Goal: Task Accomplishment & Management: Manage account settings

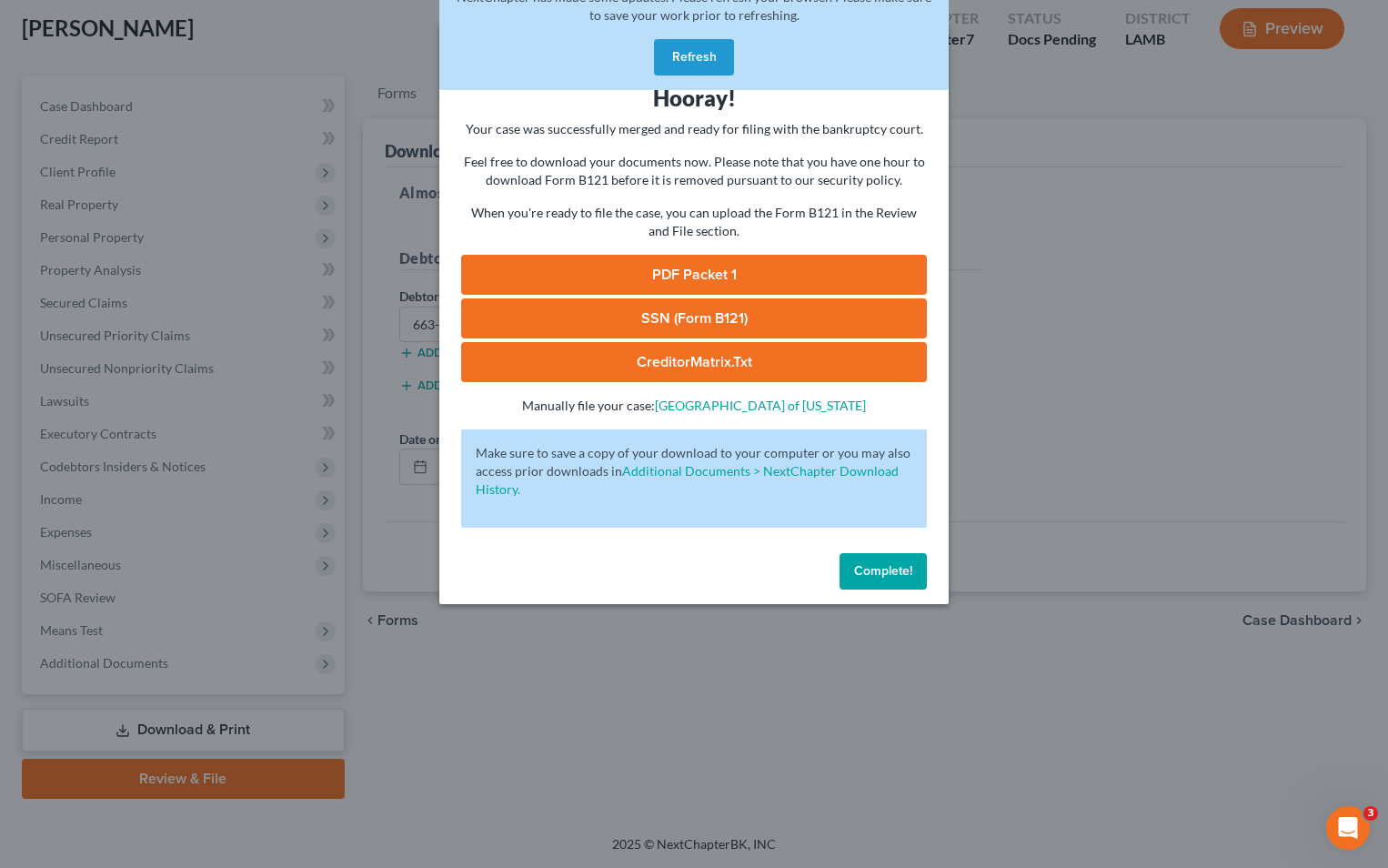
click at [681, 58] on button "Refresh" at bounding box center [694, 57] width 80 height 36
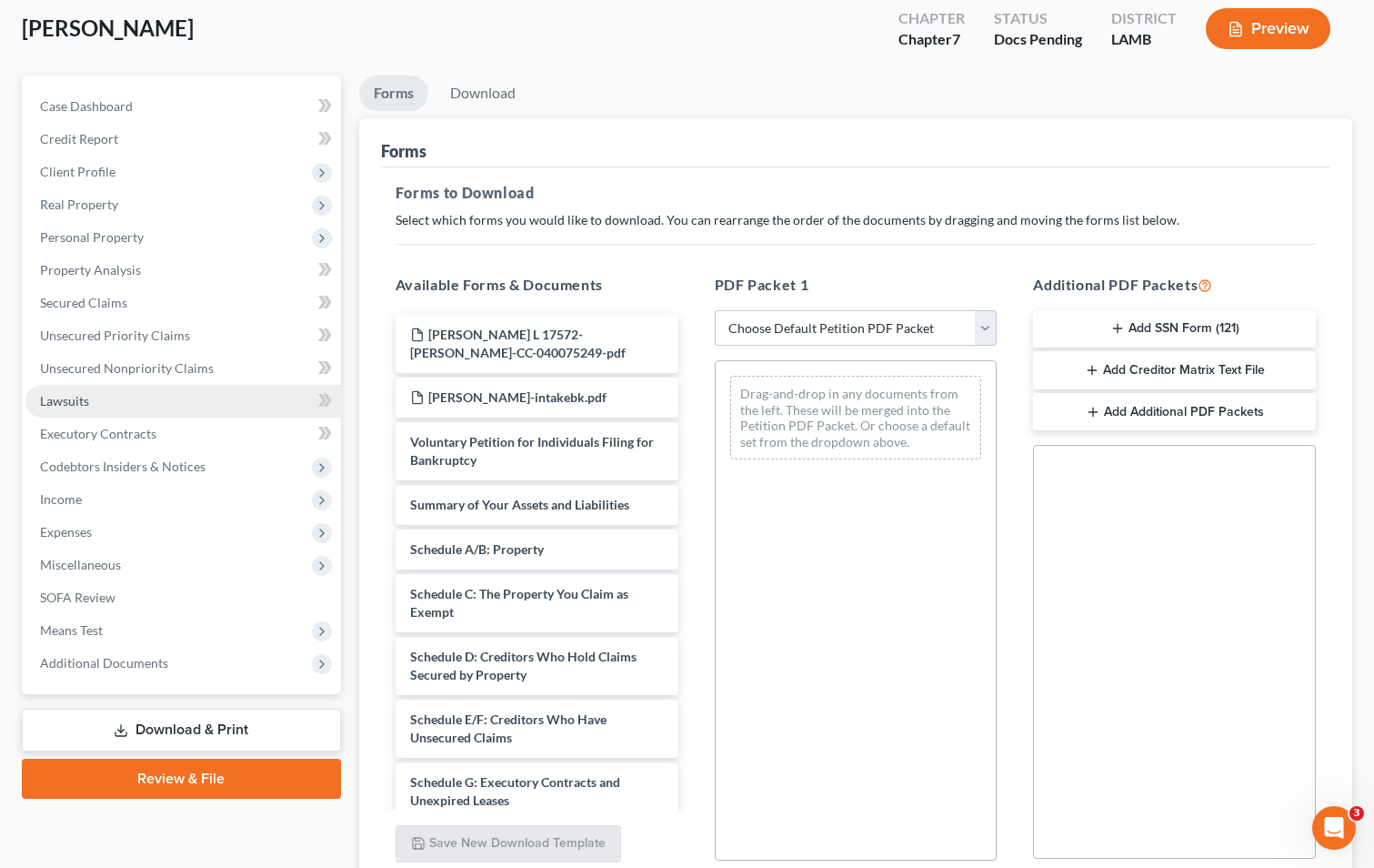
click at [217, 399] on link "Lawsuits" at bounding box center [183, 401] width 315 height 33
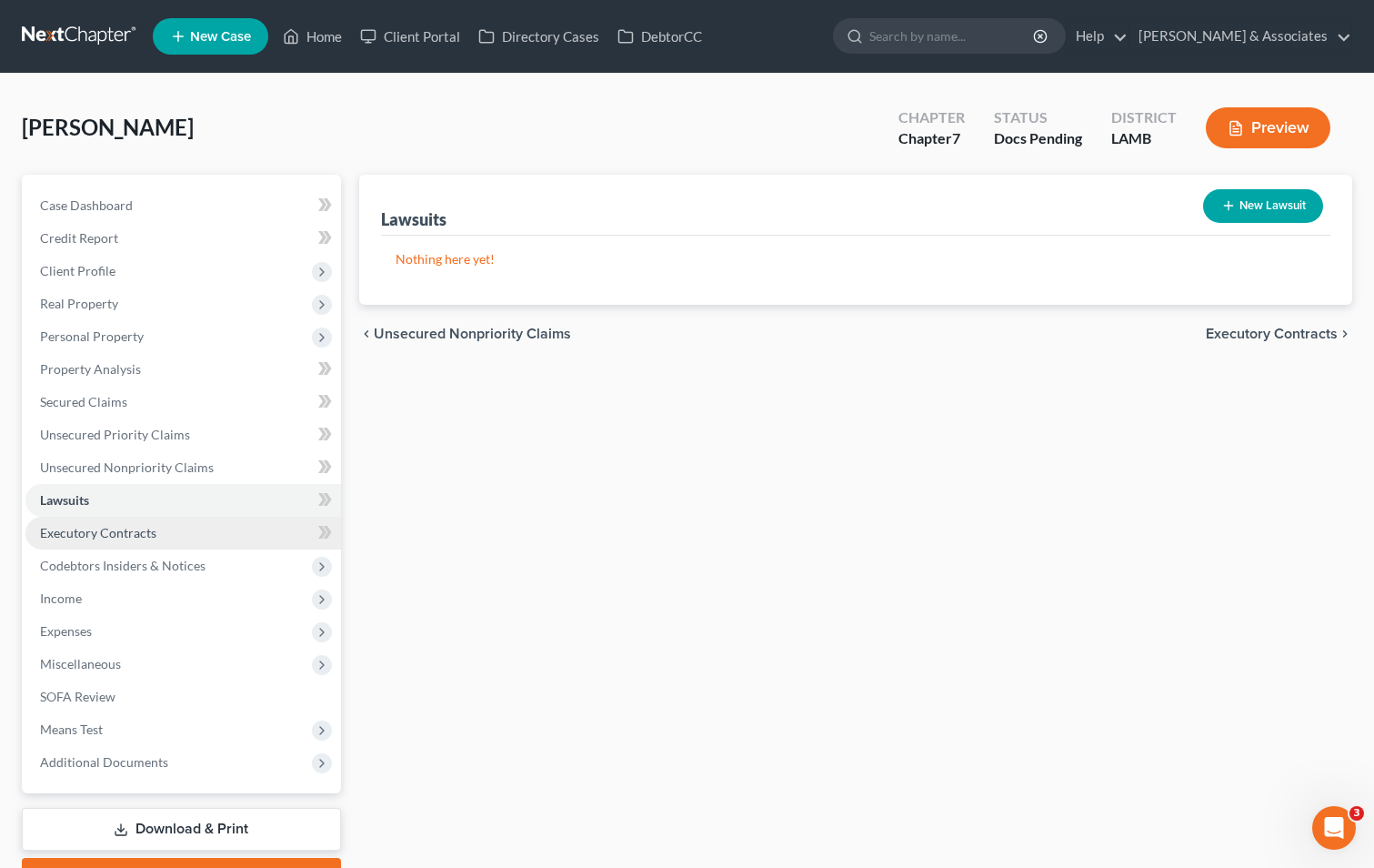
click at [193, 531] on link "Executory Contracts" at bounding box center [183, 533] width 315 height 33
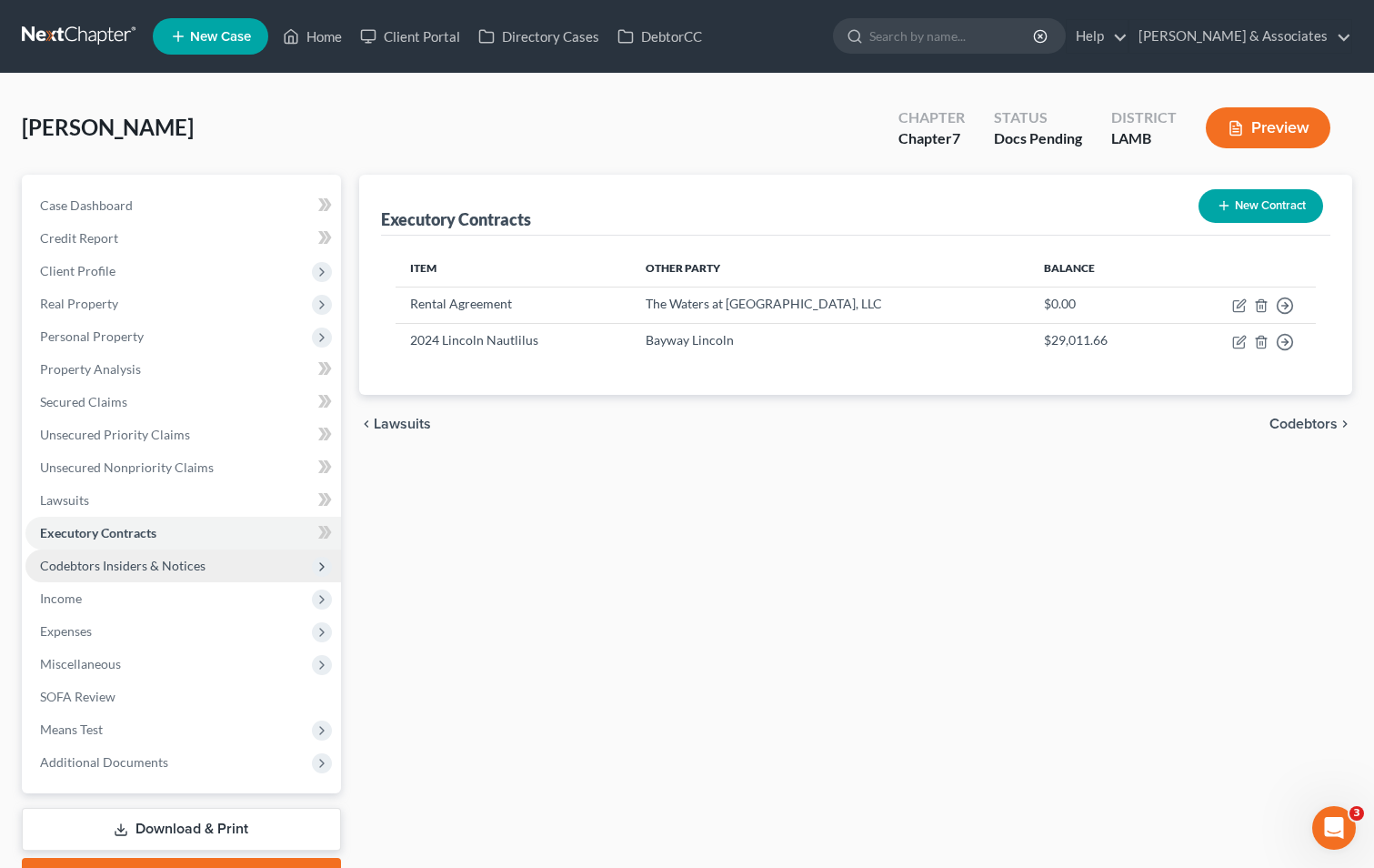
click at [224, 565] on span "Codebtors Insiders & Notices" at bounding box center [183, 566] width 315 height 33
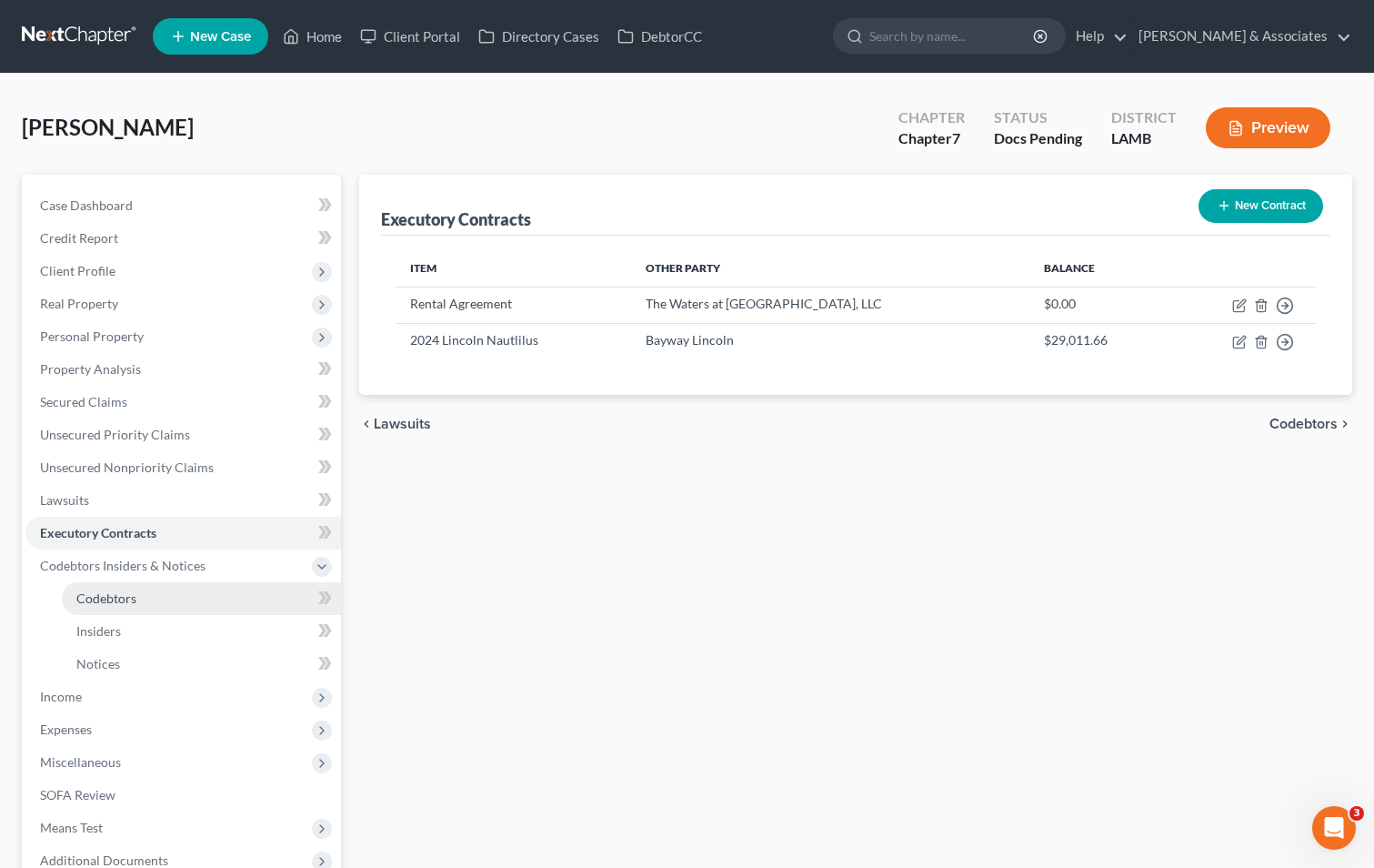
click at [225, 598] on link "Codebtors" at bounding box center [201, 598] width 279 height 33
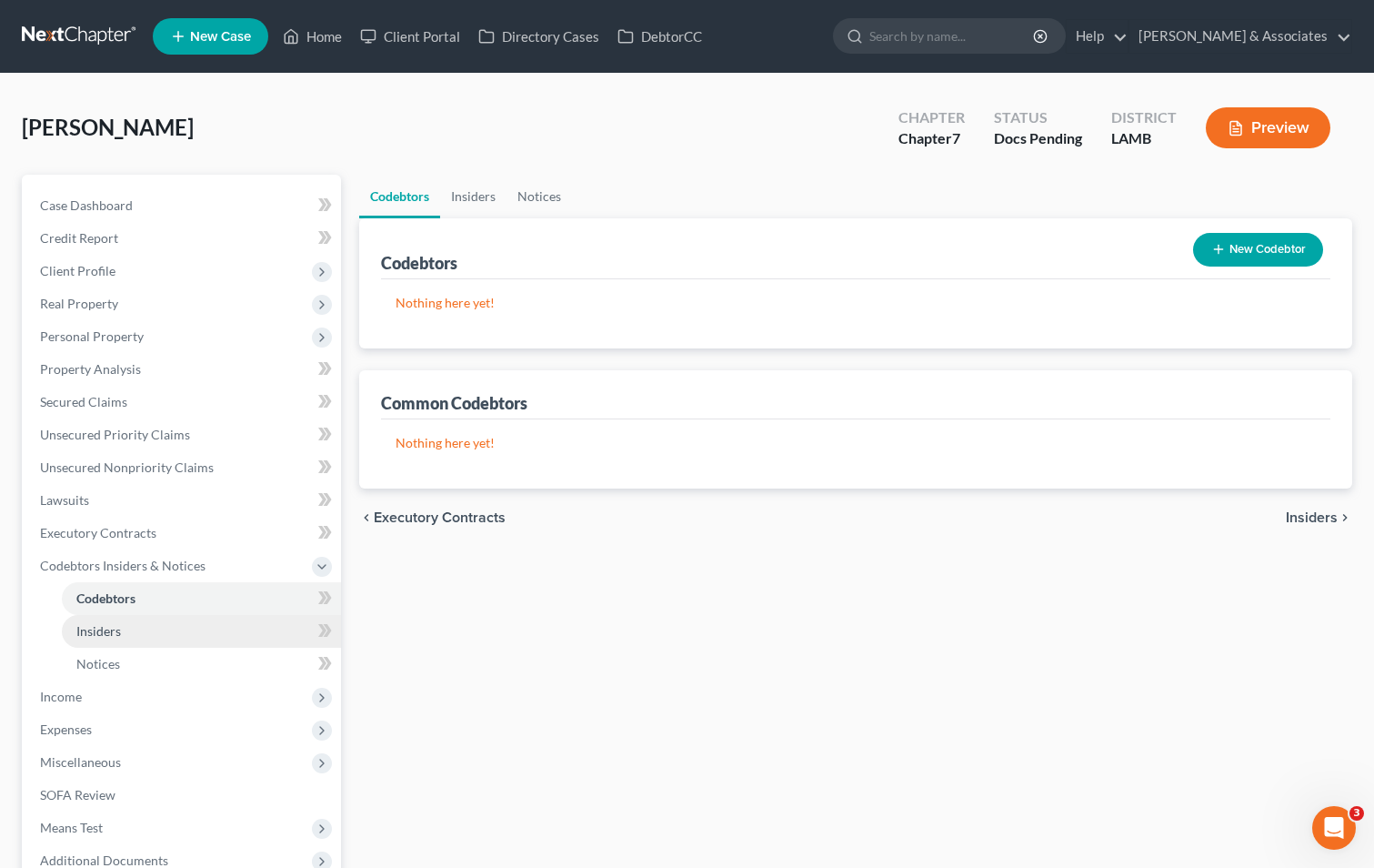
click at [232, 630] on link "Insiders" at bounding box center [201, 631] width 279 height 33
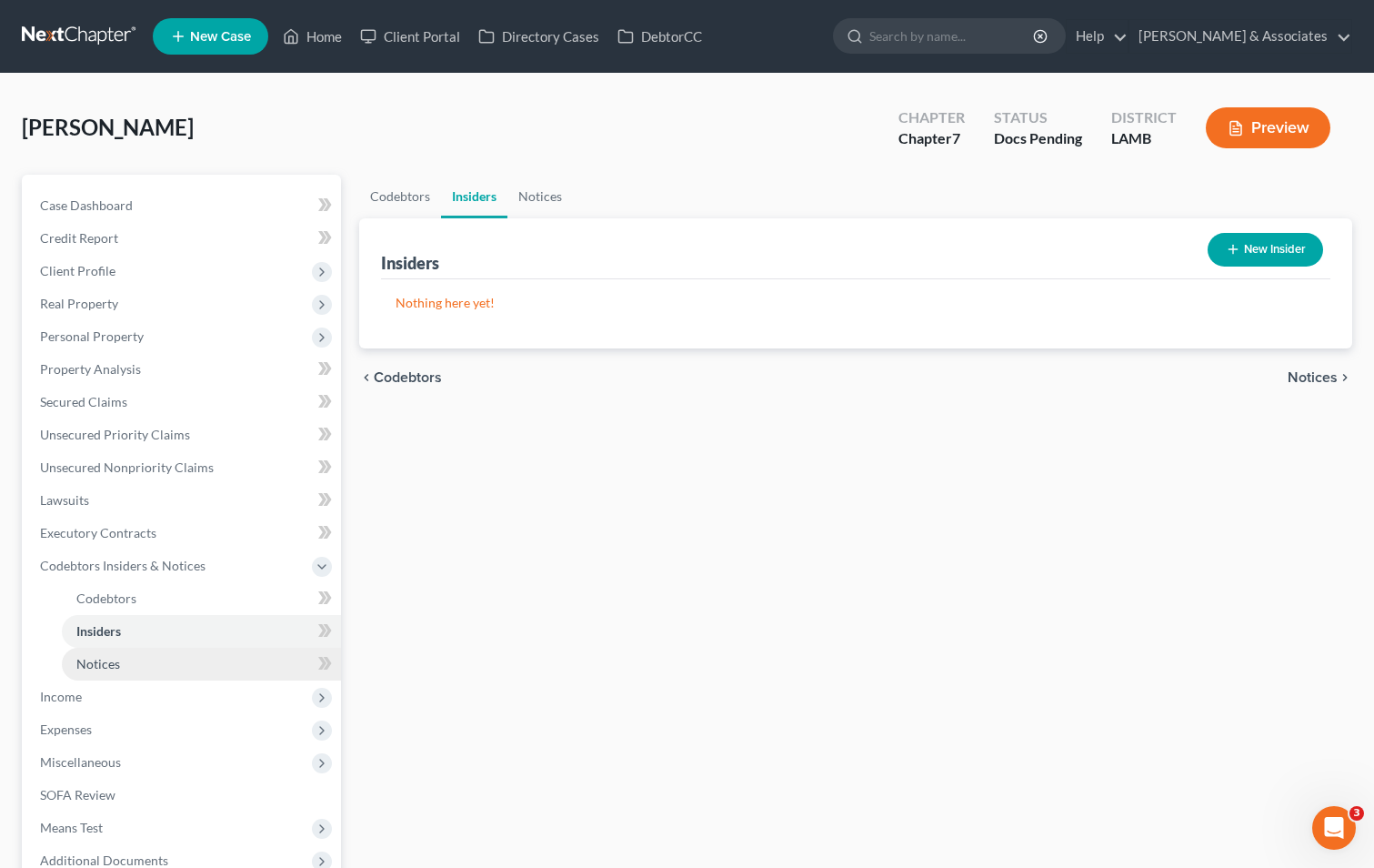
click at [228, 662] on link "Notices" at bounding box center [201, 664] width 279 height 33
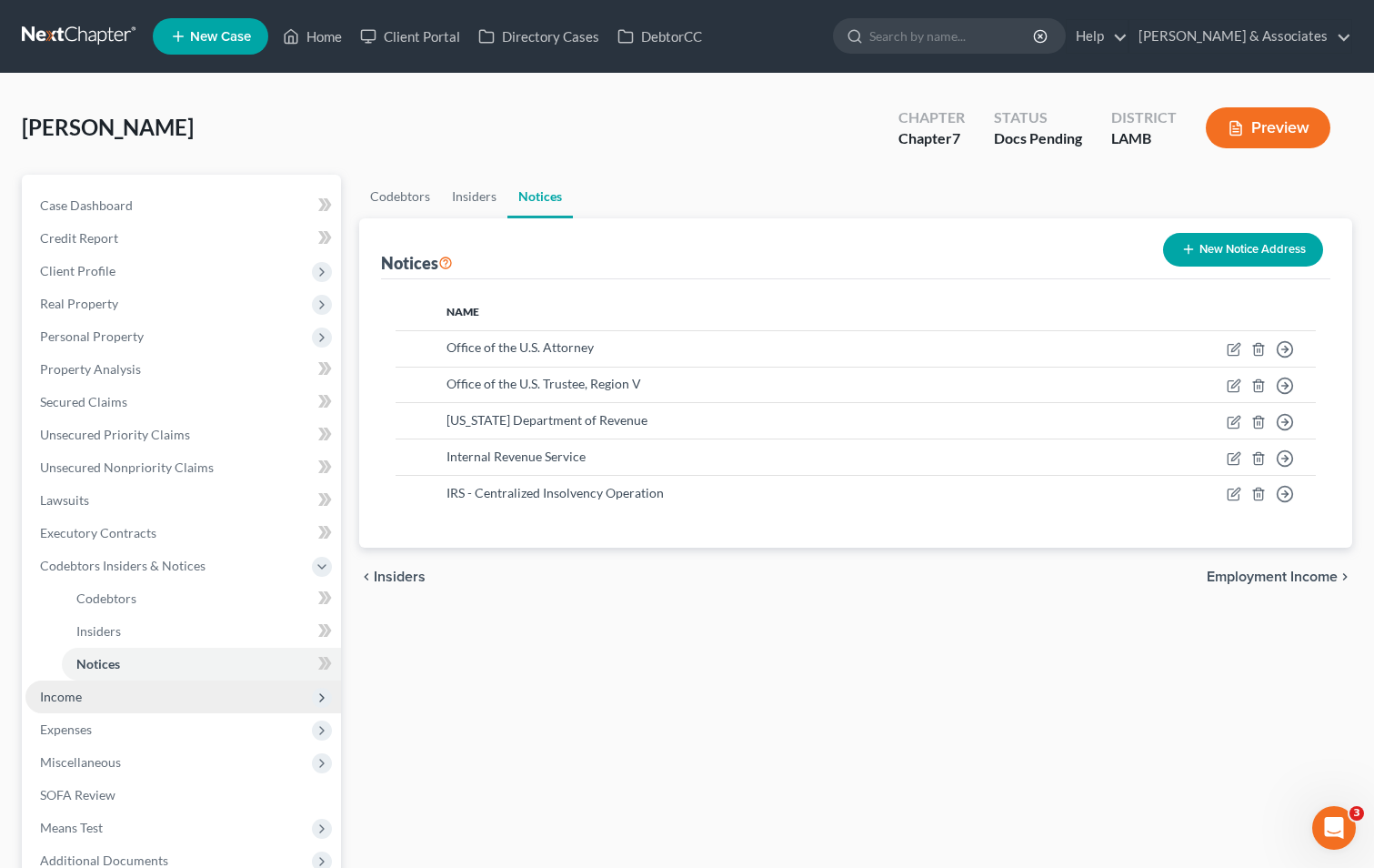
click at [227, 694] on span "Income" at bounding box center [183, 697] width 315 height 33
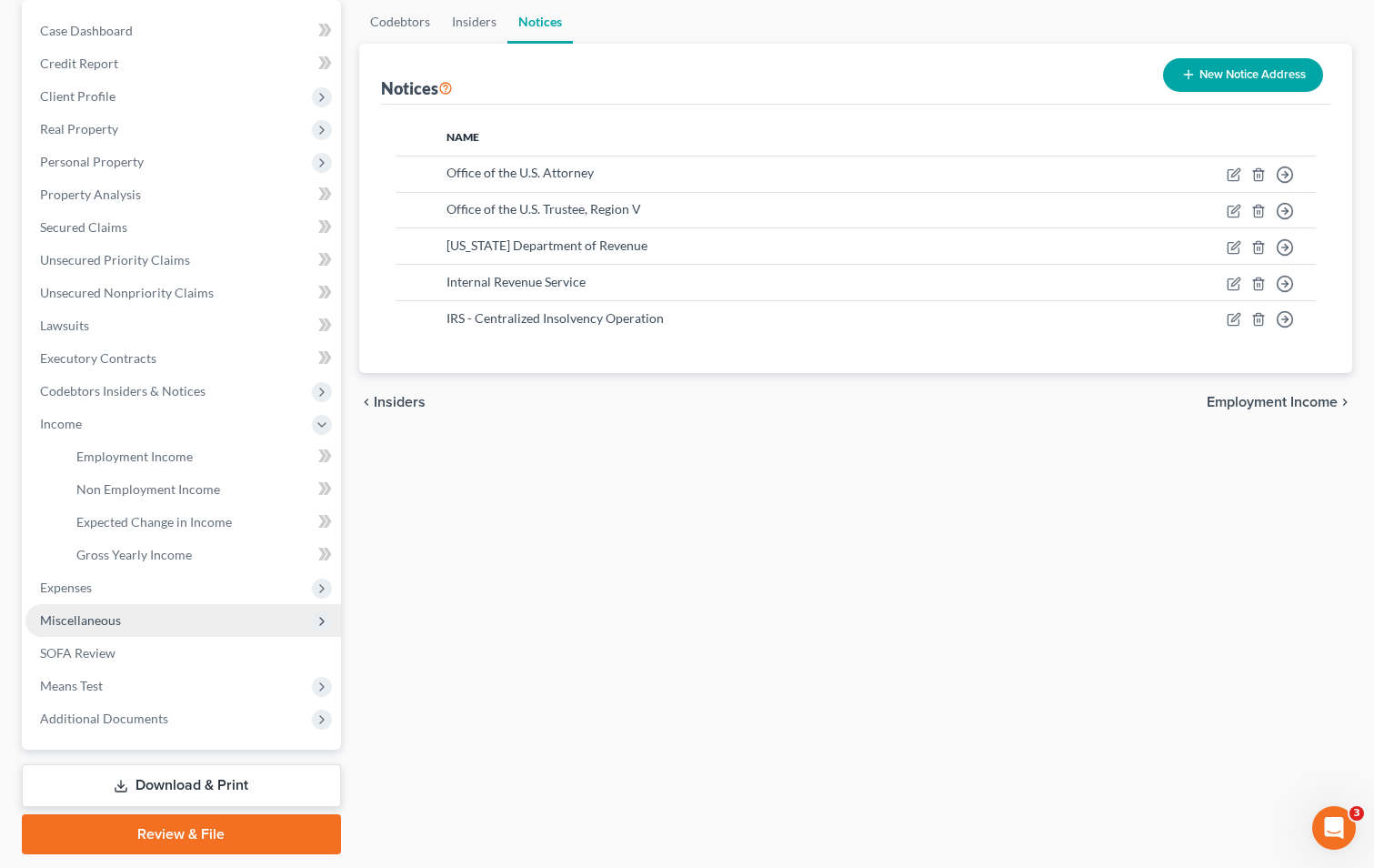
scroll to position [182, 0]
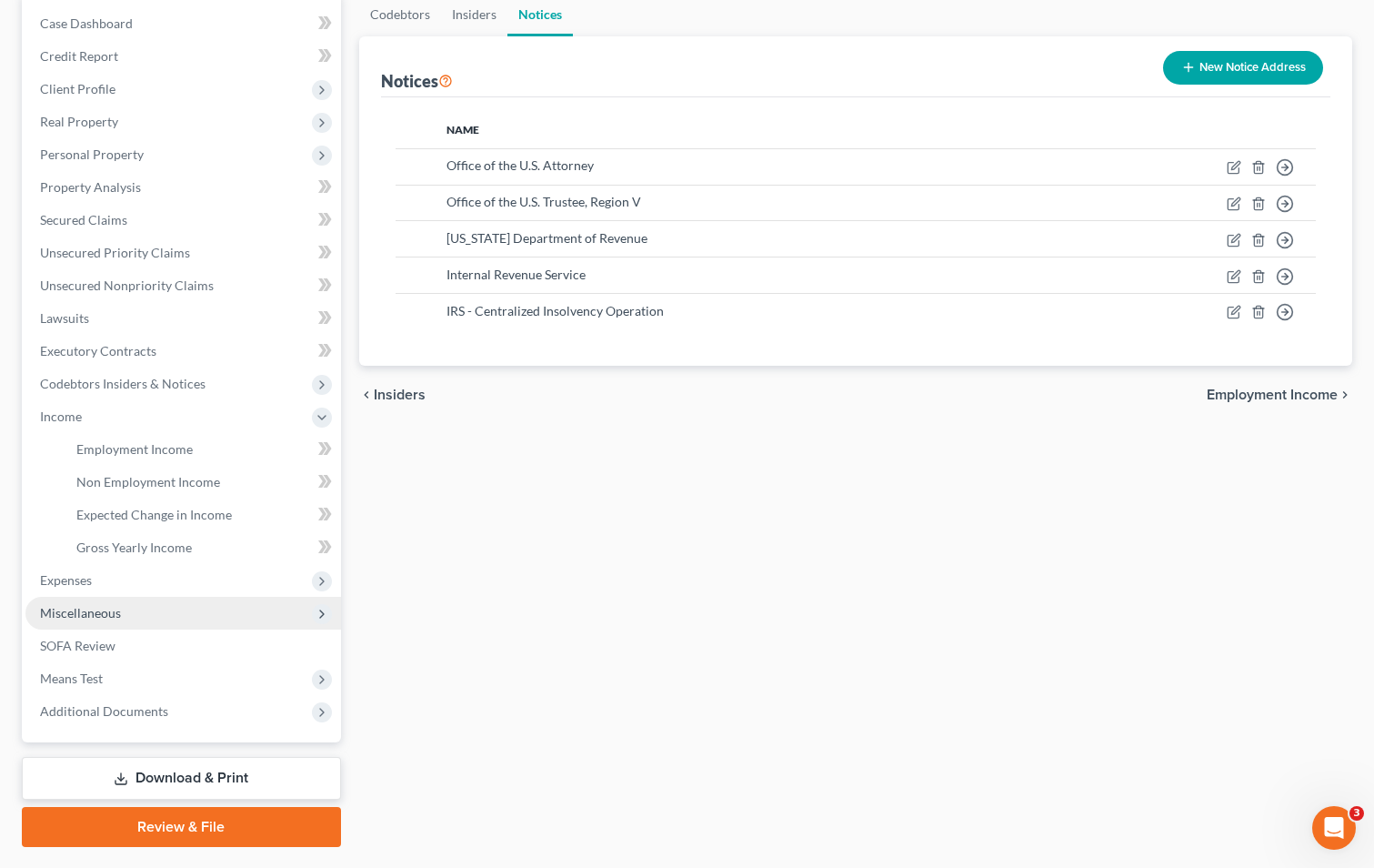
click at [226, 611] on span "Miscellaneous" at bounding box center [183, 613] width 315 height 33
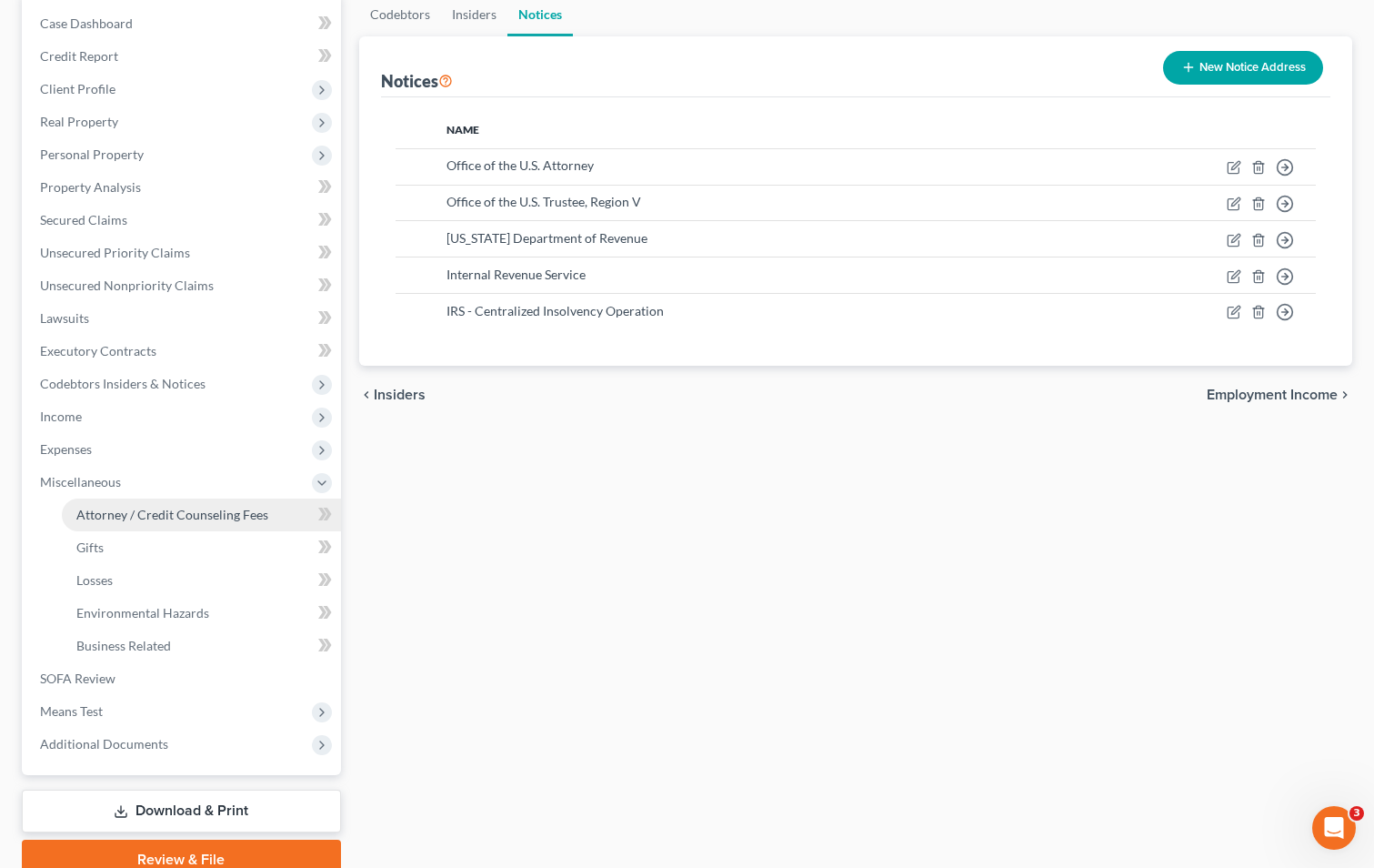
click at [222, 530] on link "Attorney / Credit Counseling Fees" at bounding box center [201, 515] width 279 height 33
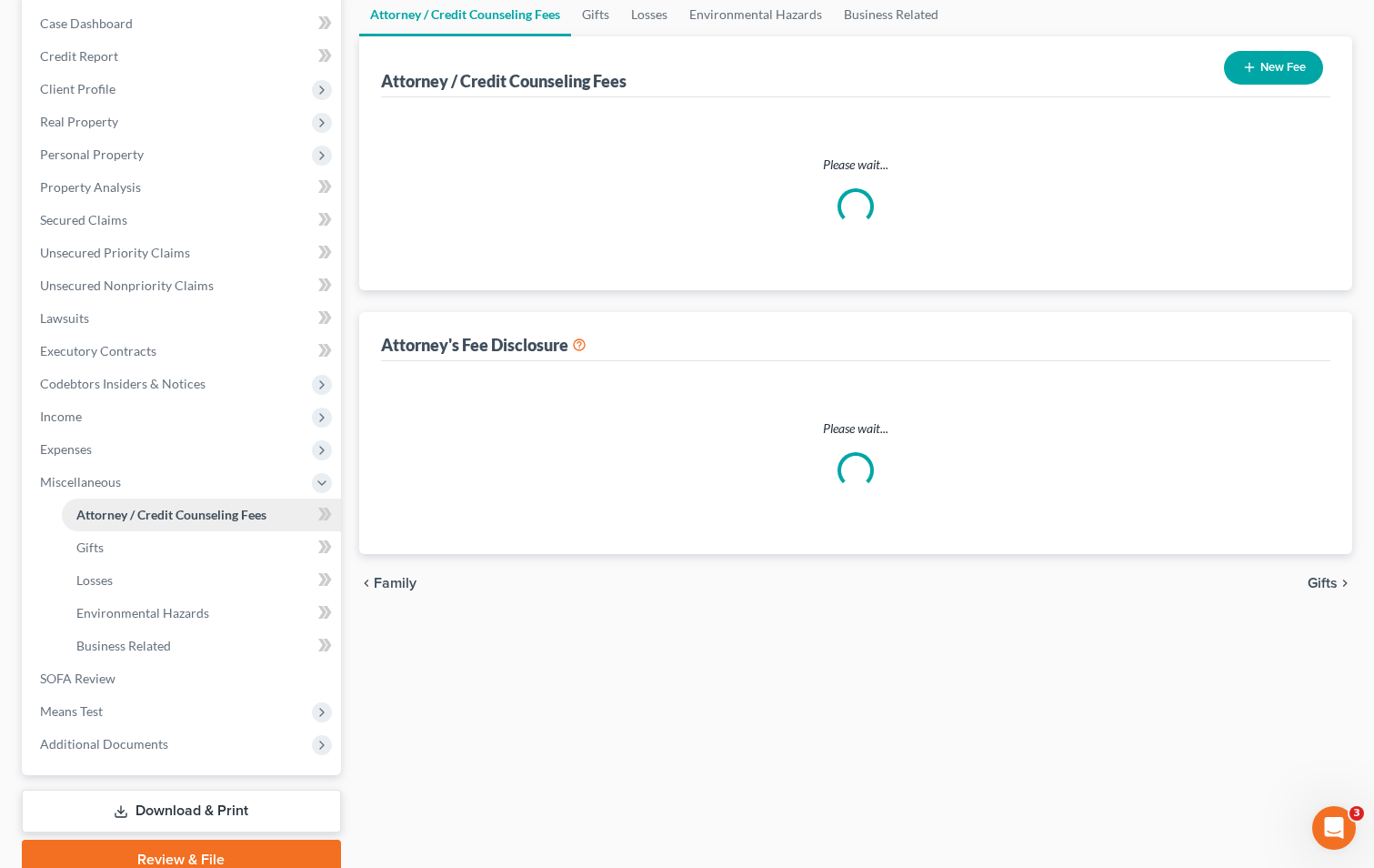
scroll to position [8, 0]
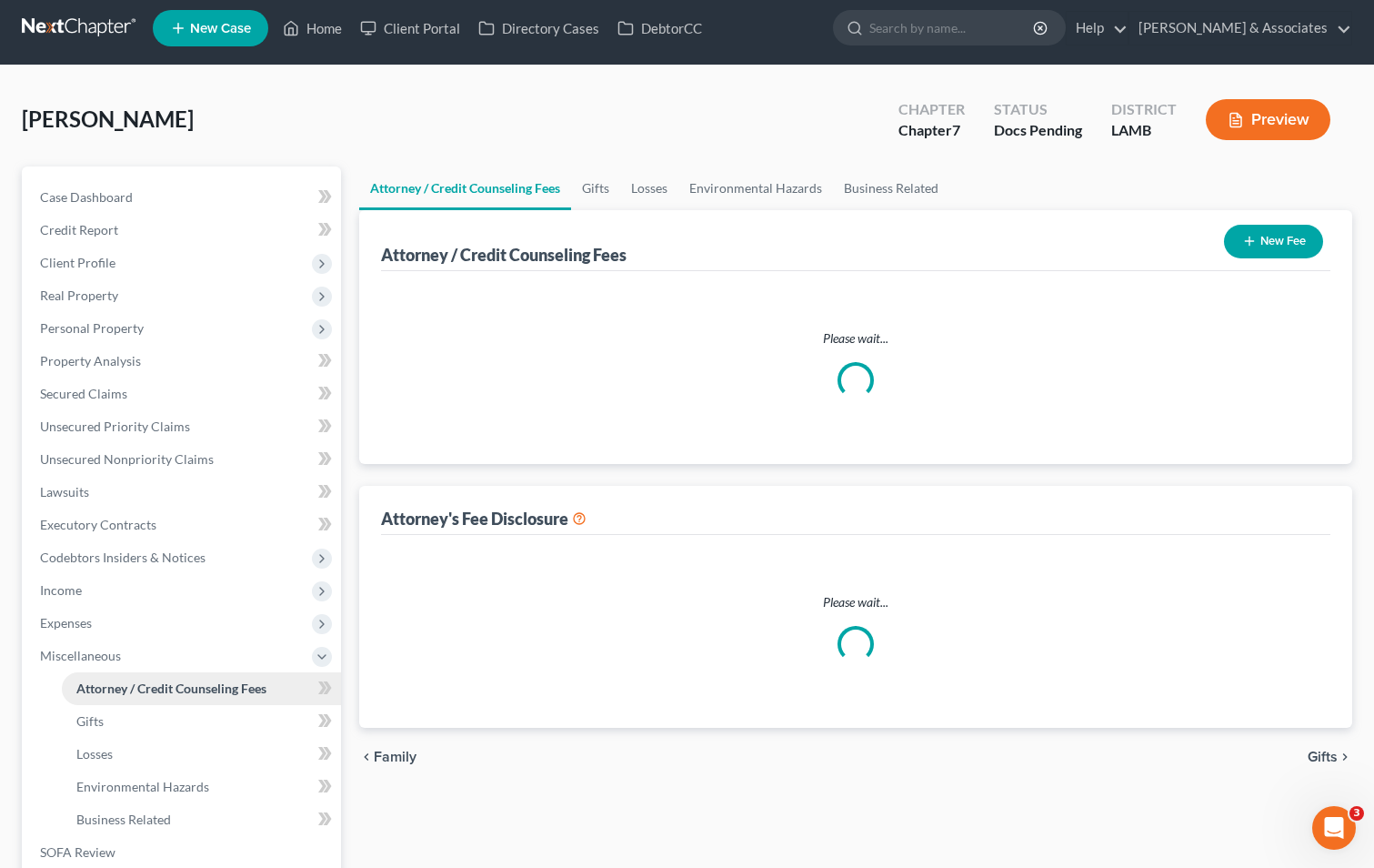
select select "4"
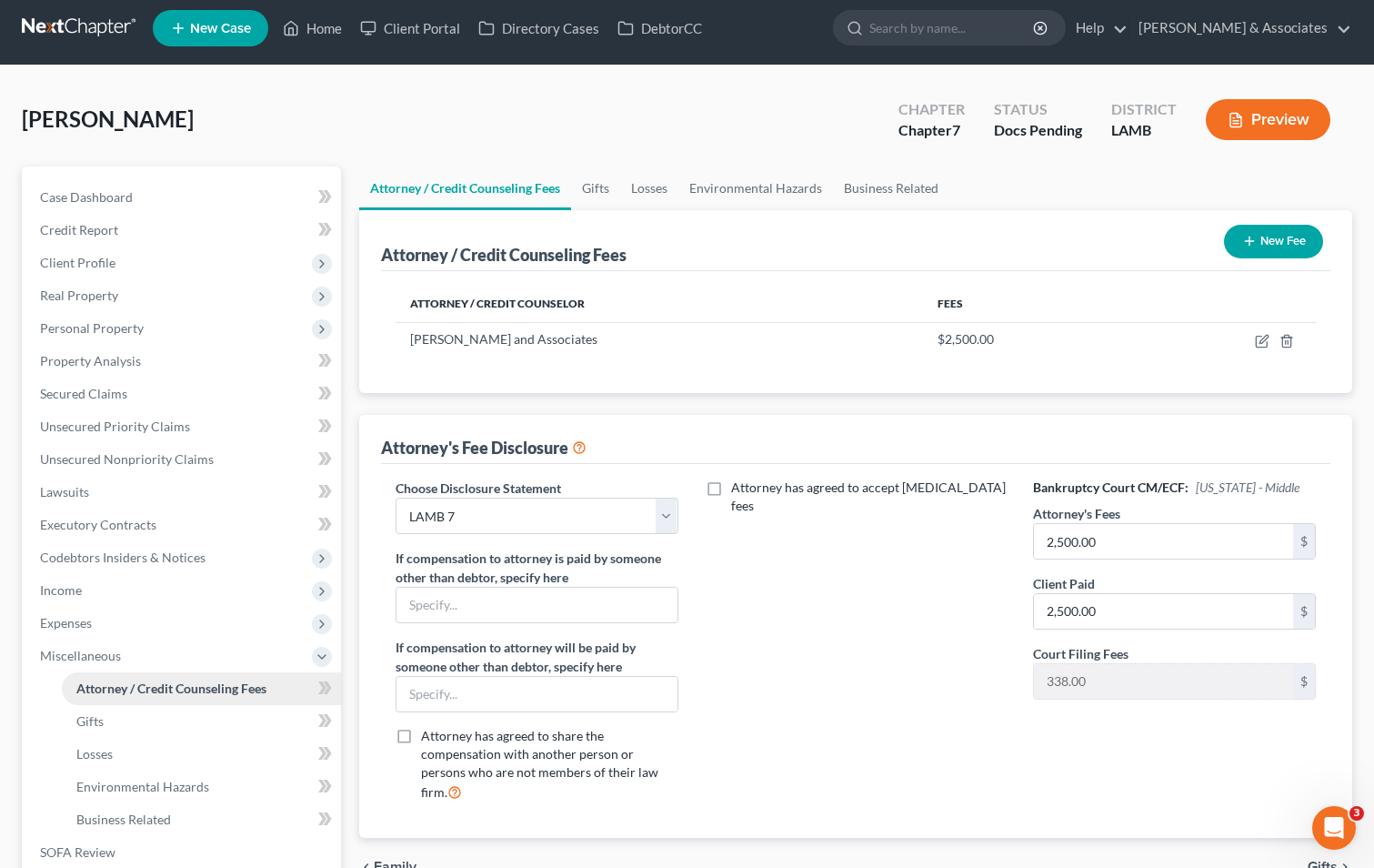
scroll to position [0, 0]
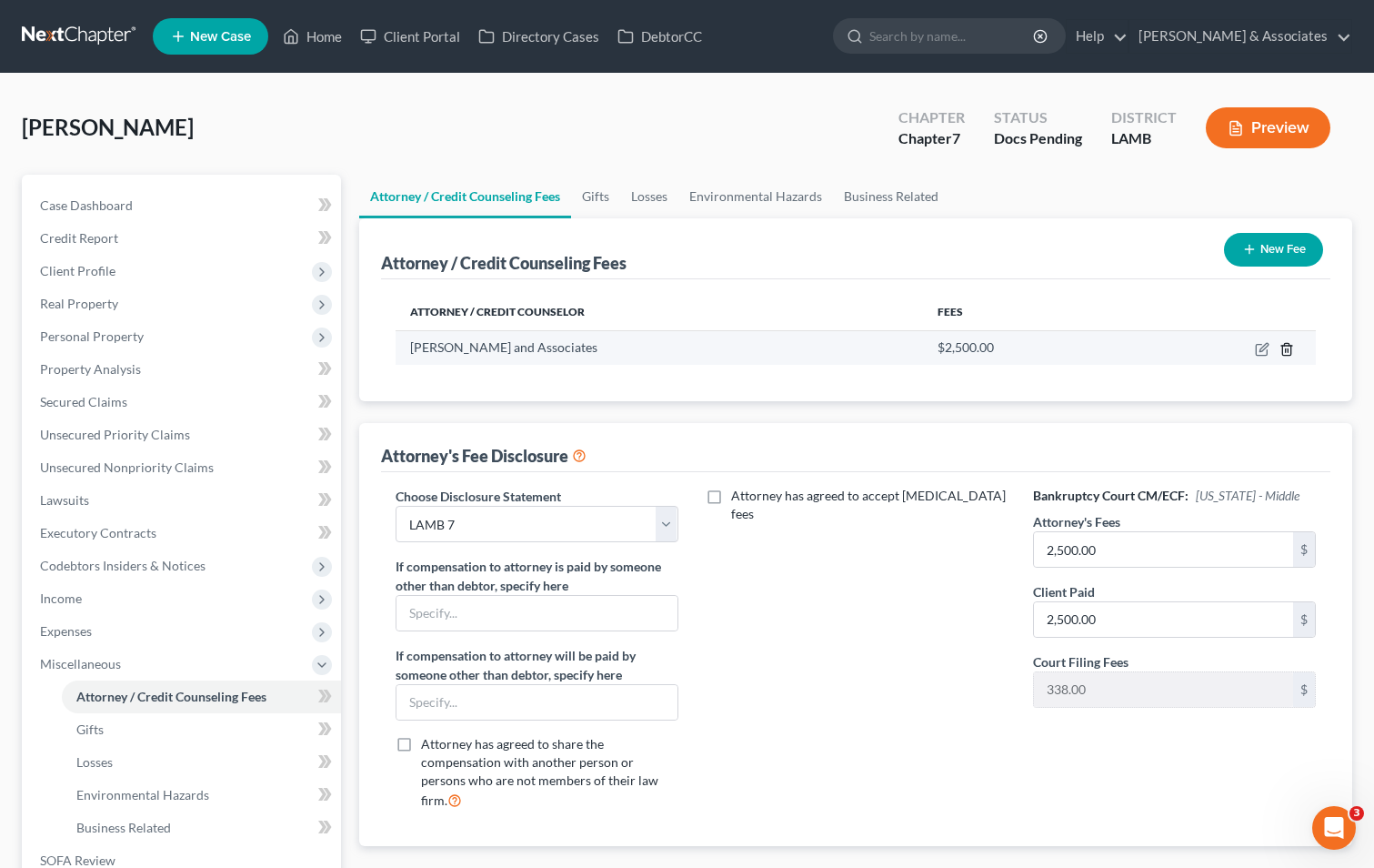
click at [1287, 355] on icon "button" at bounding box center [1286, 348] width 8 height 12
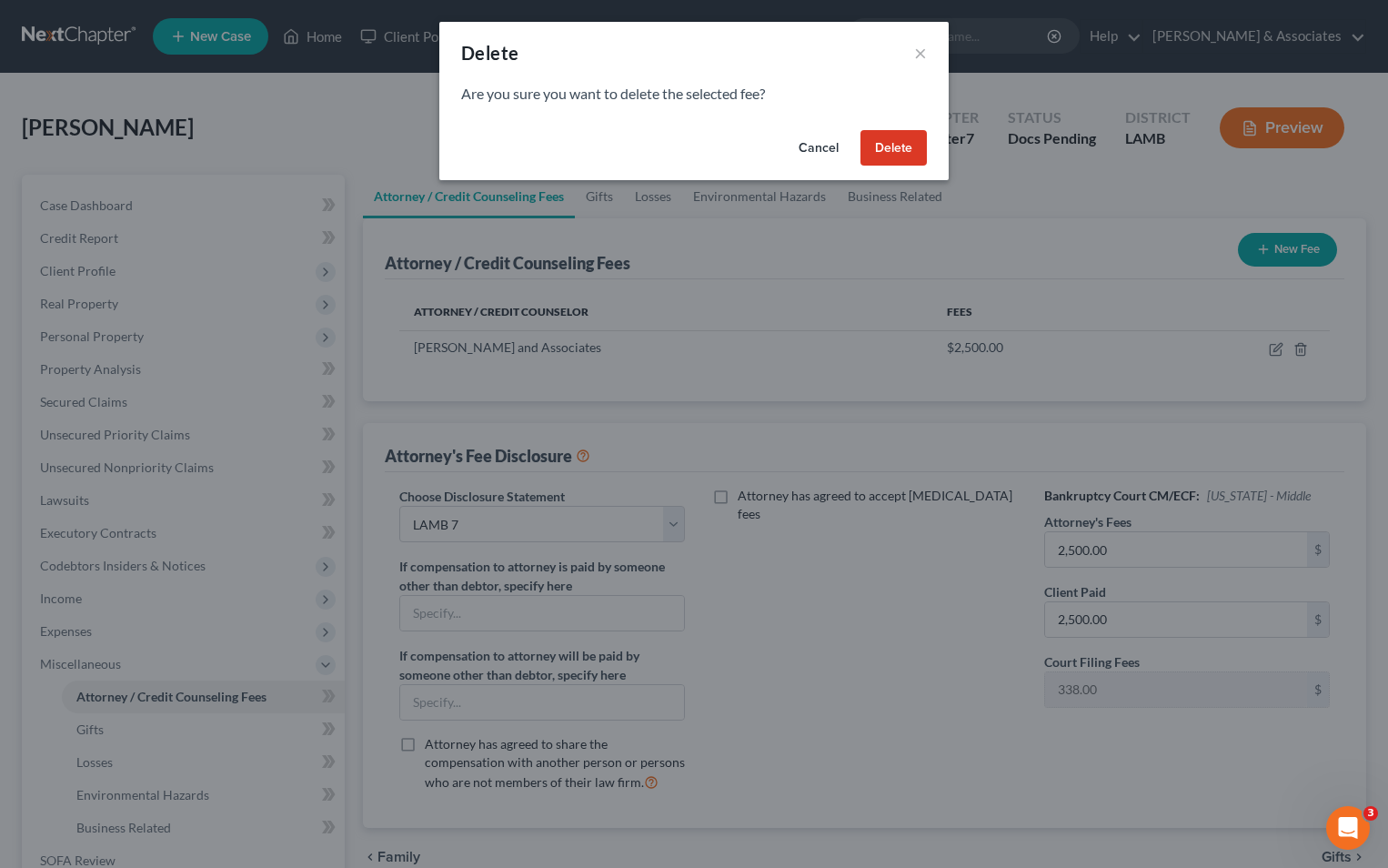
click at [887, 158] on button "Delete" at bounding box center [894, 149] width 67 height 36
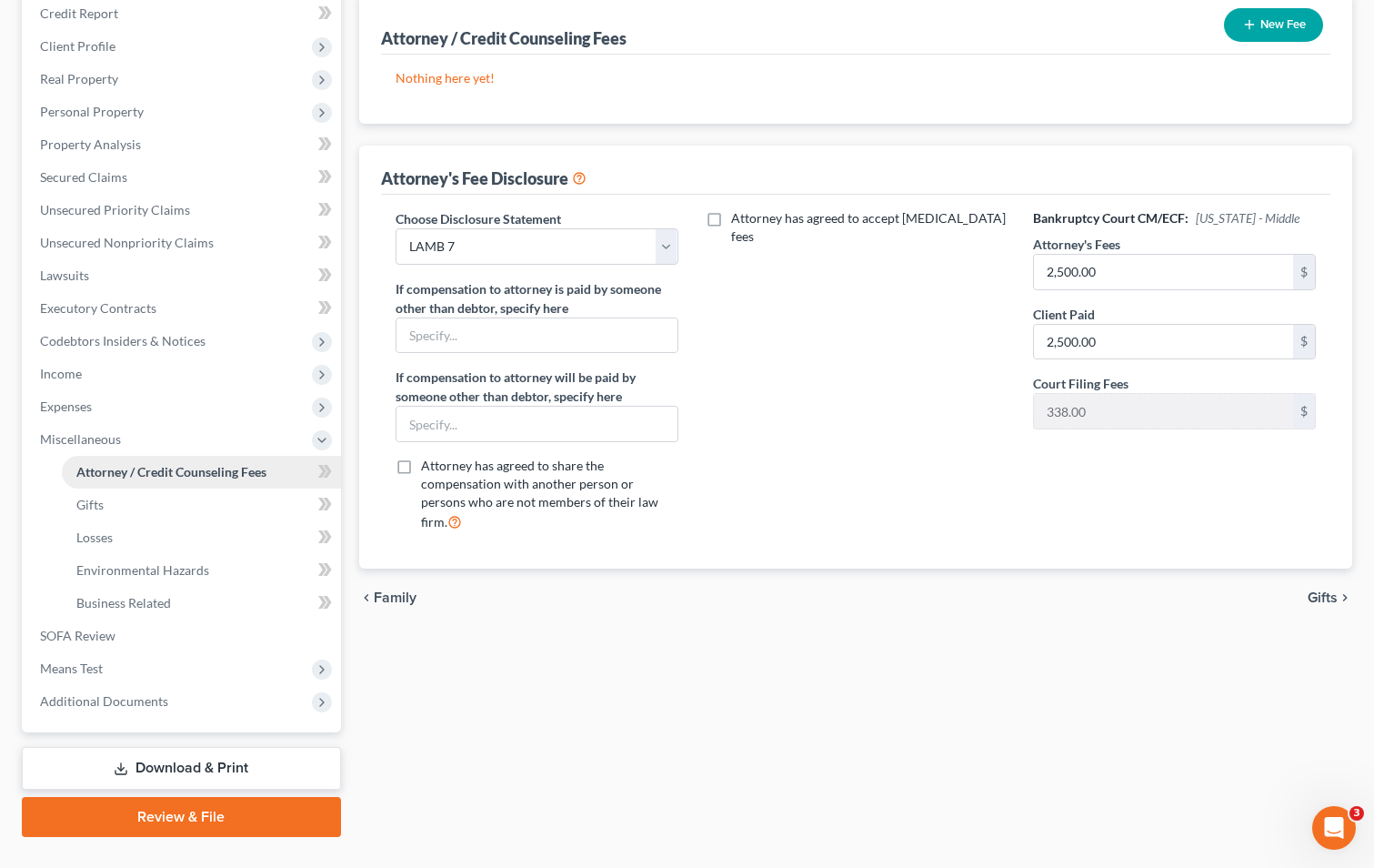
scroll to position [263, 0]
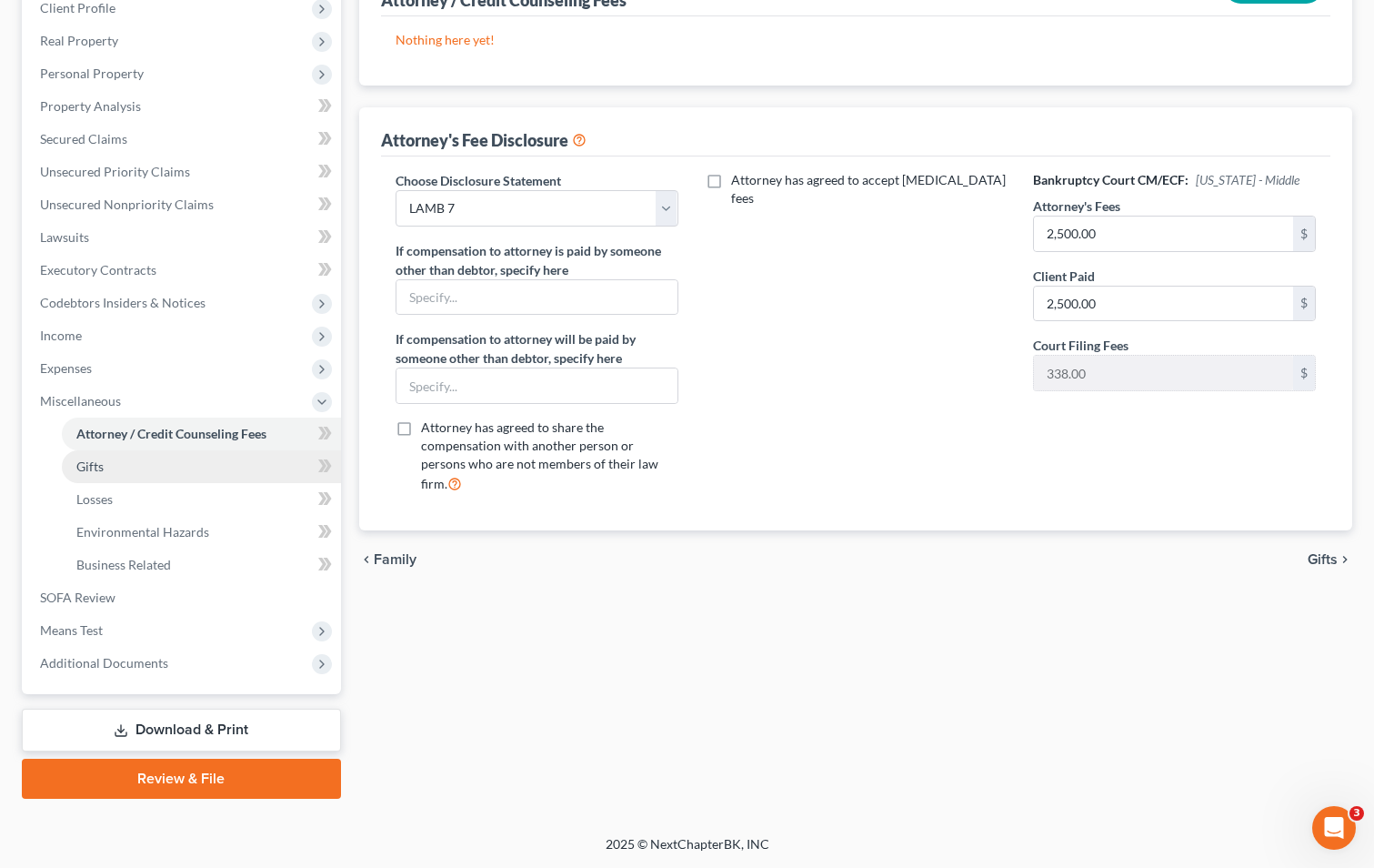
click at [159, 476] on link "Gifts" at bounding box center [201, 467] width 279 height 33
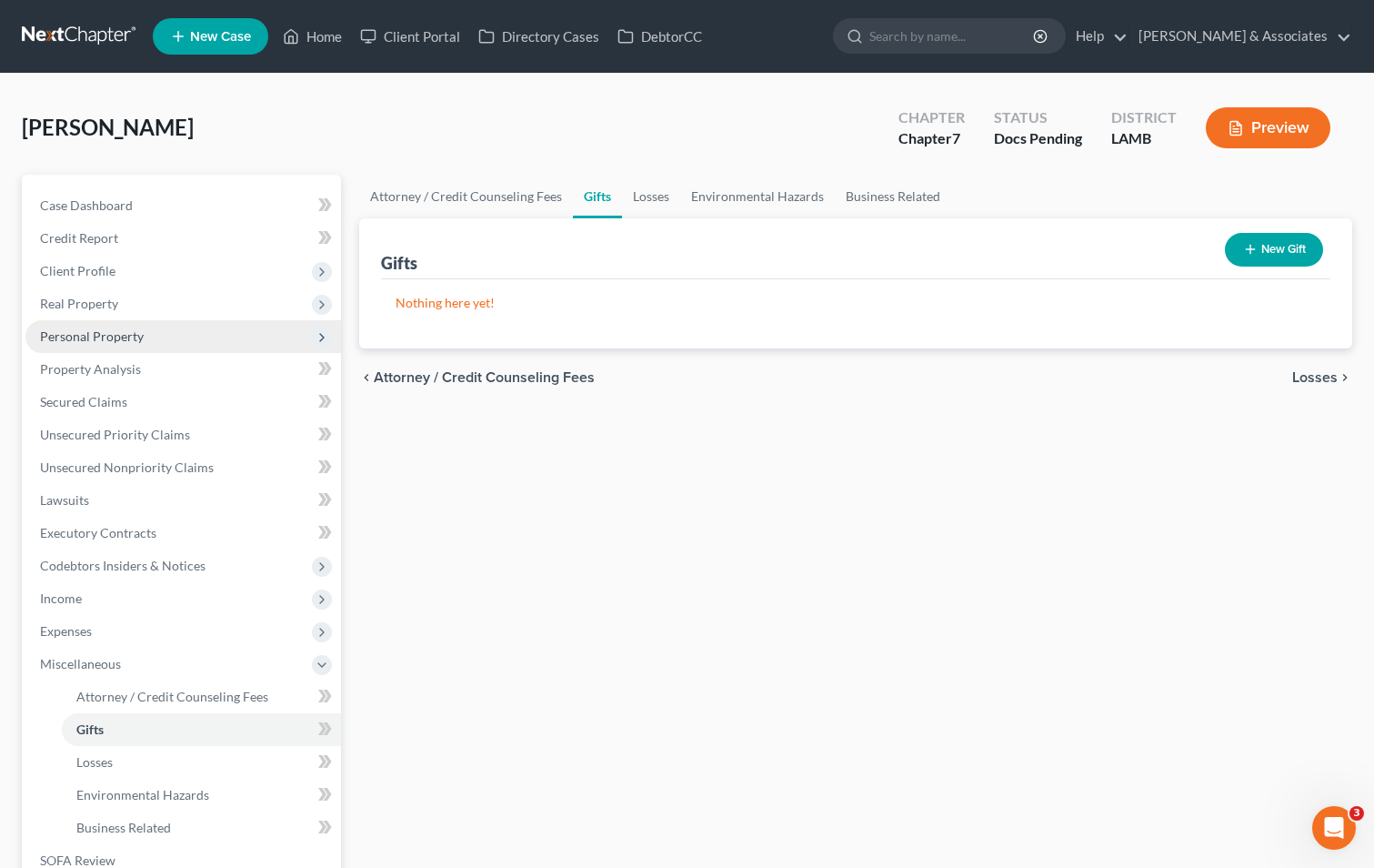
click at [62, 336] on span "Personal Property" at bounding box center [92, 336] width 104 height 16
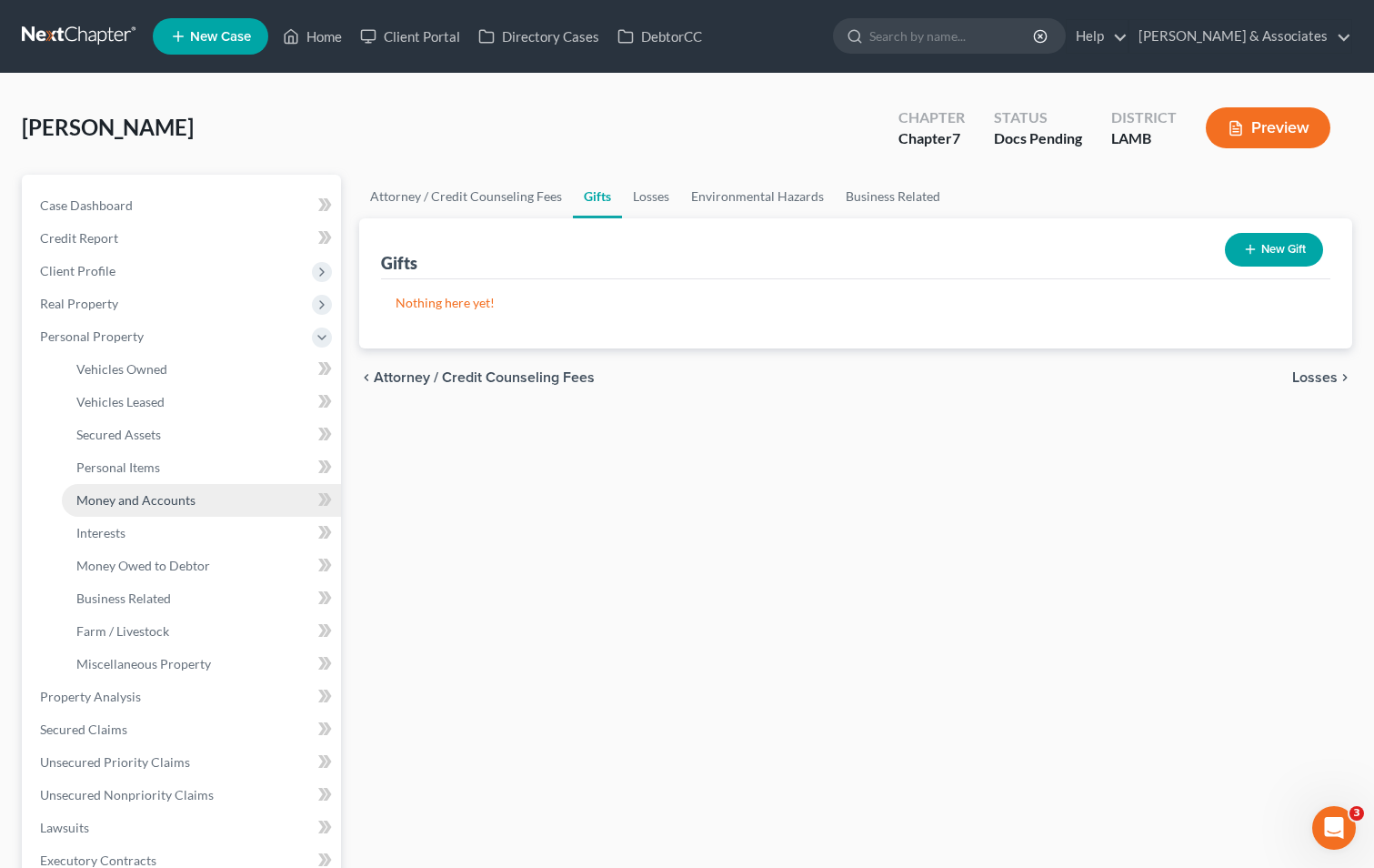
click at [150, 507] on span "Money and Accounts" at bounding box center [136, 500] width 119 height 16
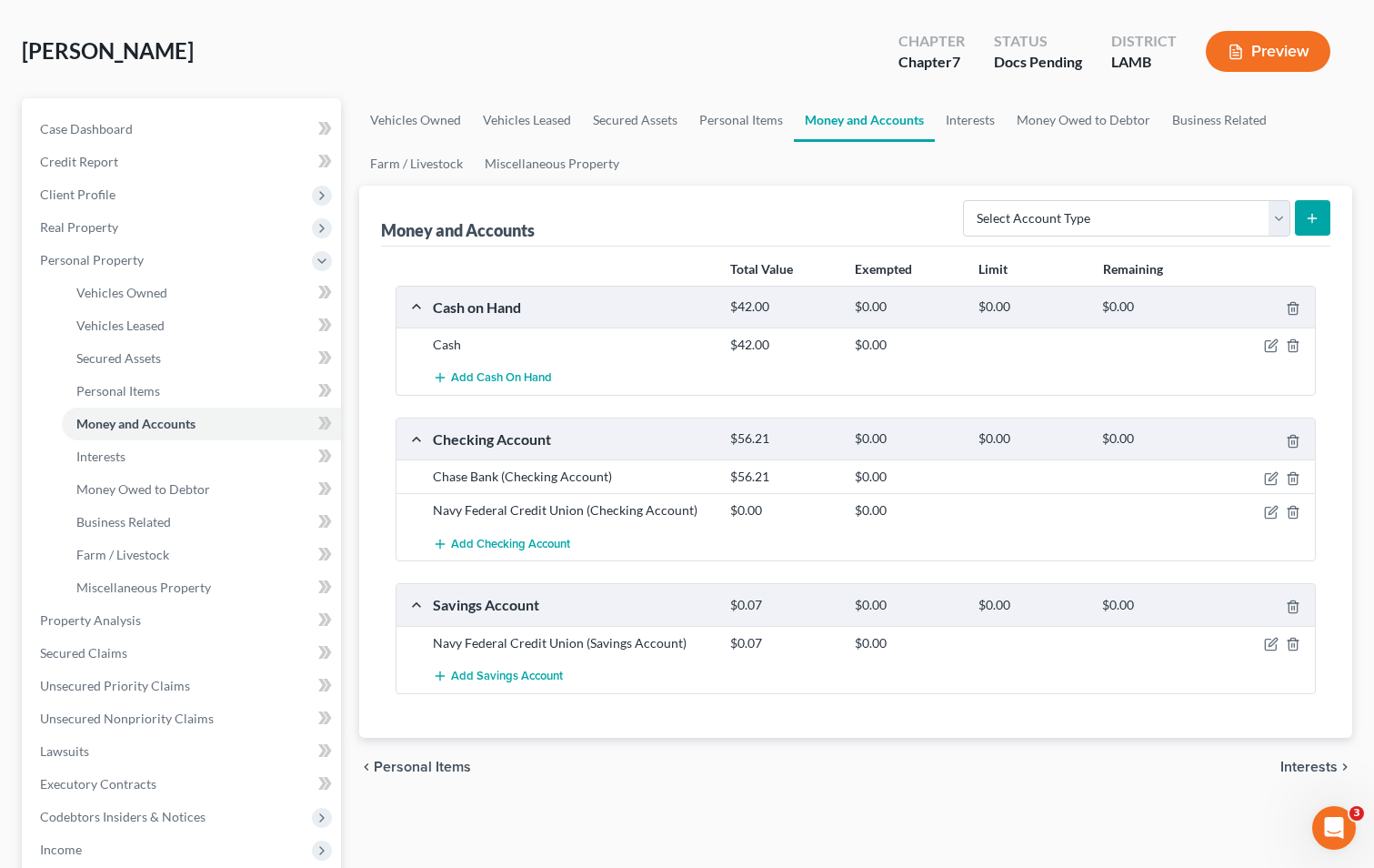
scroll to position [182, 0]
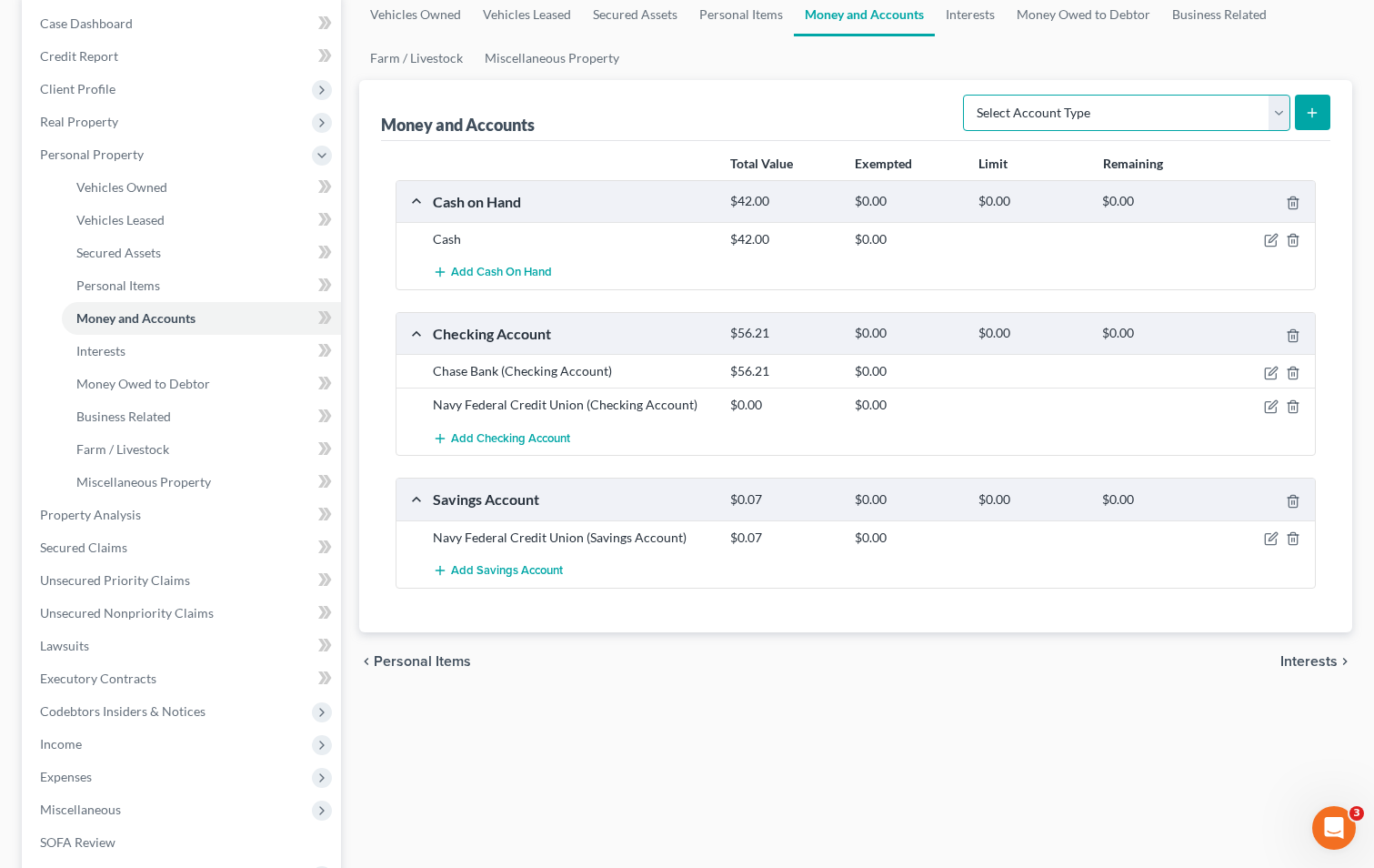
click at [1069, 128] on select "Select Account Type Brokerage Cash on Hand Certificates of Deposit Checking Acc…" at bounding box center [1126, 113] width 327 height 36
select select "other"
click at [966, 95] on select "Select Account Type Brokerage Cash on Hand Certificates of Deposit Checking Acc…" at bounding box center [1126, 113] width 327 height 36
click at [1309, 127] on button "submit" at bounding box center [1312, 112] width 36 height 36
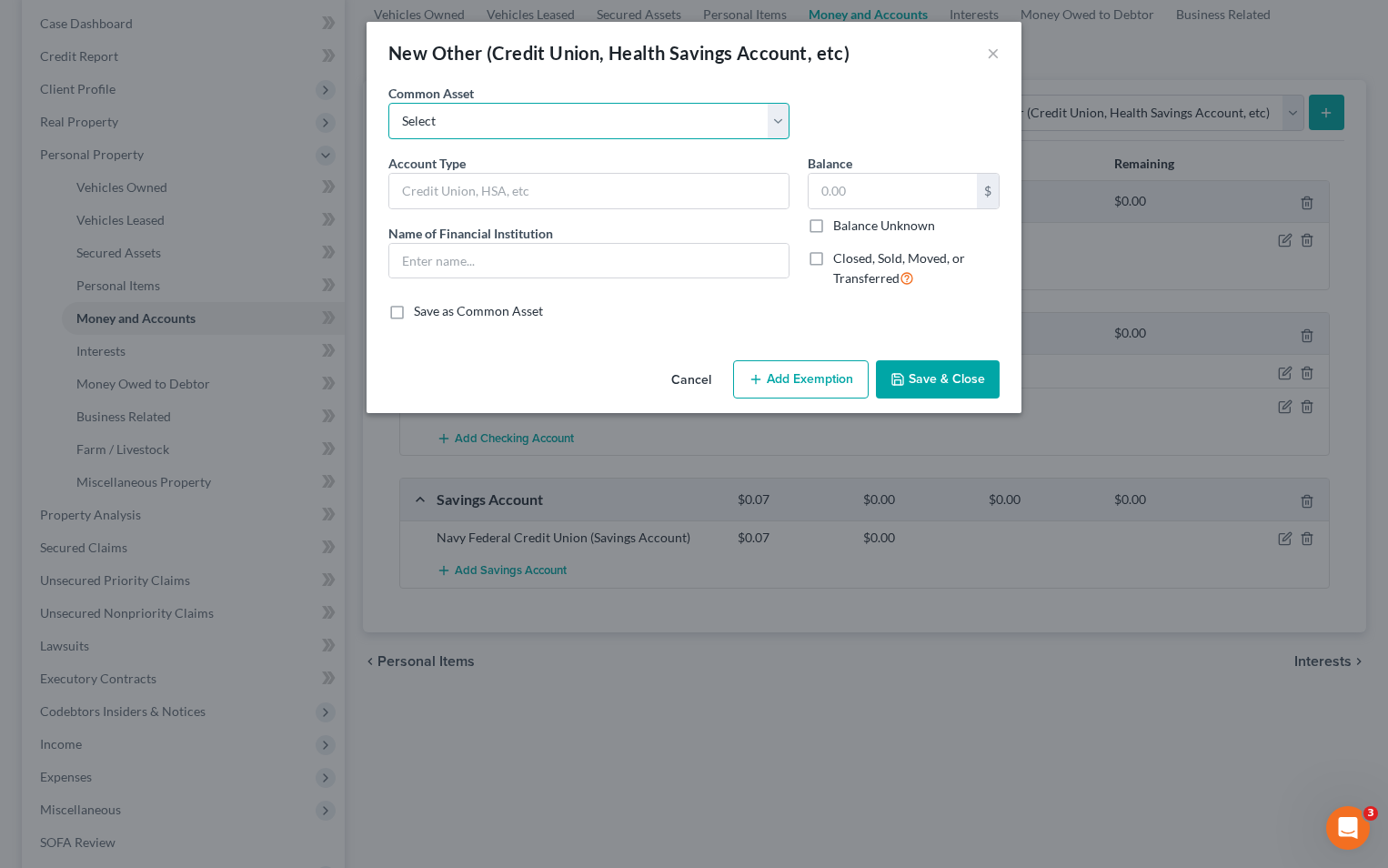
click at [663, 130] on select "Select Online Financial Platform Online Financial Platform Online Financial Pla…" at bounding box center [589, 121] width 401 height 36
select select "7"
click at [388, 103] on select "Select Online Financial Platform Online Financial Platform Online Financial Pla…" at bounding box center [589, 121] width 401 height 36
type input "Online Financial Platform - Venmo"
type input "Venmo"
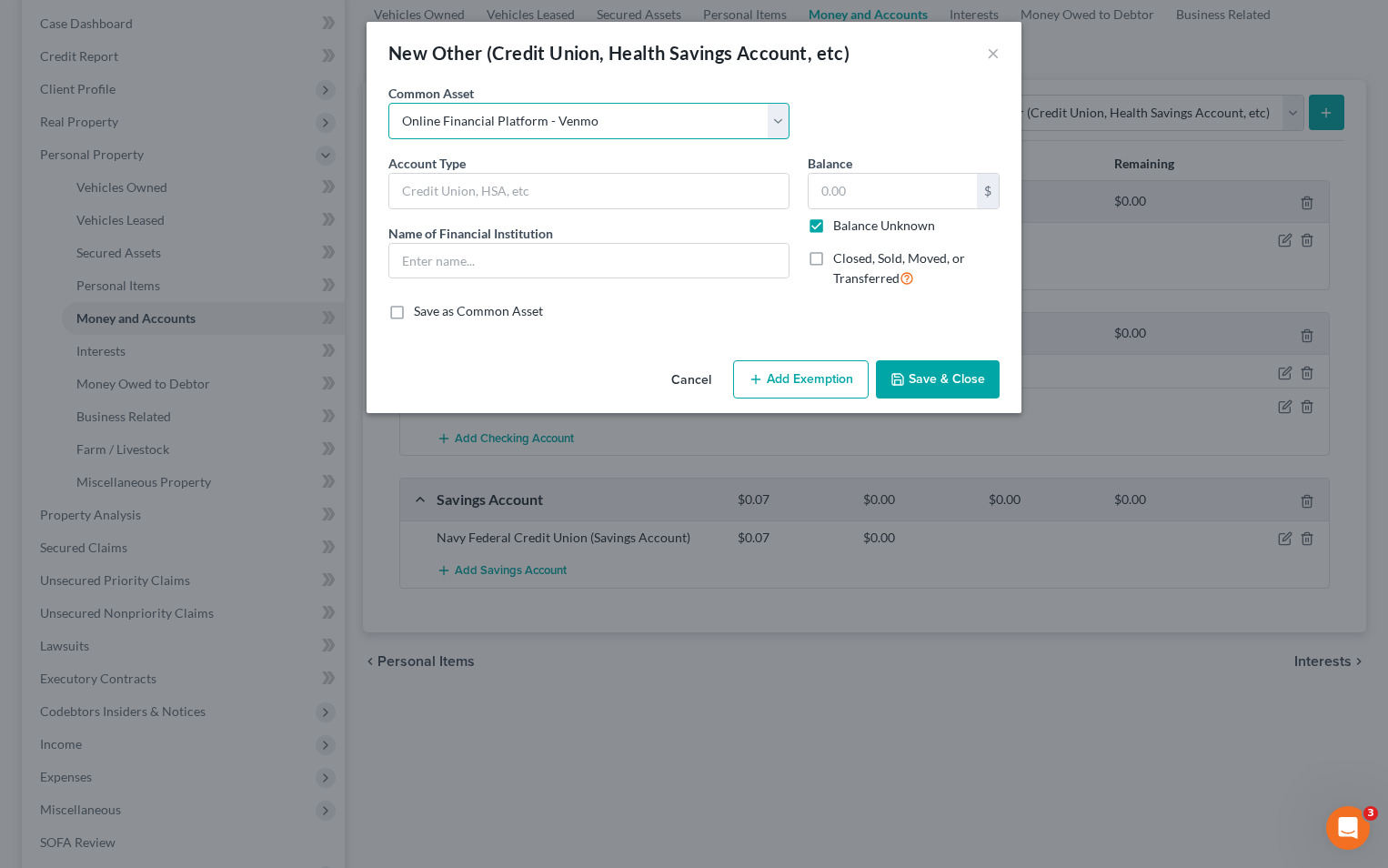
type input "0.00"
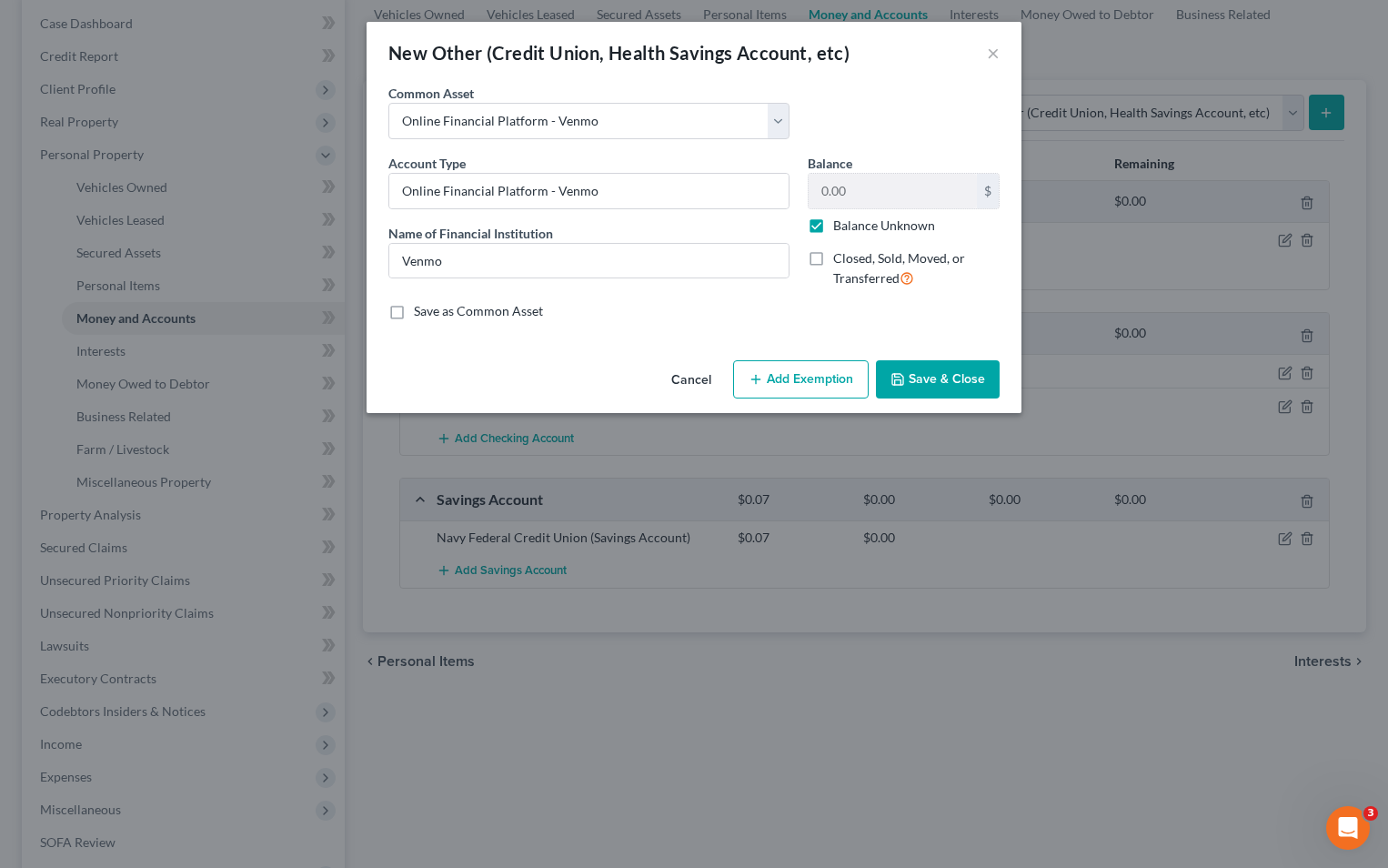
click at [834, 219] on label "Balance Unknown" at bounding box center [885, 225] width 102 height 18
click at [841, 219] on input "Balance Unknown" at bounding box center [846, 222] width 12 height 12
checkbox input "false"
click at [893, 378] on icon "button" at bounding box center [898, 379] width 15 height 15
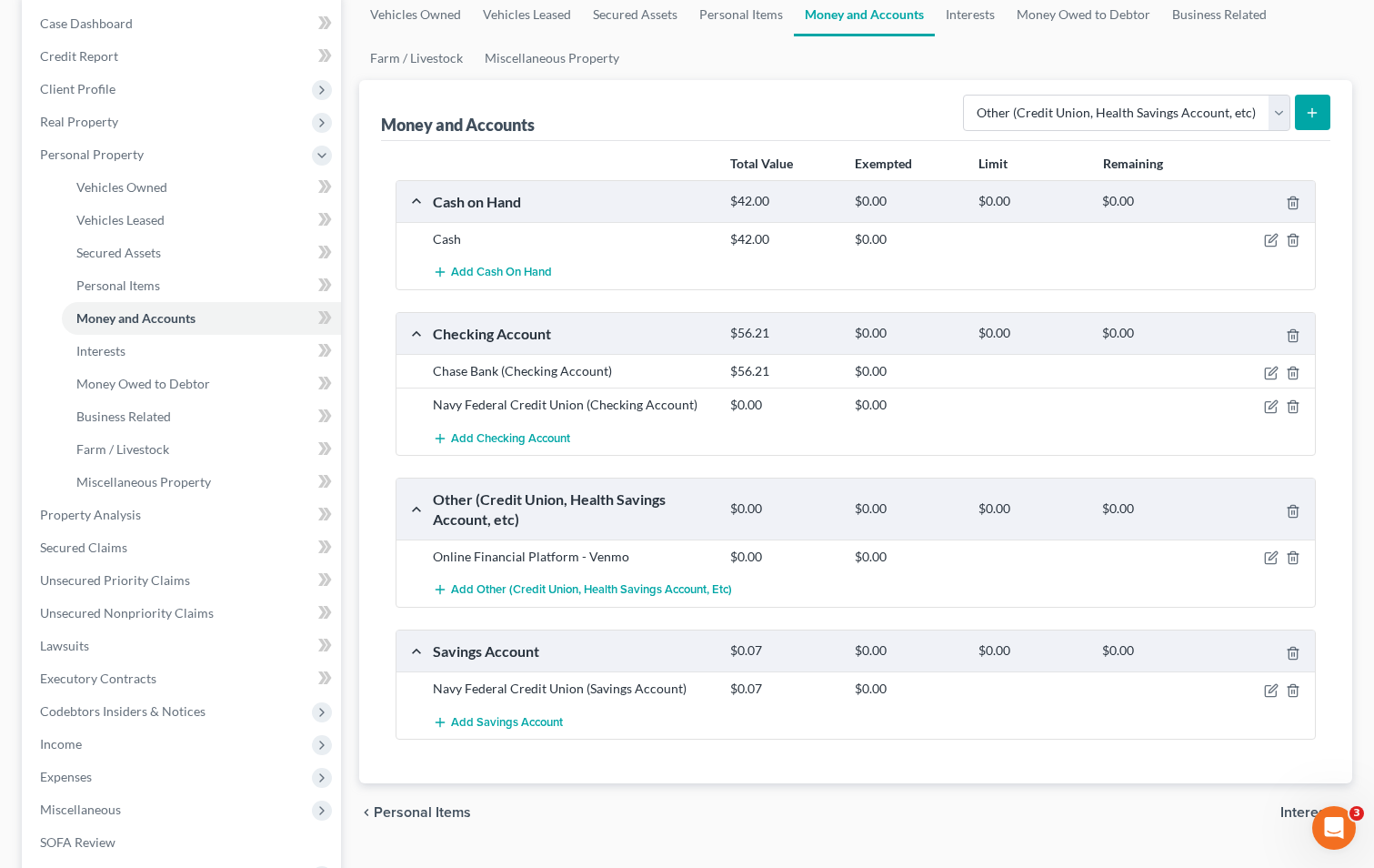
click at [1310, 103] on button "submit" at bounding box center [1312, 112] width 36 height 36
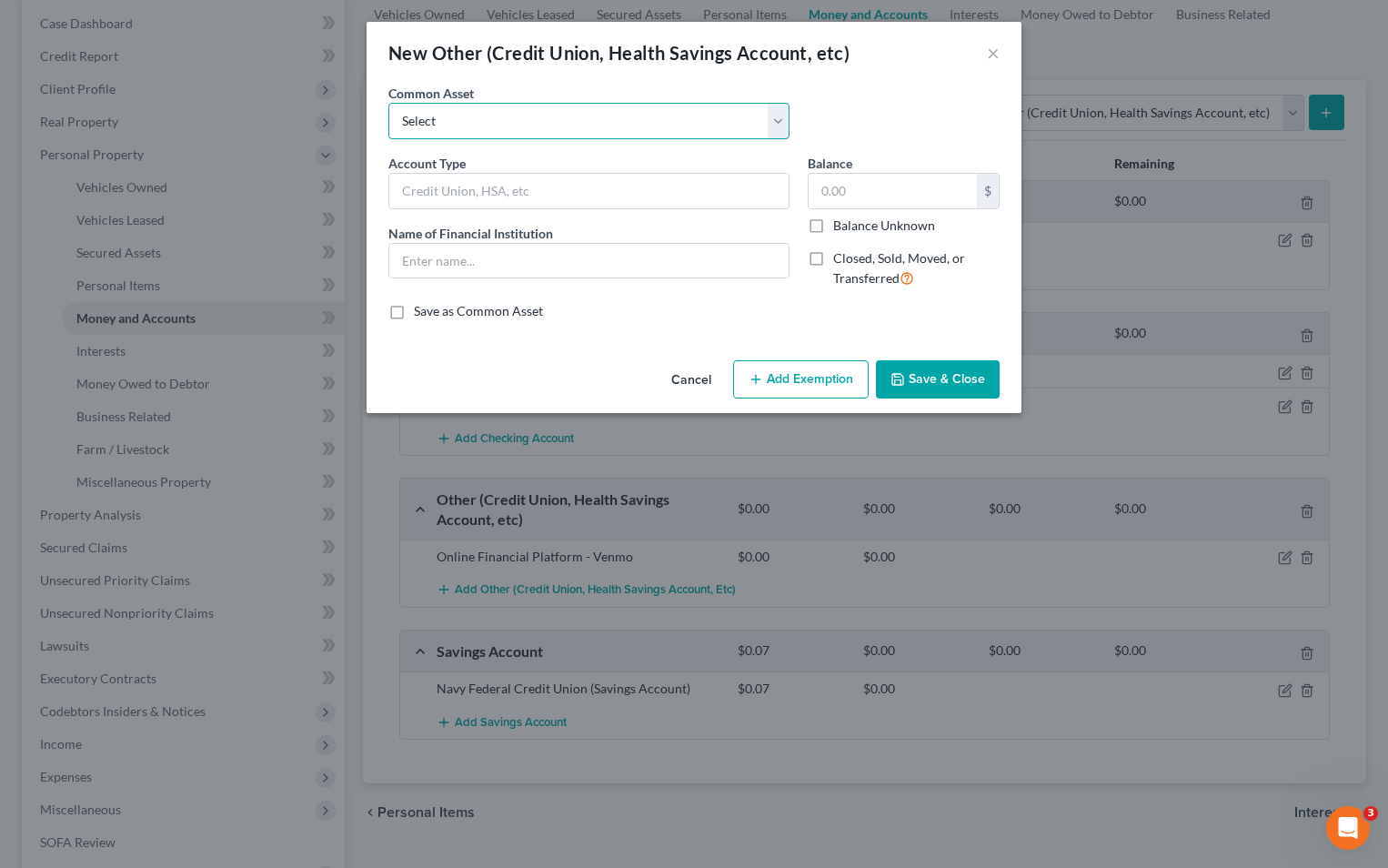
click at [710, 121] on select "Select Online Financial Platform Online Financial Platform Online Financial Pla…" at bounding box center [589, 121] width 401 height 36
select select "8"
click at [388, 103] on select "Select Online Financial Platform Online Financial Platform Online Financial Pla…" at bounding box center [589, 121] width 401 height 36
type input "Online Financial Platform - Apple Cash"
type input "Apple Cash"
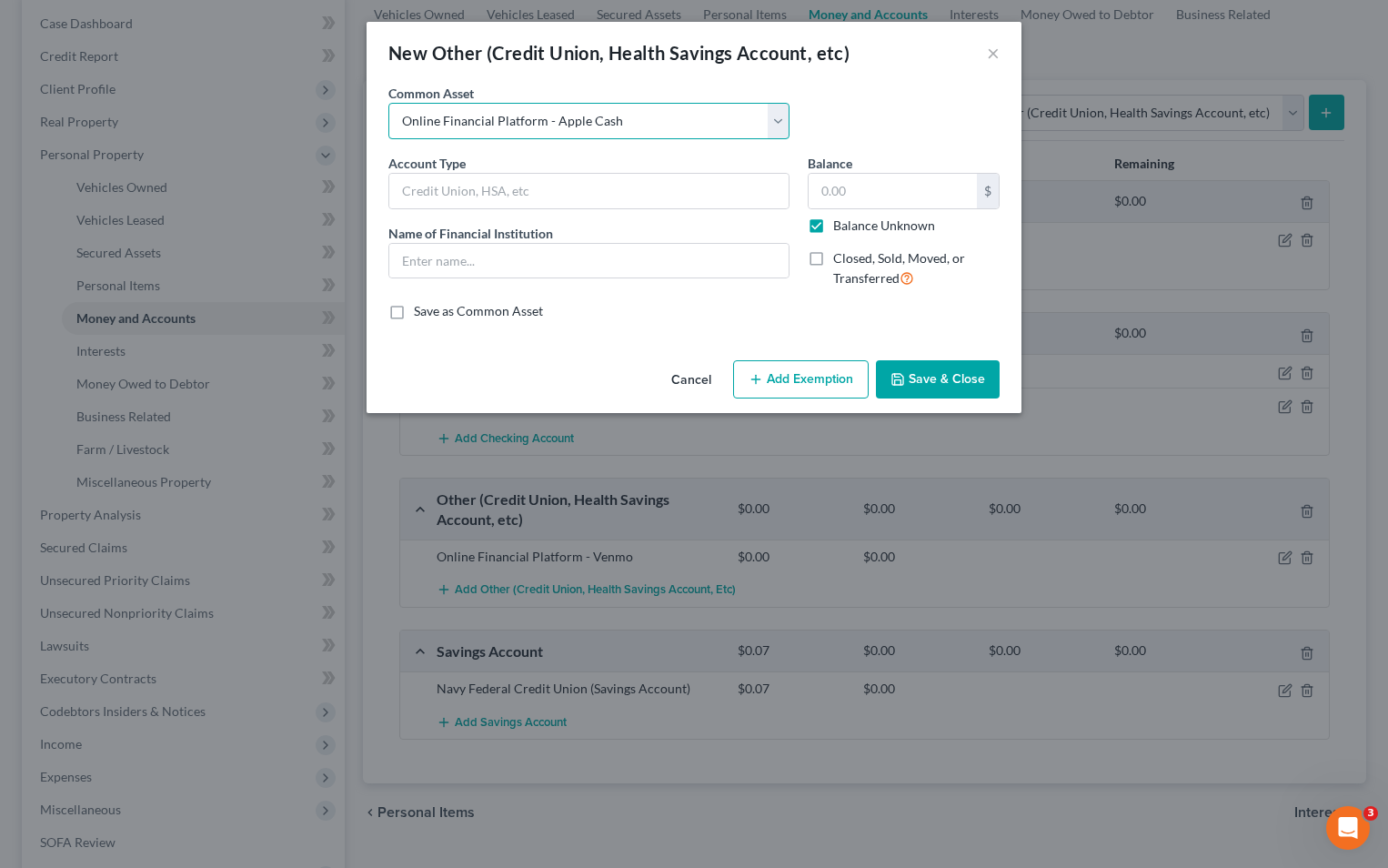
type input "0.00"
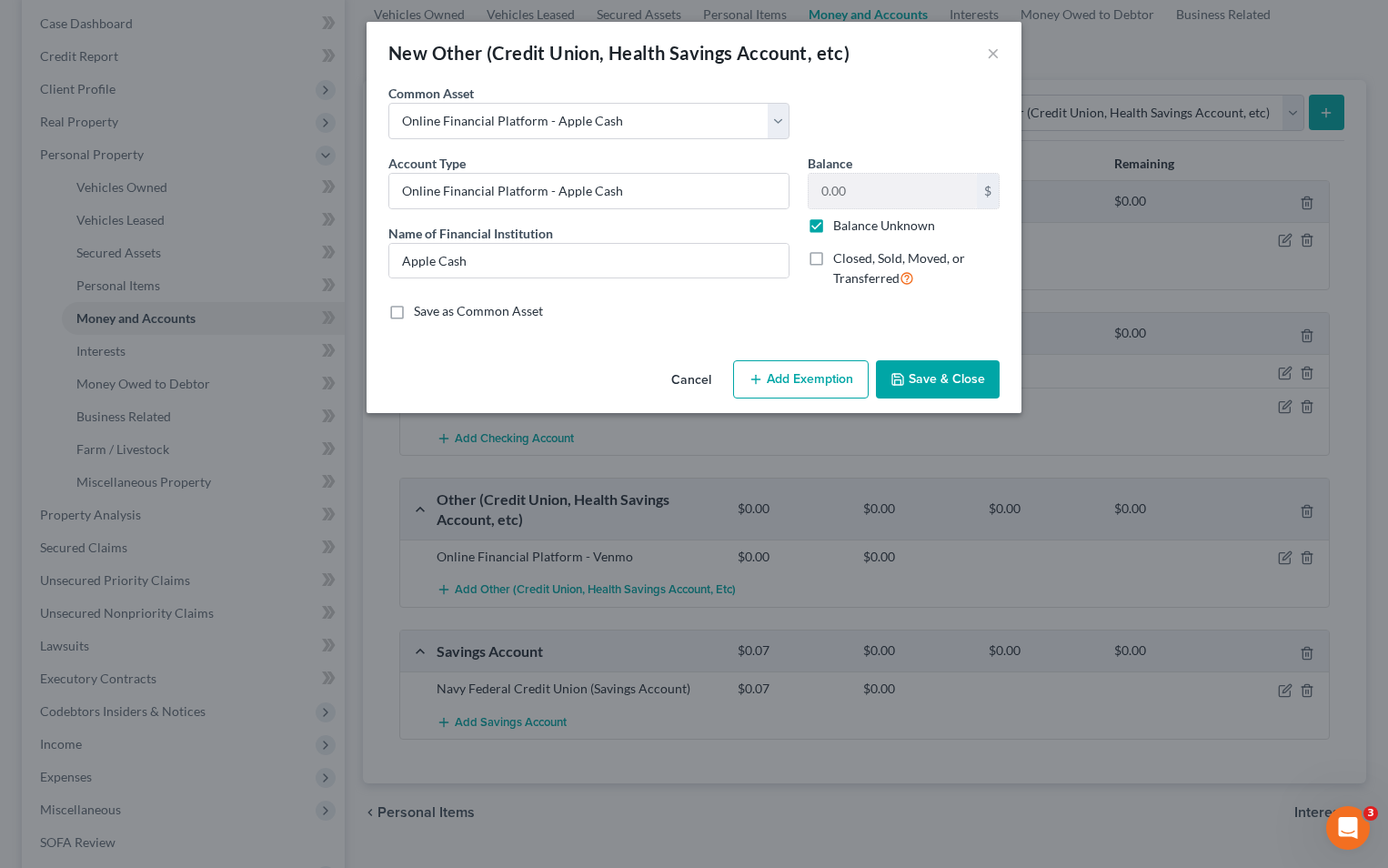
click at [834, 231] on label "Balance Unknown" at bounding box center [885, 225] width 102 height 18
click at [841, 228] on input "Balance Unknown" at bounding box center [846, 222] width 12 height 12
checkbox input "false"
click at [651, 118] on select "Select Online Financial Platform Online Financial Platform Online Financial Pla…" at bounding box center [589, 121] width 401 height 36
select select "9"
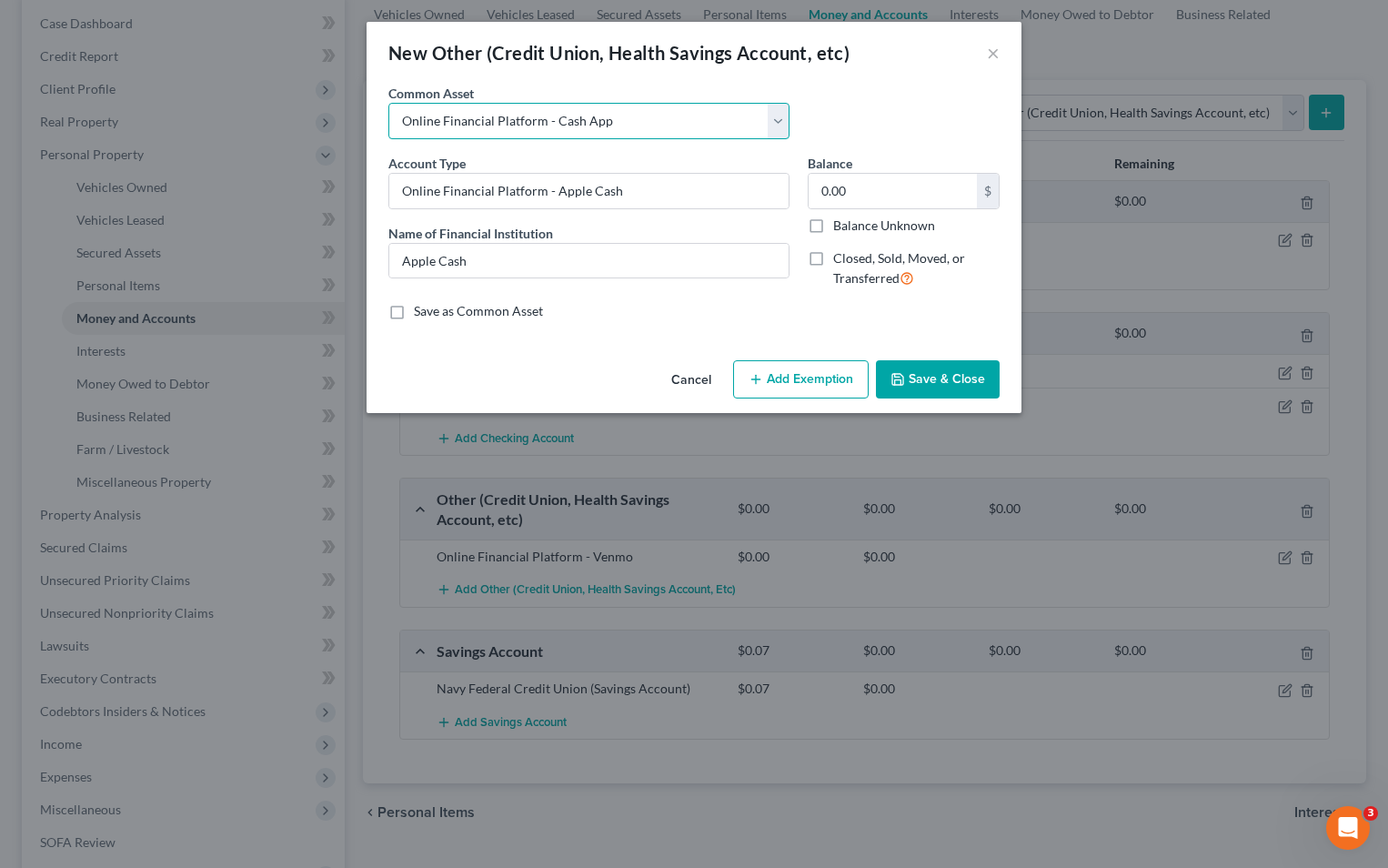
click at [388, 103] on select "Select Online Financial Platform Online Financial Platform Online Financial Pla…" at bounding box center [589, 121] width 401 height 36
type input "Online Financial Platform - Cash App"
type input "Cash App"
type input "0.00"
click at [834, 228] on label "Balance Unknown" at bounding box center [885, 225] width 102 height 18
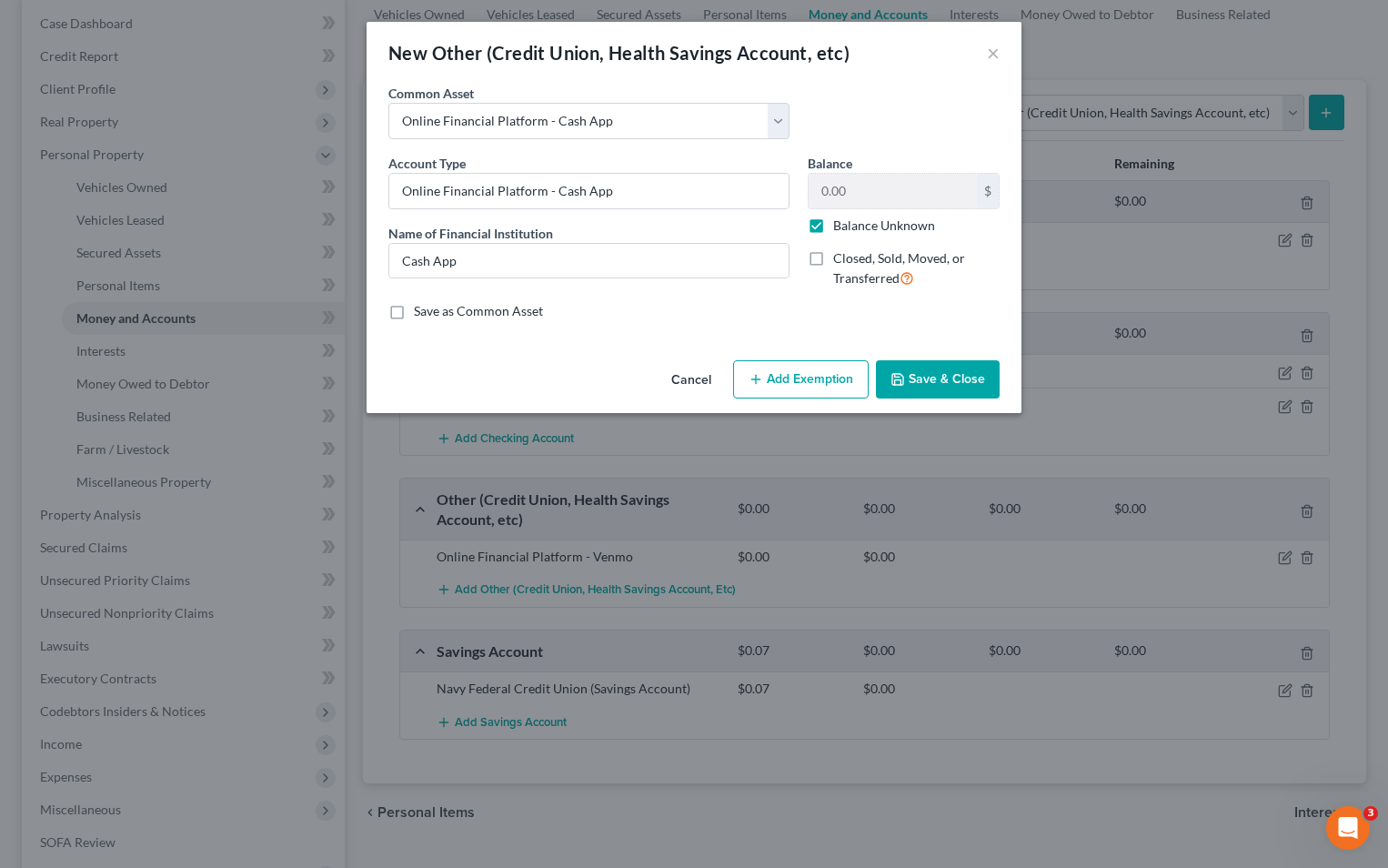
click at [841, 228] on input "Balance Unknown" at bounding box center [846, 222] width 12 height 12
checkbox input "false"
click at [930, 378] on button "Save & Close" at bounding box center [938, 379] width 124 height 38
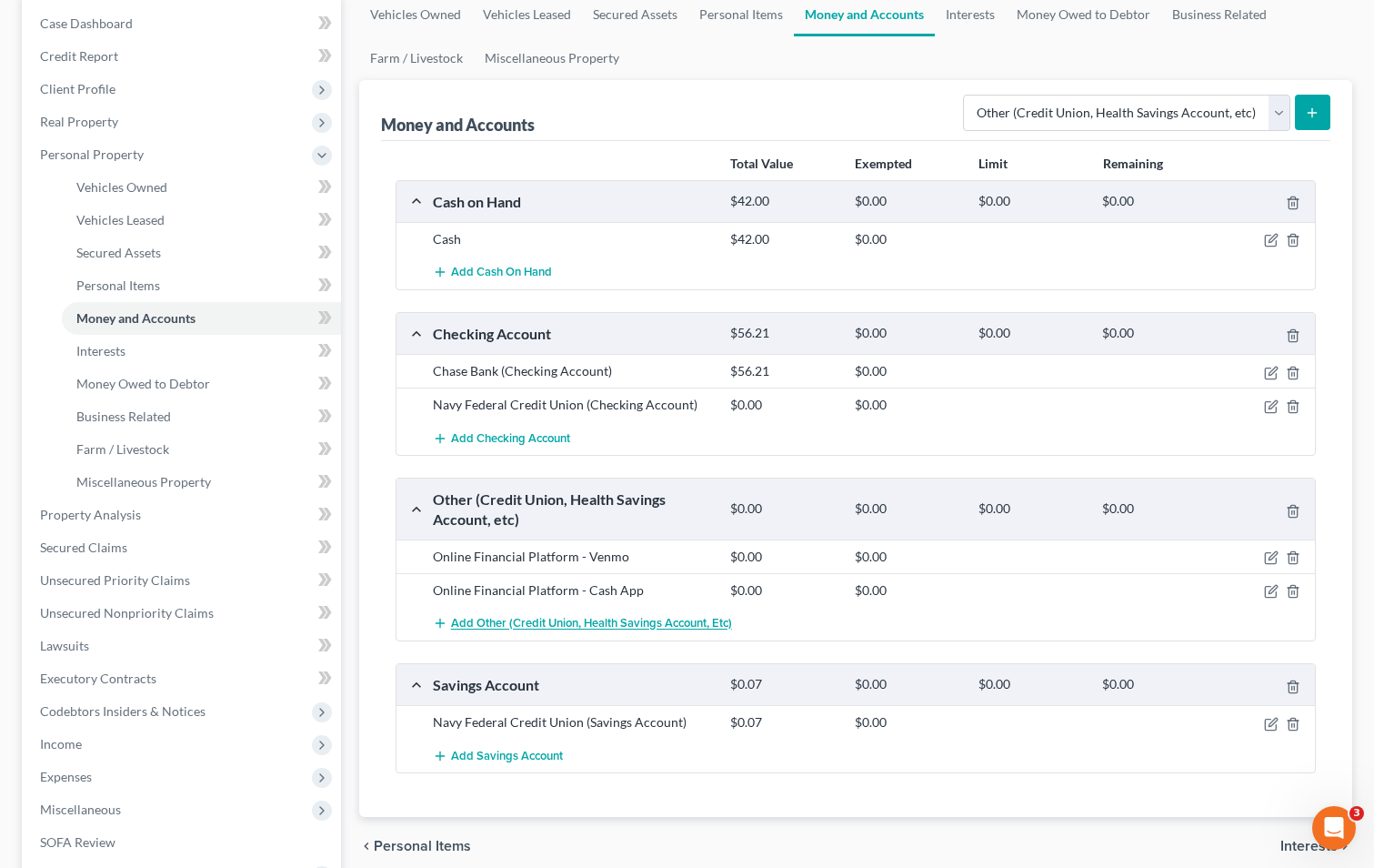
click at [510, 611] on button "Add Other (Credit Union, Health Savings Account, etc)" at bounding box center [583, 623] width 299 height 34
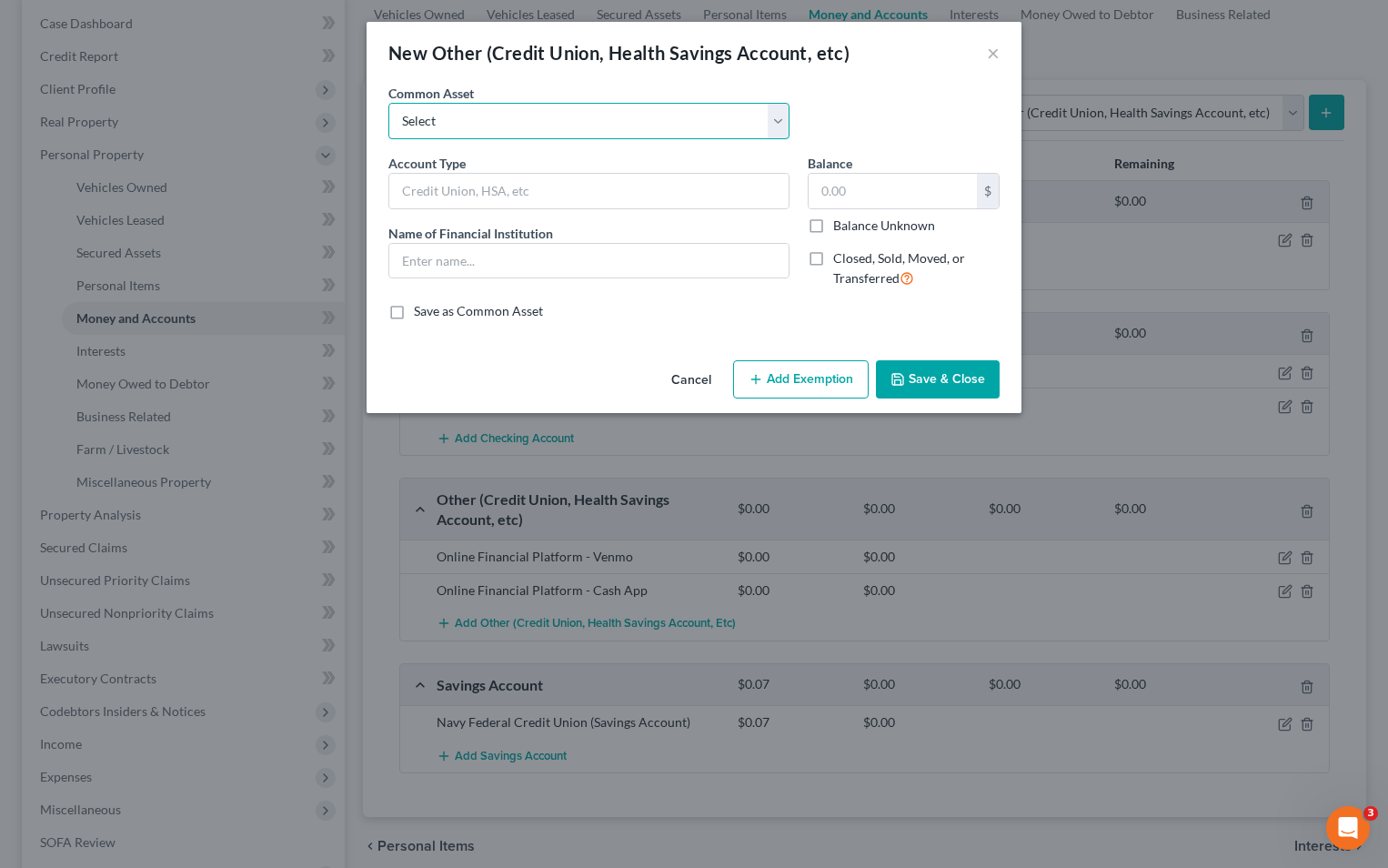
click at [667, 123] on select "Select Online Financial Platform Online Financial Platform Online Financial Pla…" at bounding box center [589, 121] width 401 height 36
select select "8"
click at [388, 103] on select "Select Online Financial Platform Online Financial Platform Online Financial Pla…" at bounding box center [589, 121] width 401 height 36
type input "Online Financial Platform - Apple Cash"
type input "Apple Cash"
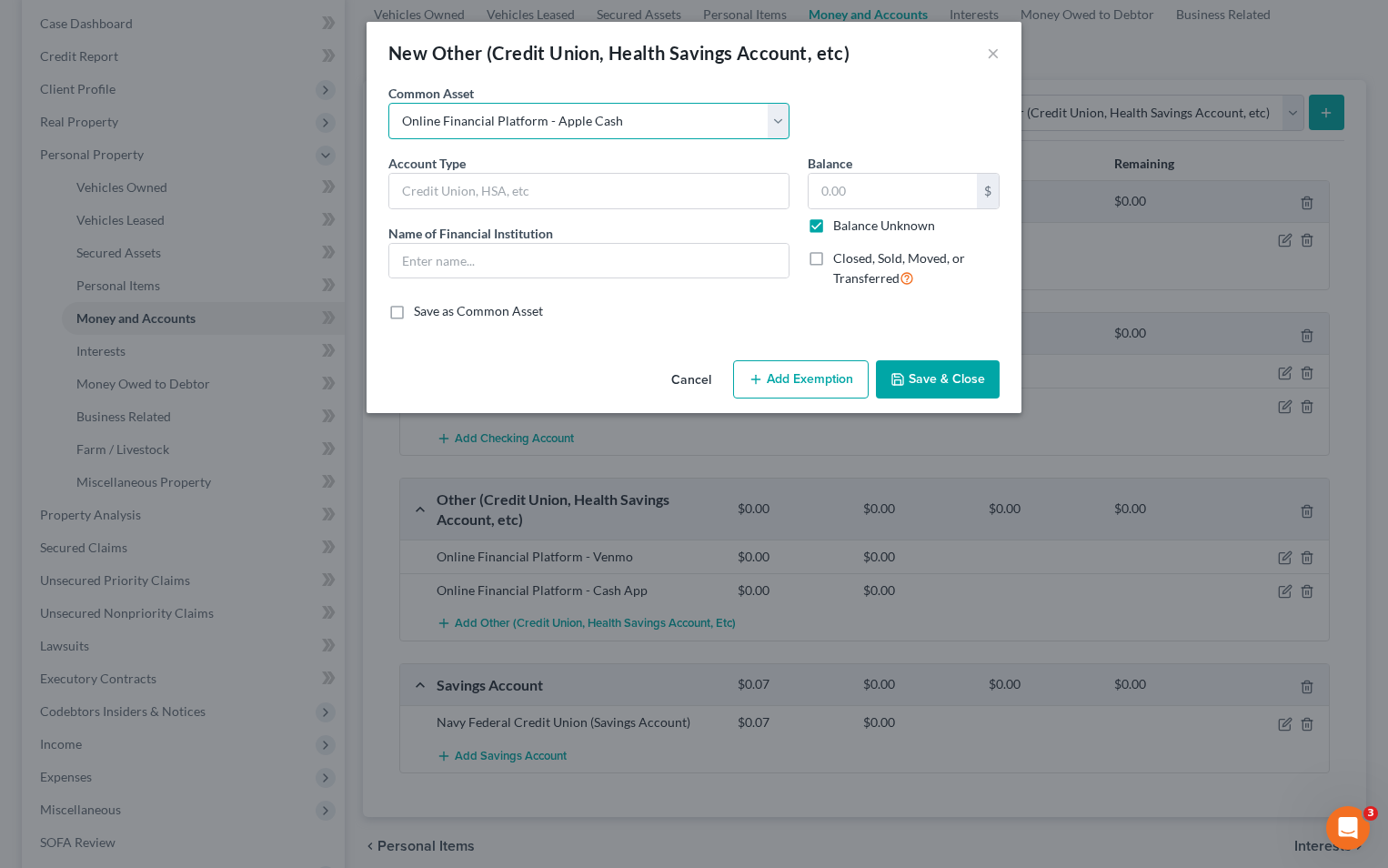
type input "0.00"
checkbox input "true"
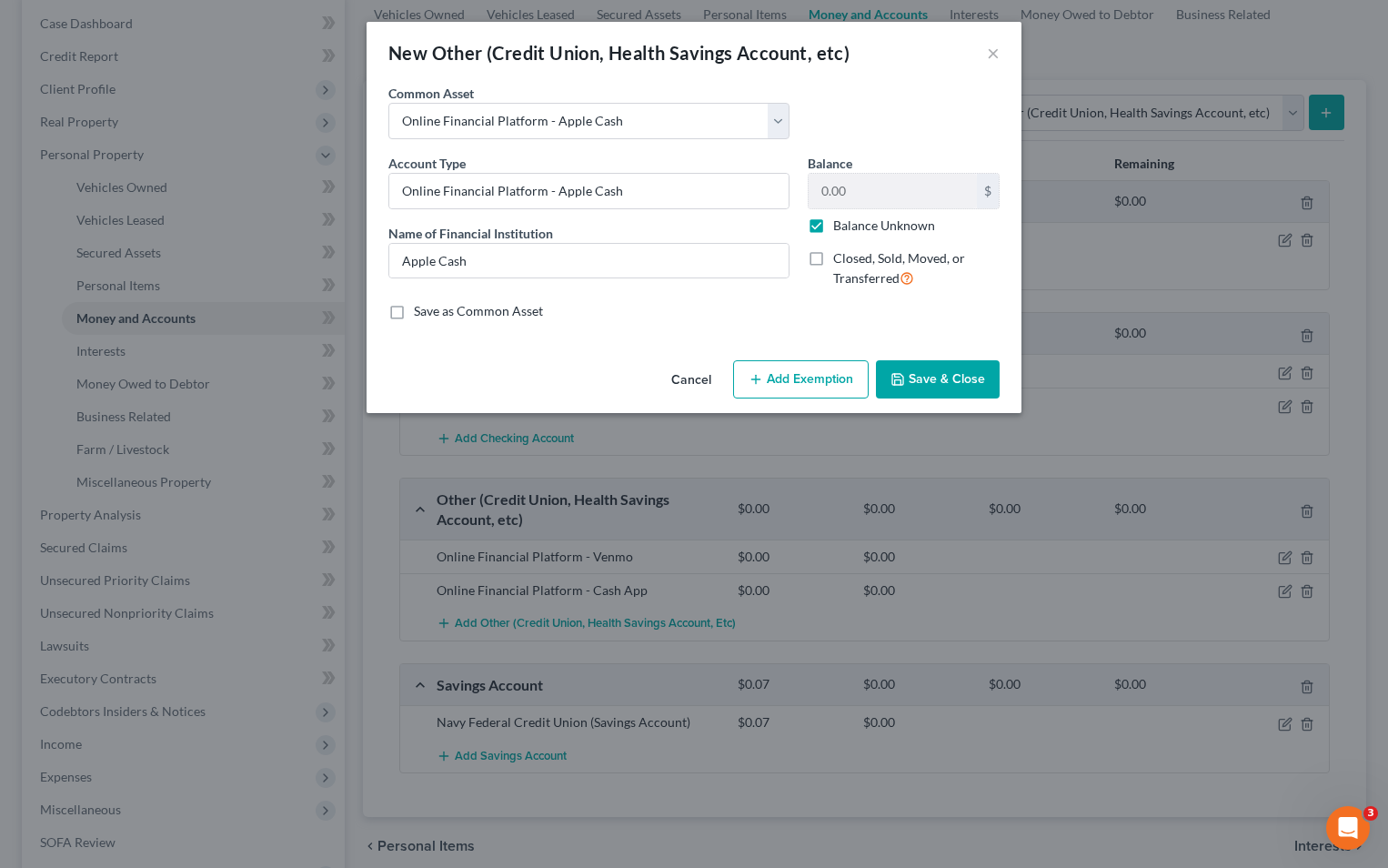
click at [906, 383] on icon "button" at bounding box center [898, 379] width 15 height 15
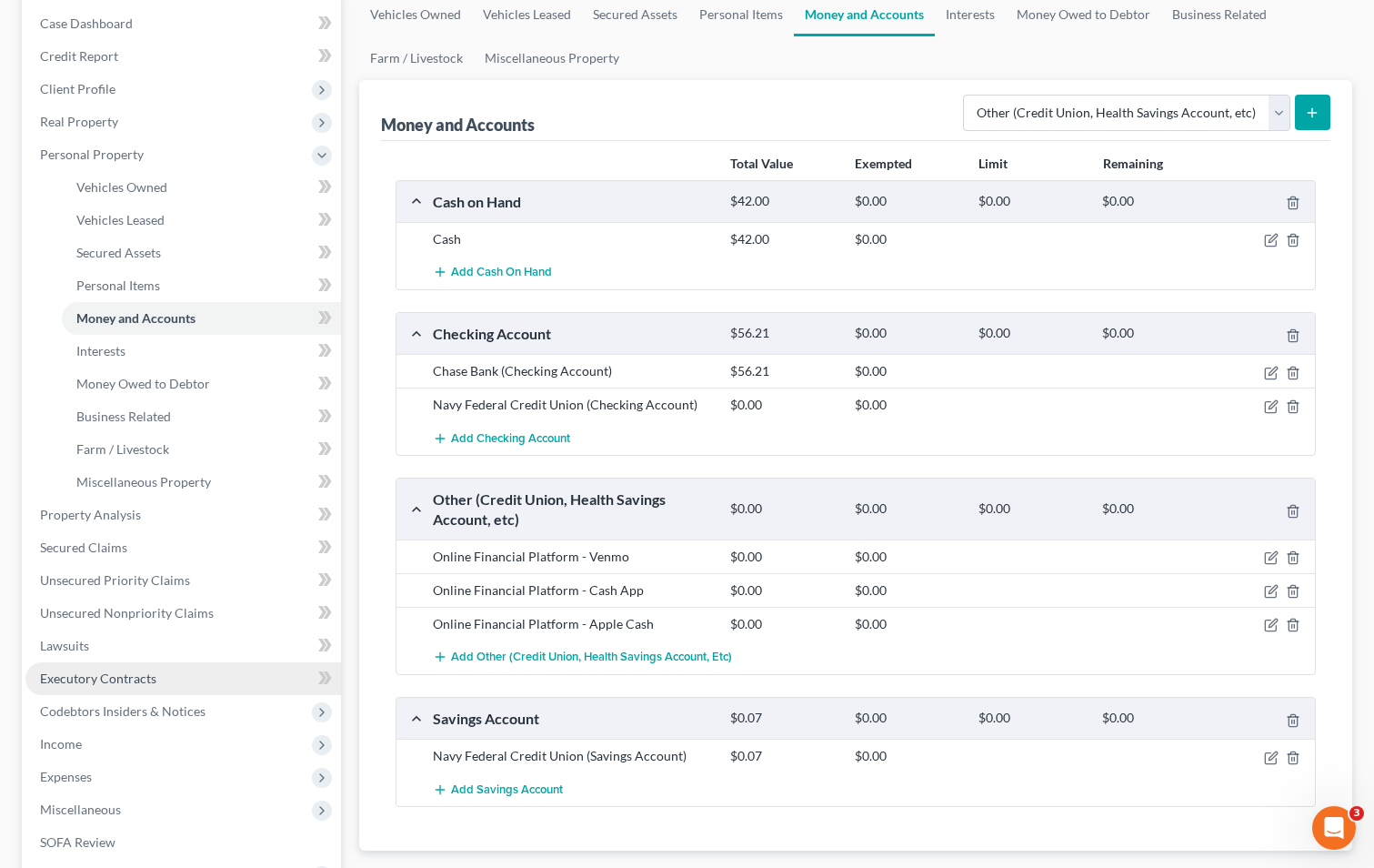
click at [193, 669] on link "Executory Contracts" at bounding box center [183, 678] width 315 height 33
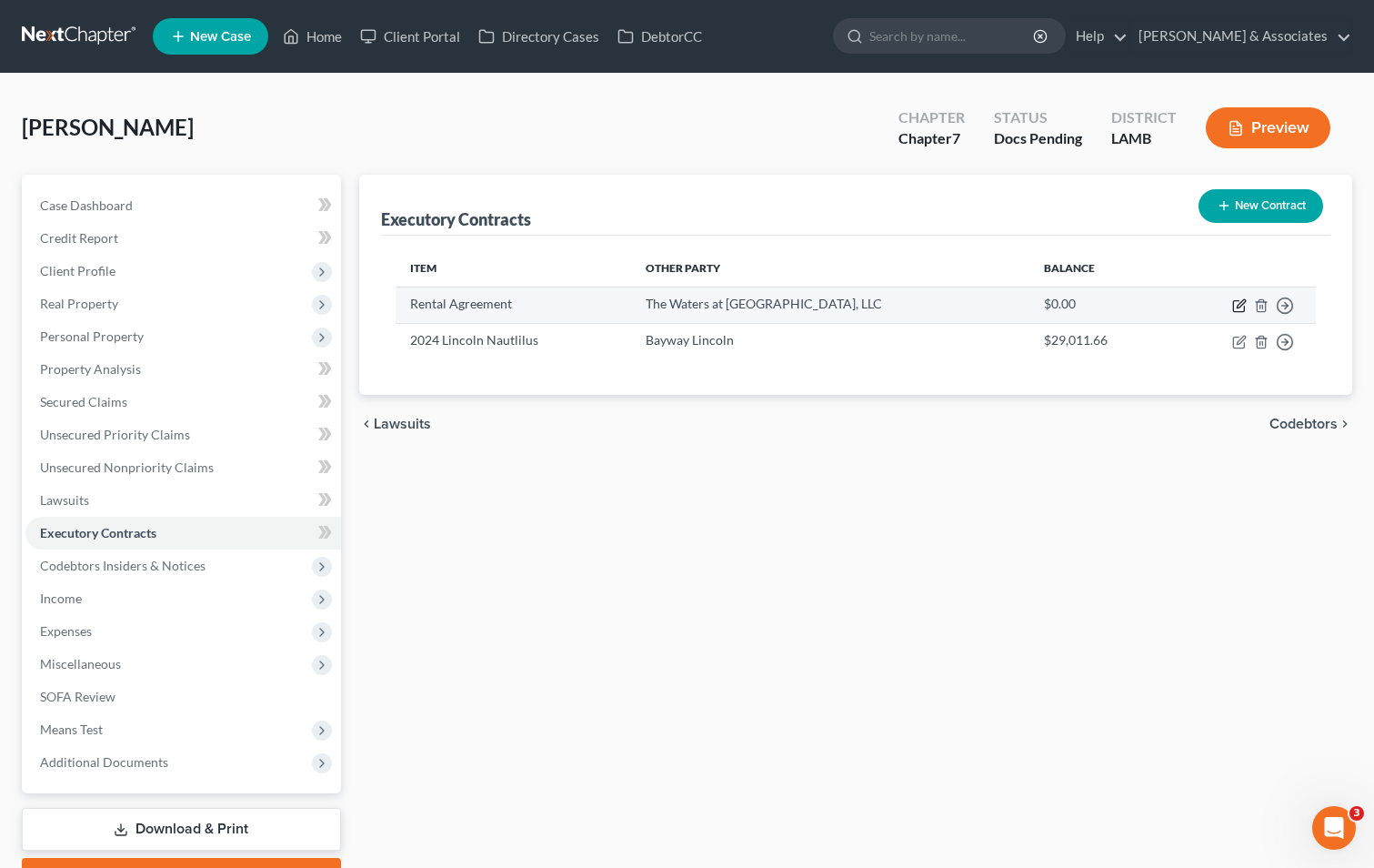
click at [1235, 307] on icon "button" at bounding box center [1240, 305] width 15 height 15
select select "3"
select select "19"
select select "0"
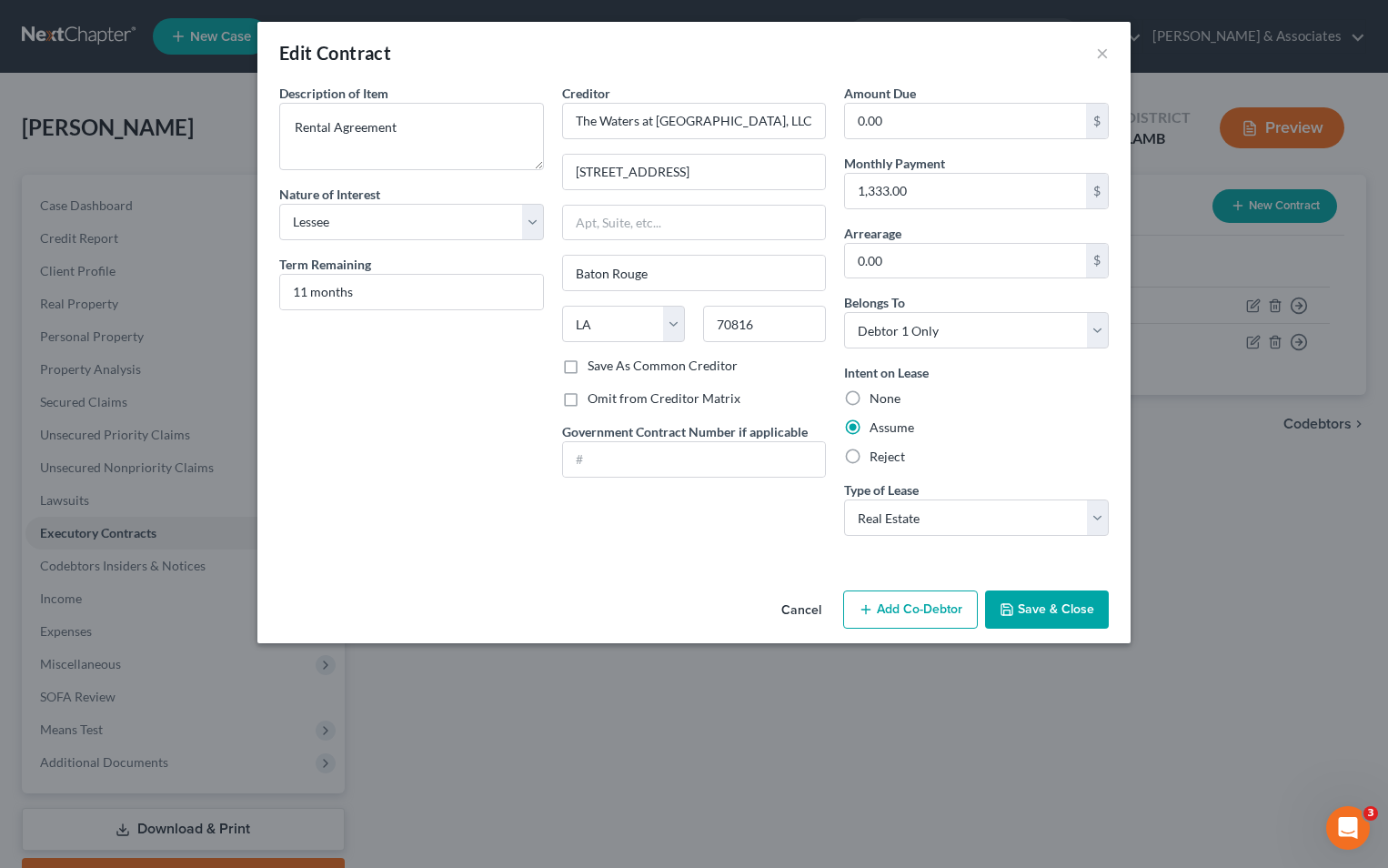
click at [1061, 611] on button "Save & Close" at bounding box center [1047, 609] width 124 height 38
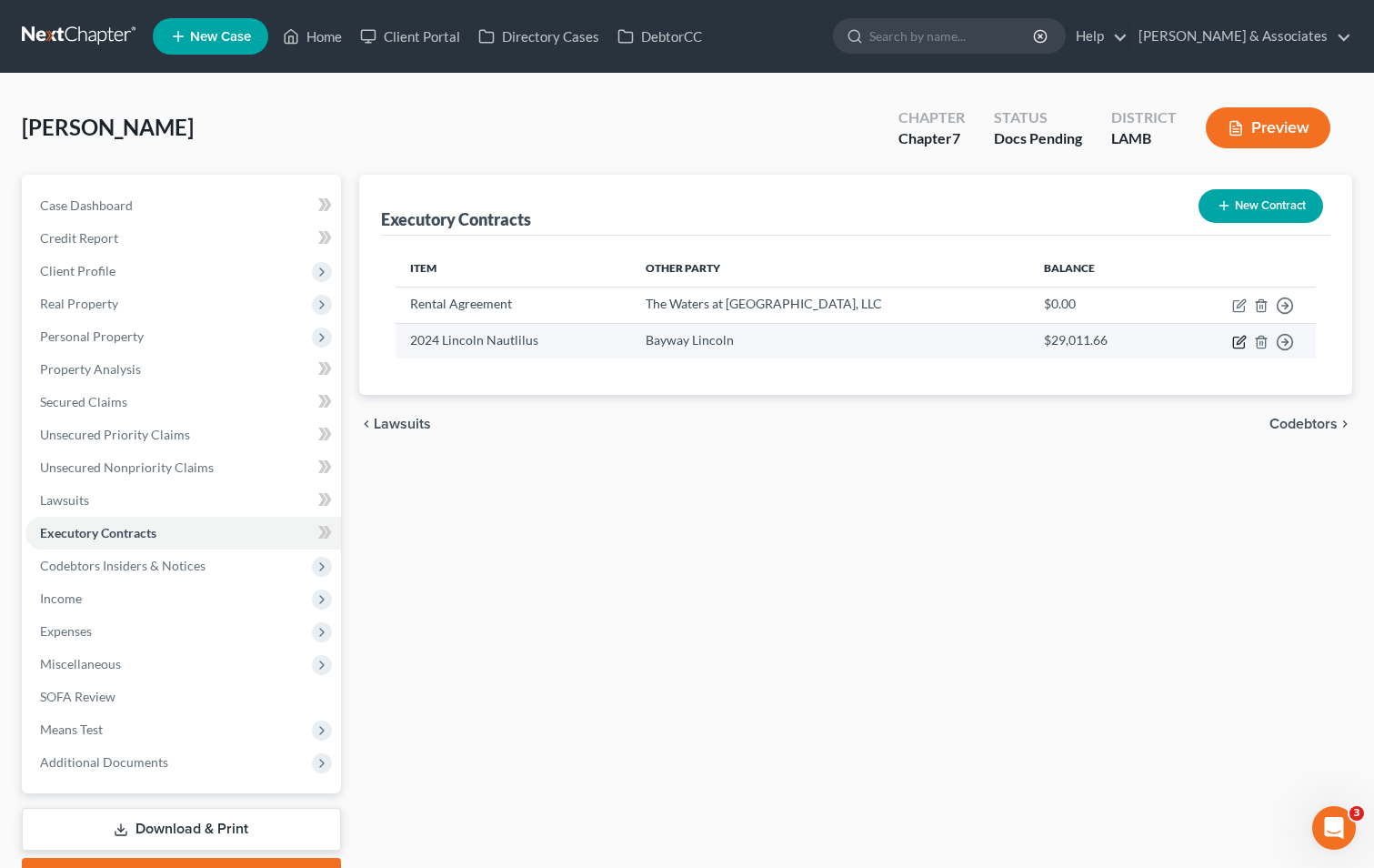
click at [1239, 346] on icon "button" at bounding box center [1240, 342] width 15 height 15
select select "3"
select select "45"
select select "0"
select select "1"
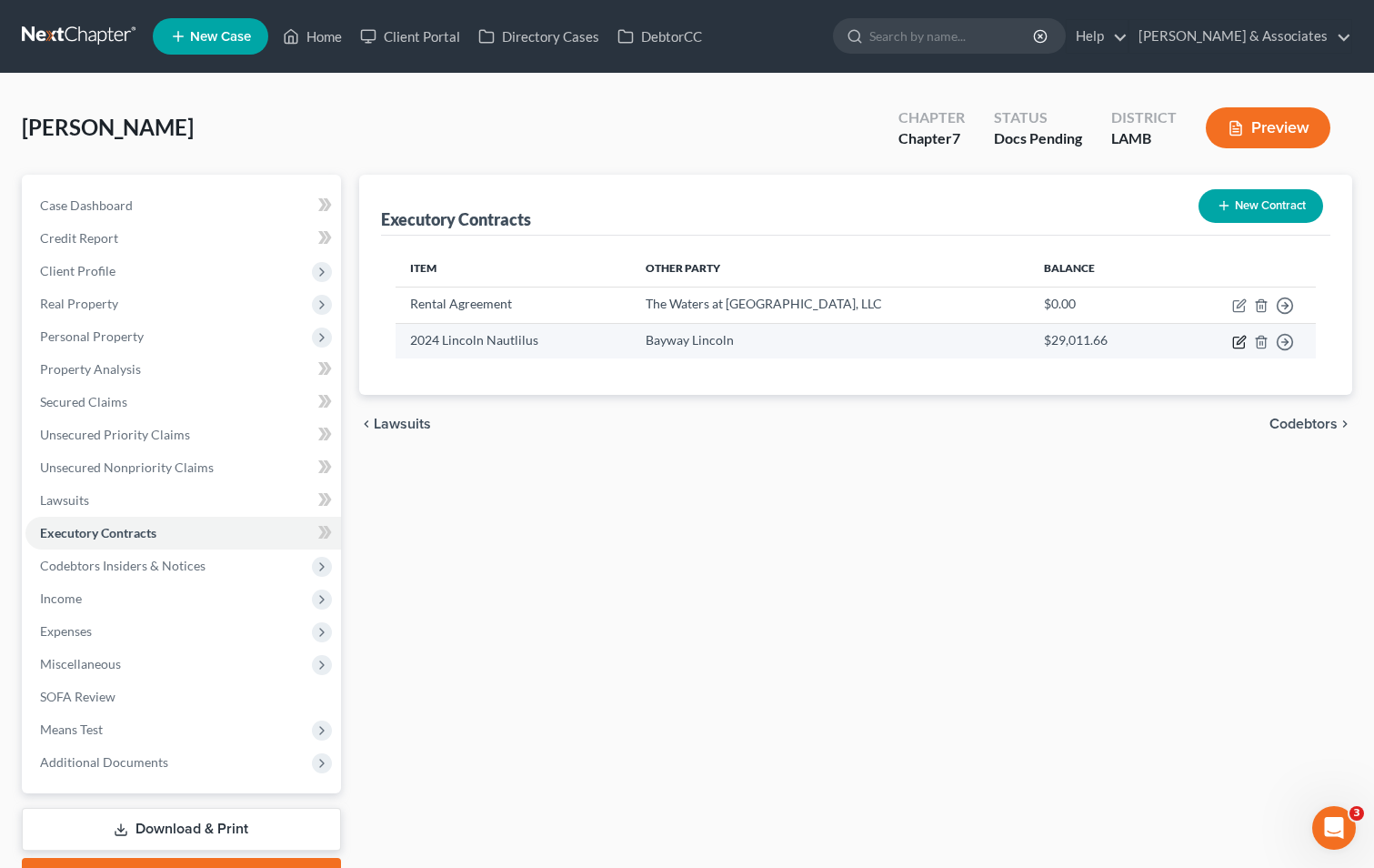
select select "0"
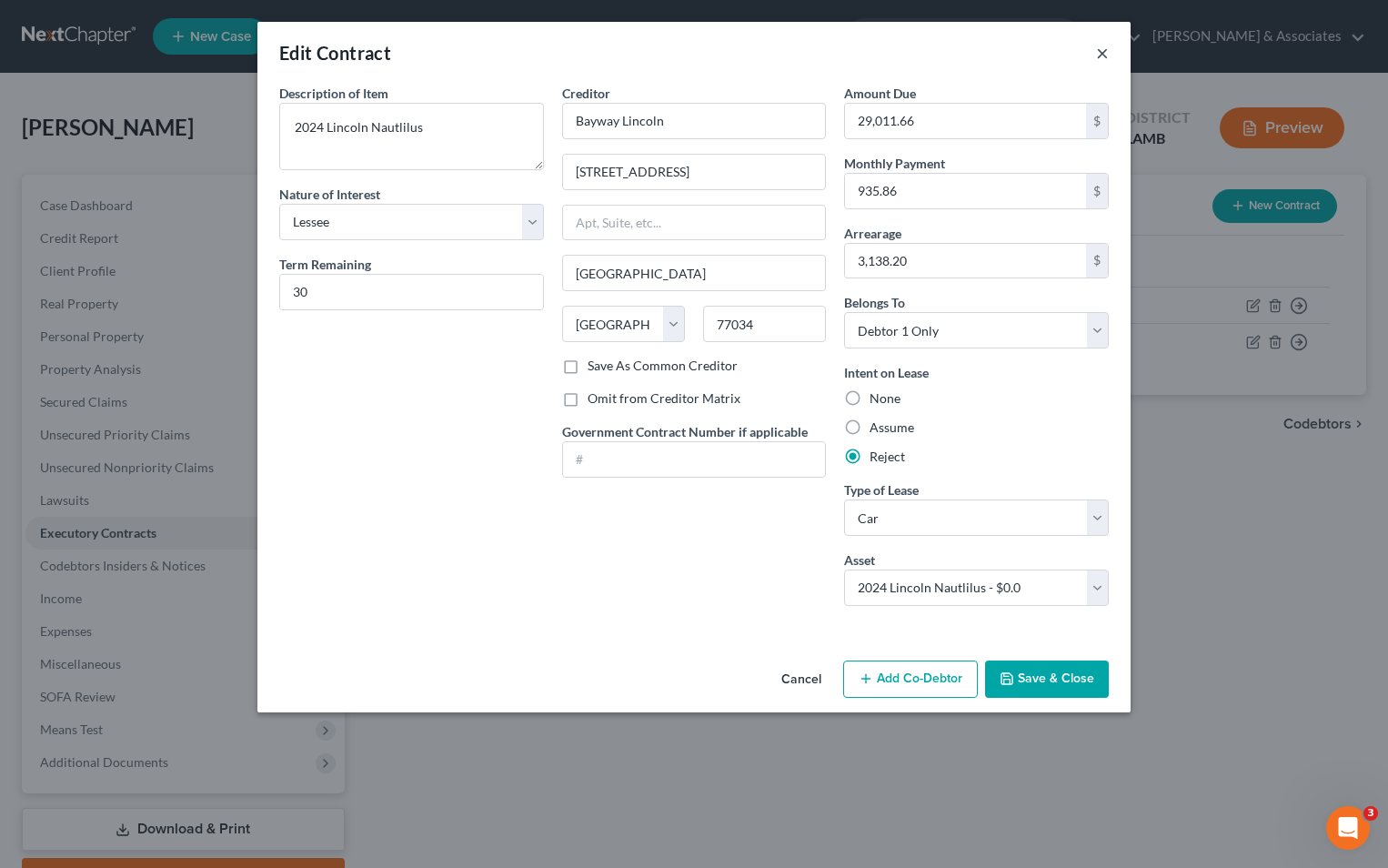
click at [1100, 57] on button "×" at bounding box center [1103, 53] width 13 height 22
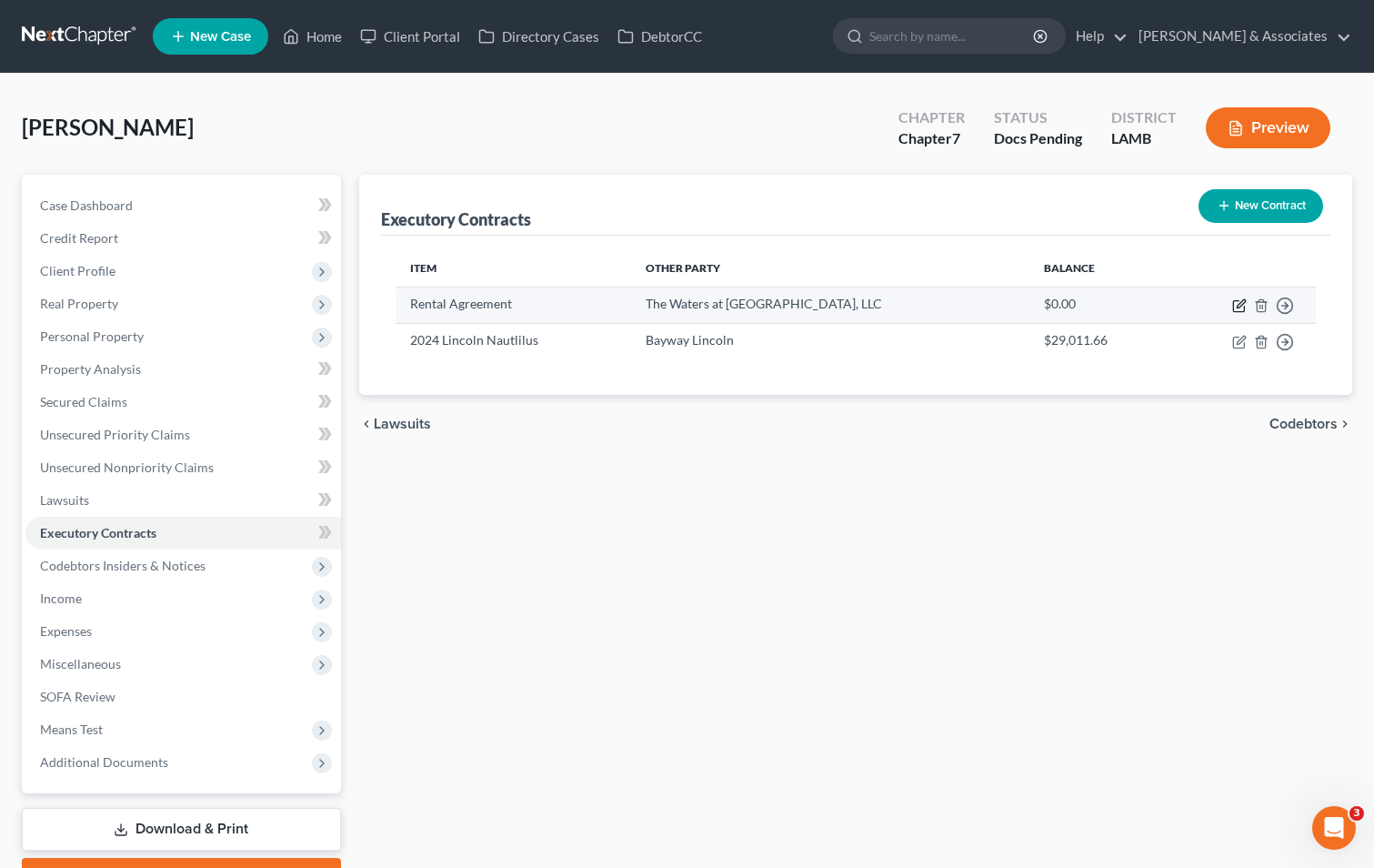
click at [1238, 305] on icon "button" at bounding box center [1241, 303] width 8 height 8
select select "3"
select select "19"
select select "0"
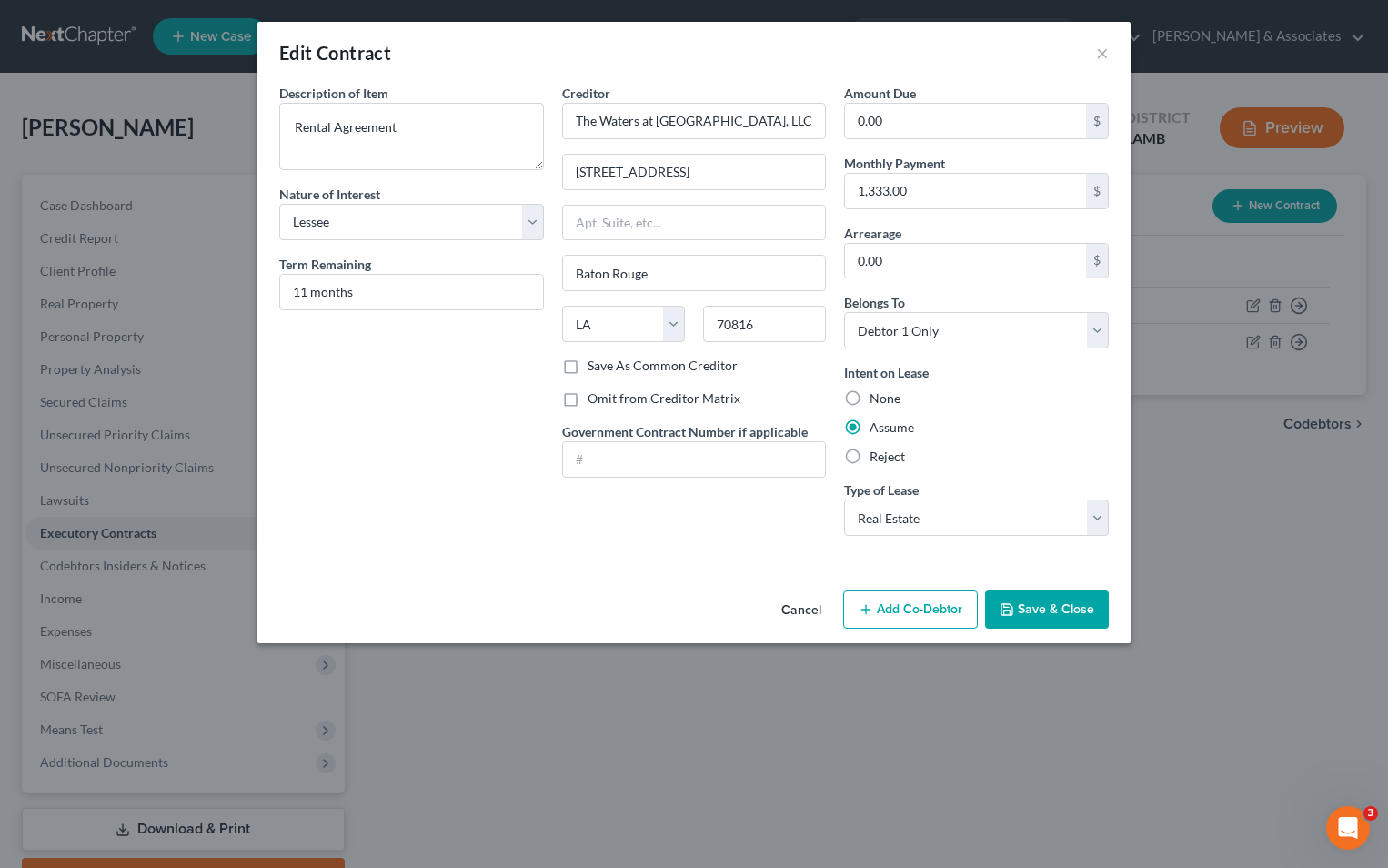
click at [587, 398] on label "Omit from Creditor Matrix" at bounding box center [664, 398] width 153 height 18
click at [595, 398] on input "Omit from Creditor Matrix" at bounding box center [600, 395] width 12 height 12
checkbox input "true"
click at [1019, 601] on button "Save & Close" at bounding box center [1047, 609] width 124 height 38
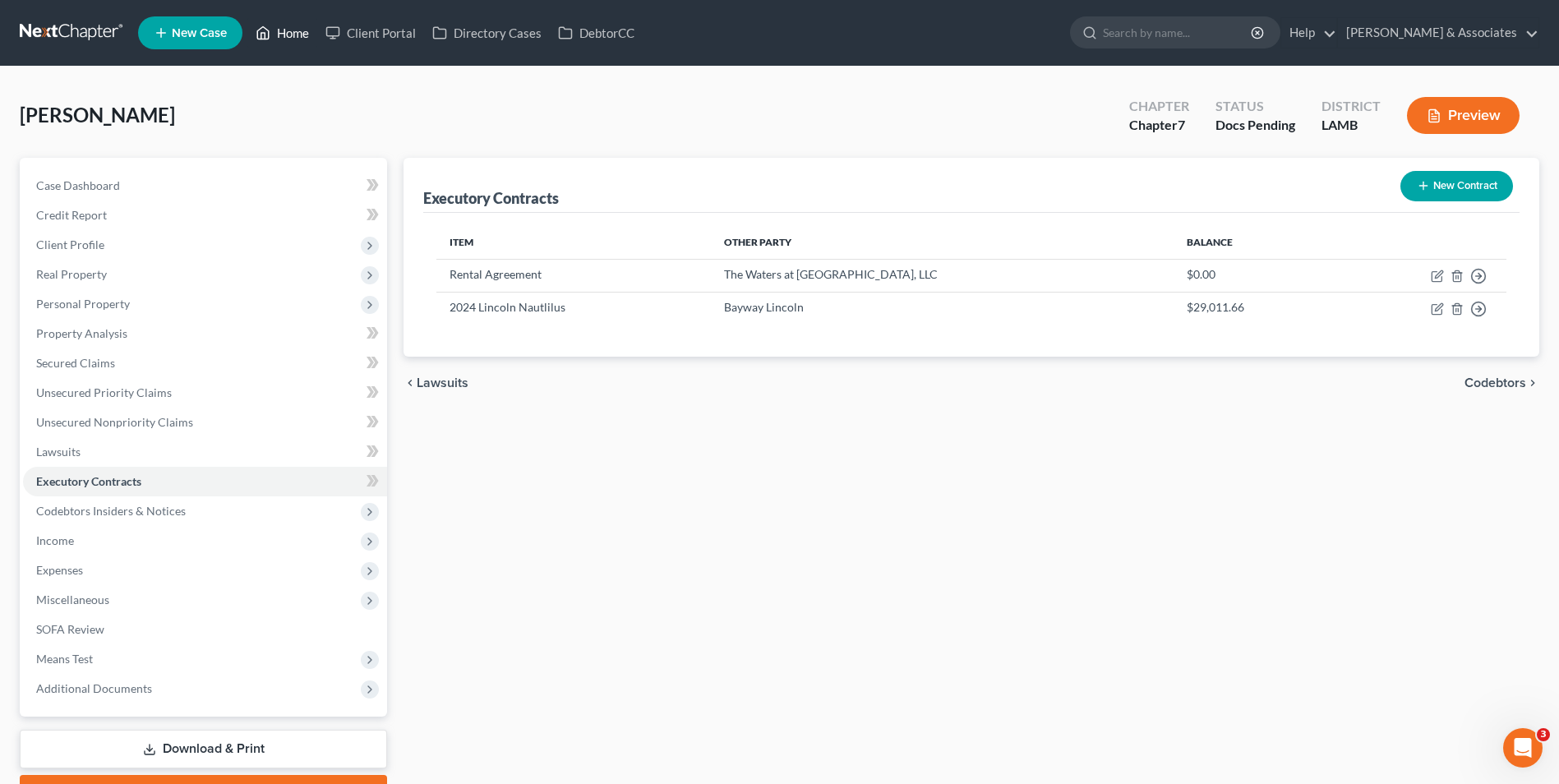
click at [283, 39] on link "Home" at bounding box center [282, 33] width 70 height 30
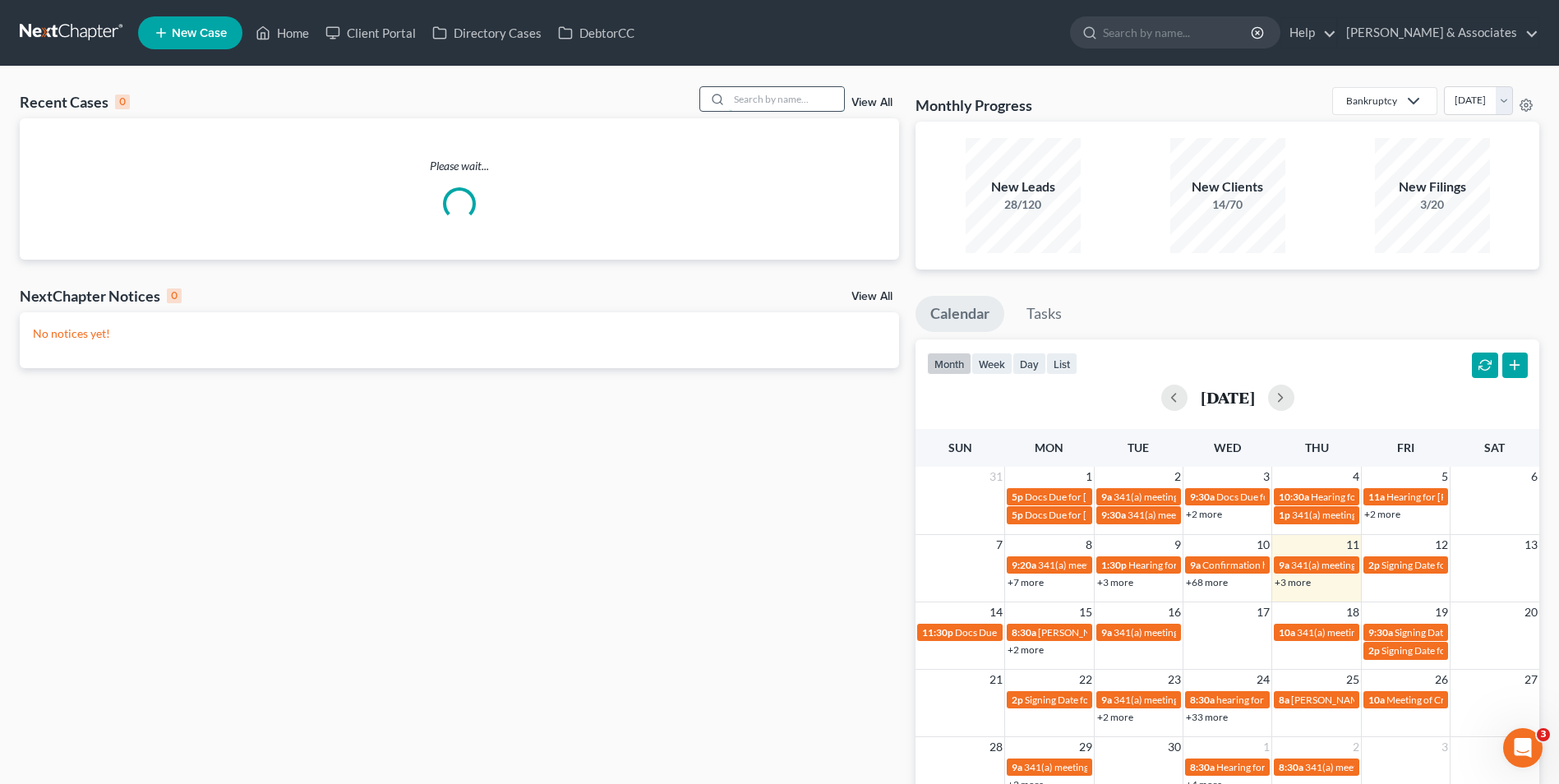
click at [763, 102] on input "search" at bounding box center [787, 99] width 115 height 24
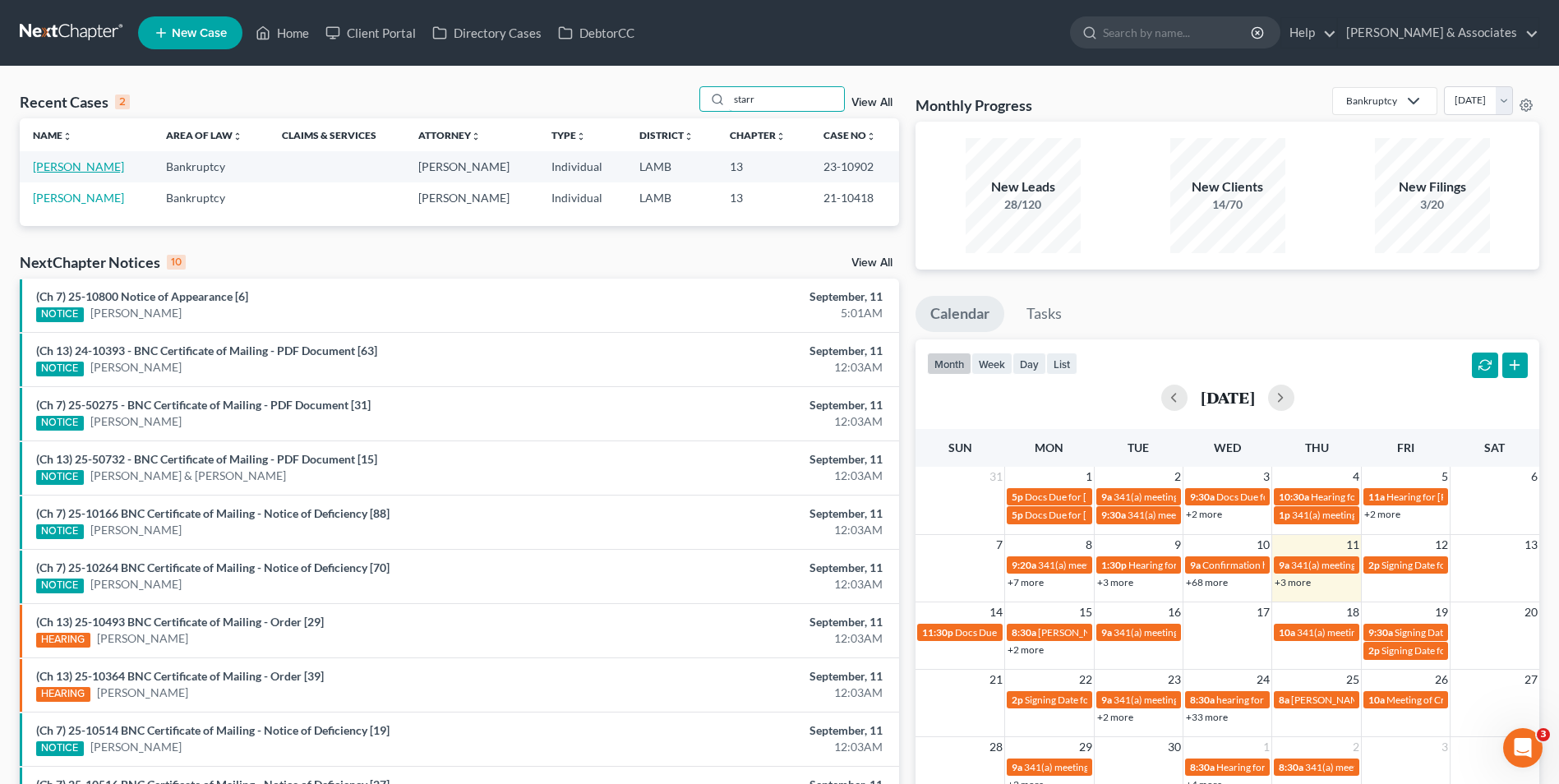
type input "starr"
click at [56, 169] on link "[PERSON_NAME]" at bounding box center [78, 166] width 91 height 14
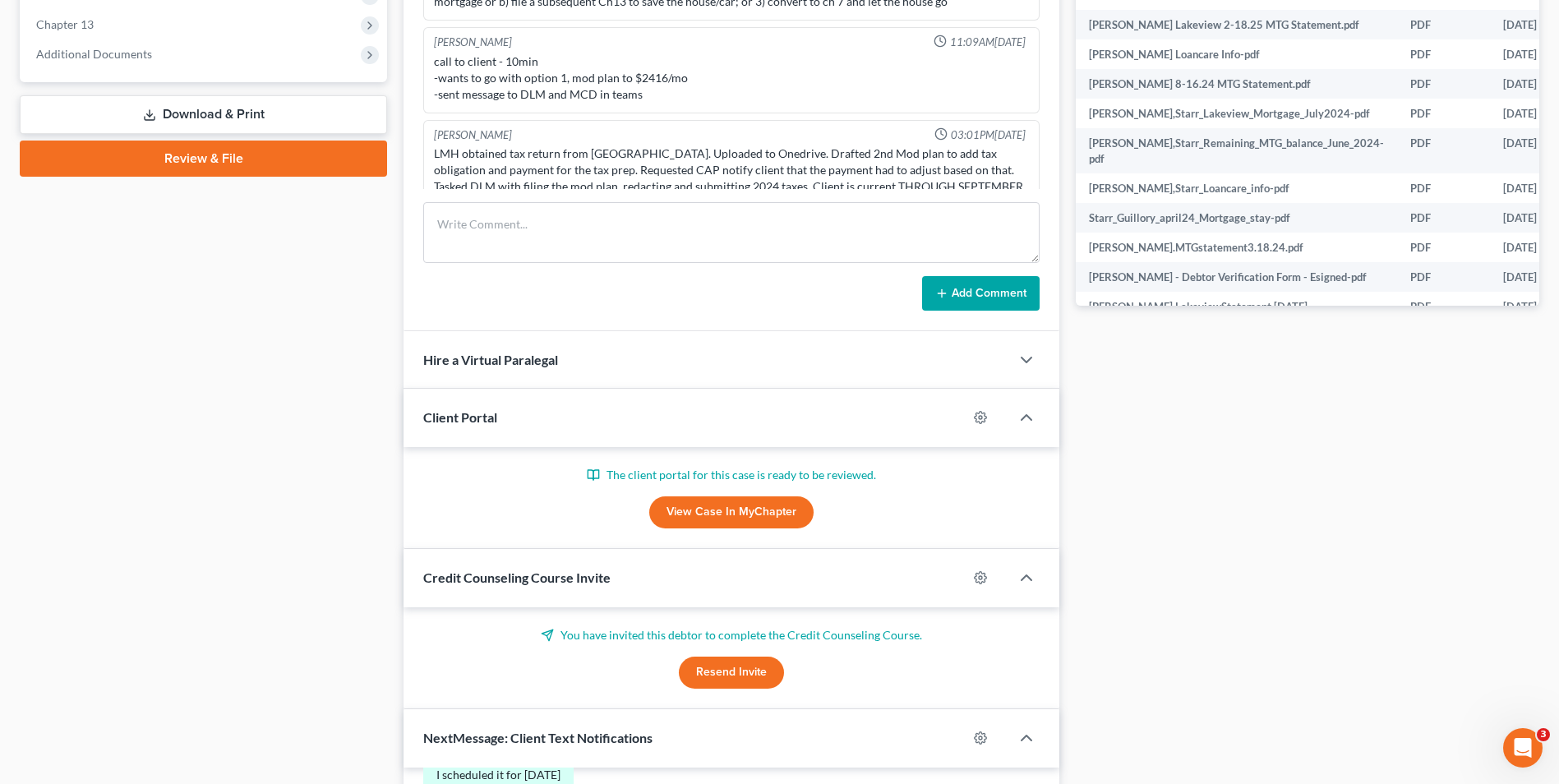
scroll to position [493, 0]
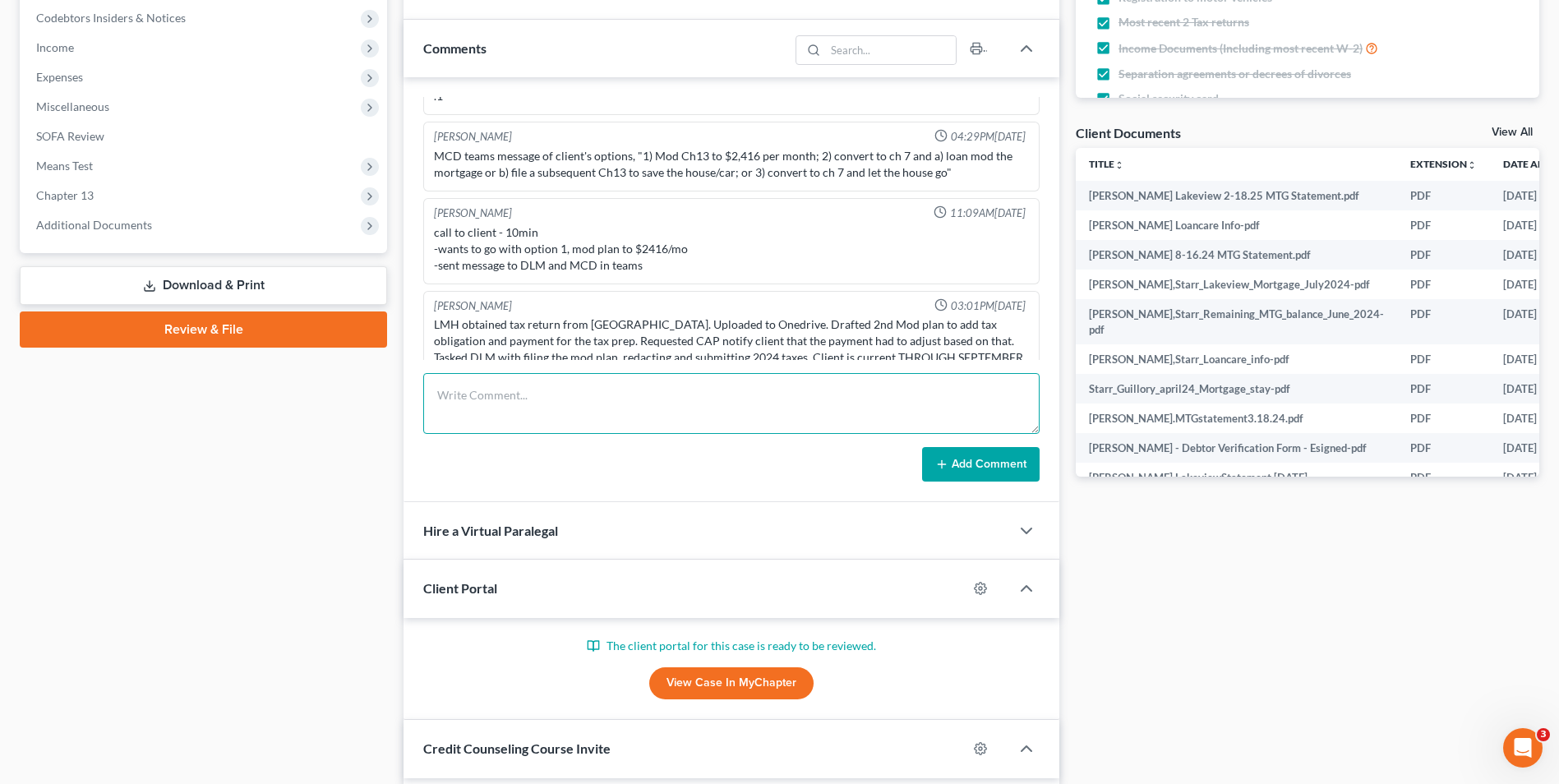
click at [562, 404] on textarea at bounding box center [732, 404] width 616 height 61
type textarea "We modified plan to address trustees concerns, however continued in Court to [D…"
click at [931, 464] on button "Add Comment" at bounding box center [981, 464] width 118 height 35
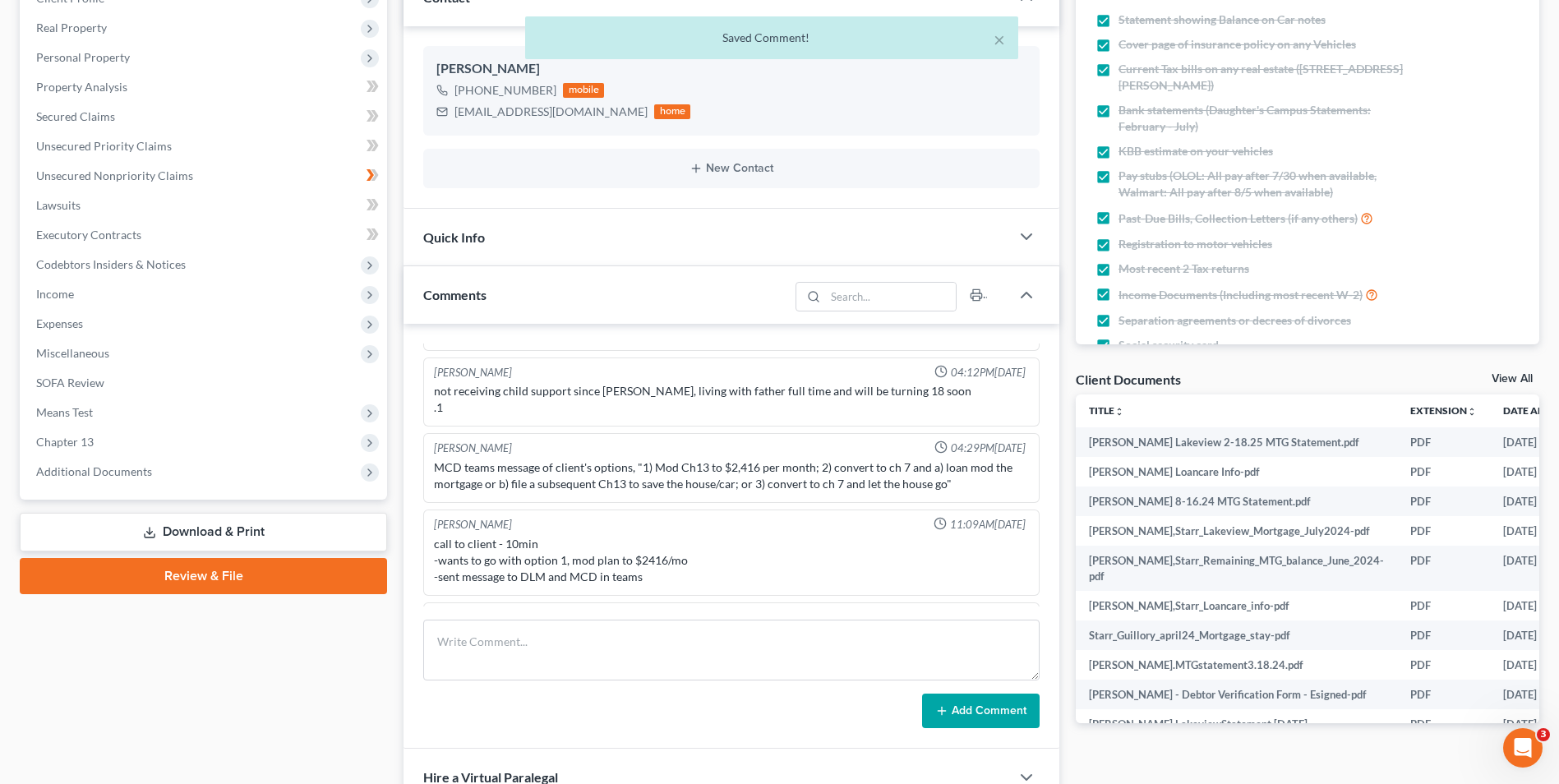
scroll to position [14068, 0]
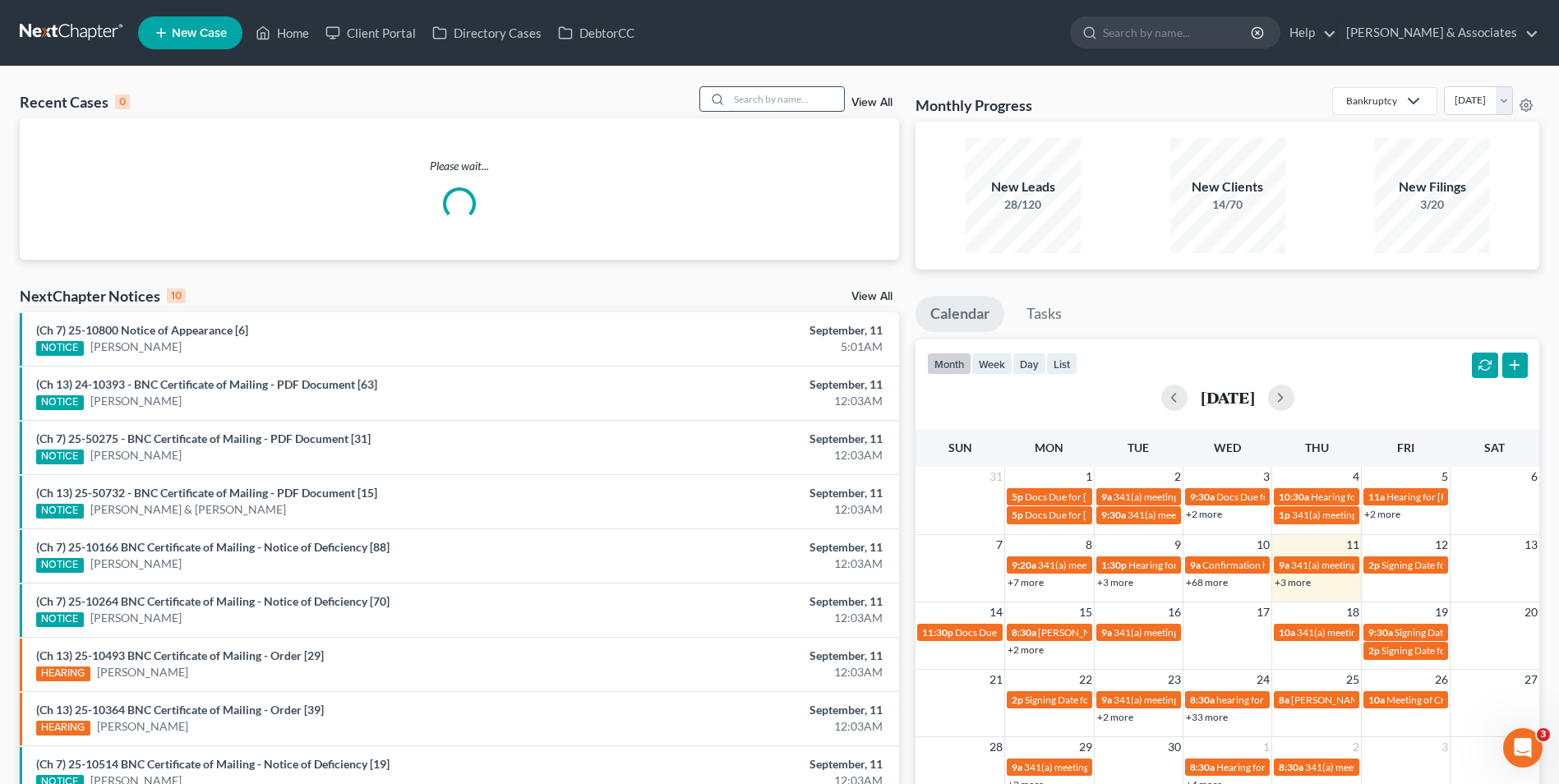
click at [749, 102] on input "search" at bounding box center [787, 99] width 115 height 24
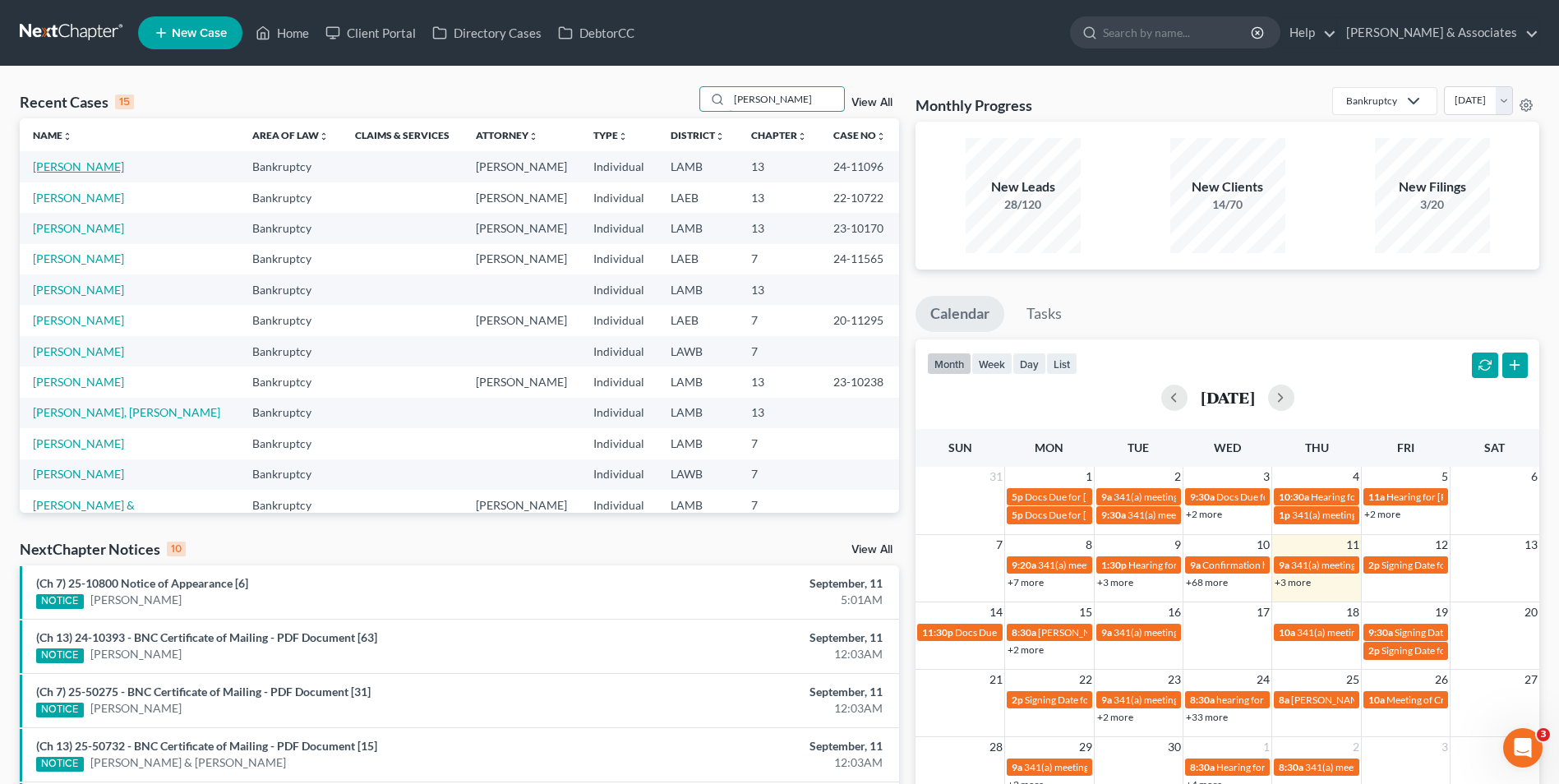
type input "[PERSON_NAME]"
click at [42, 171] on link "[PERSON_NAME]" at bounding box center [78, 166] width 91 height 14
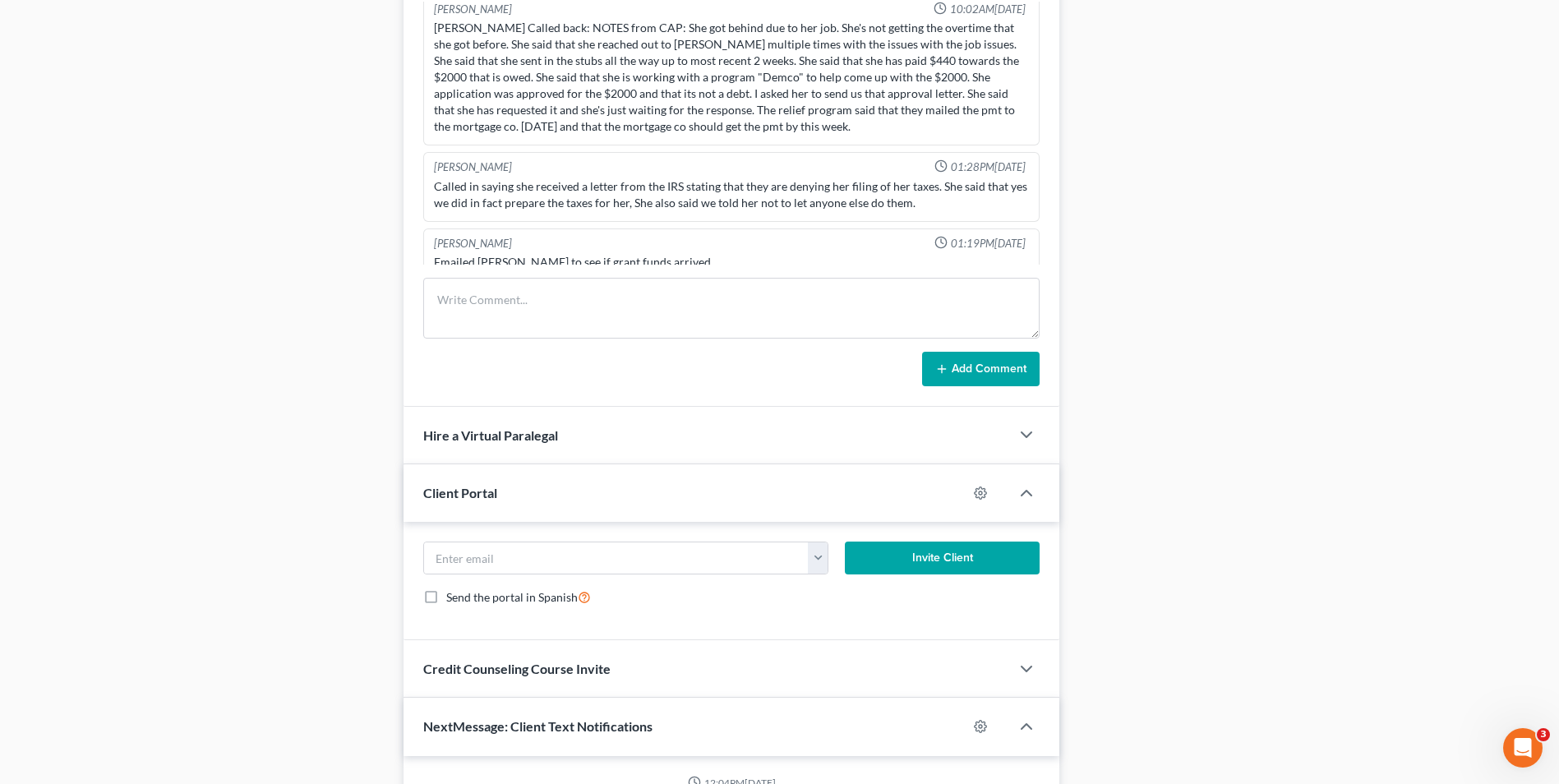
scroll to position [208, 0]
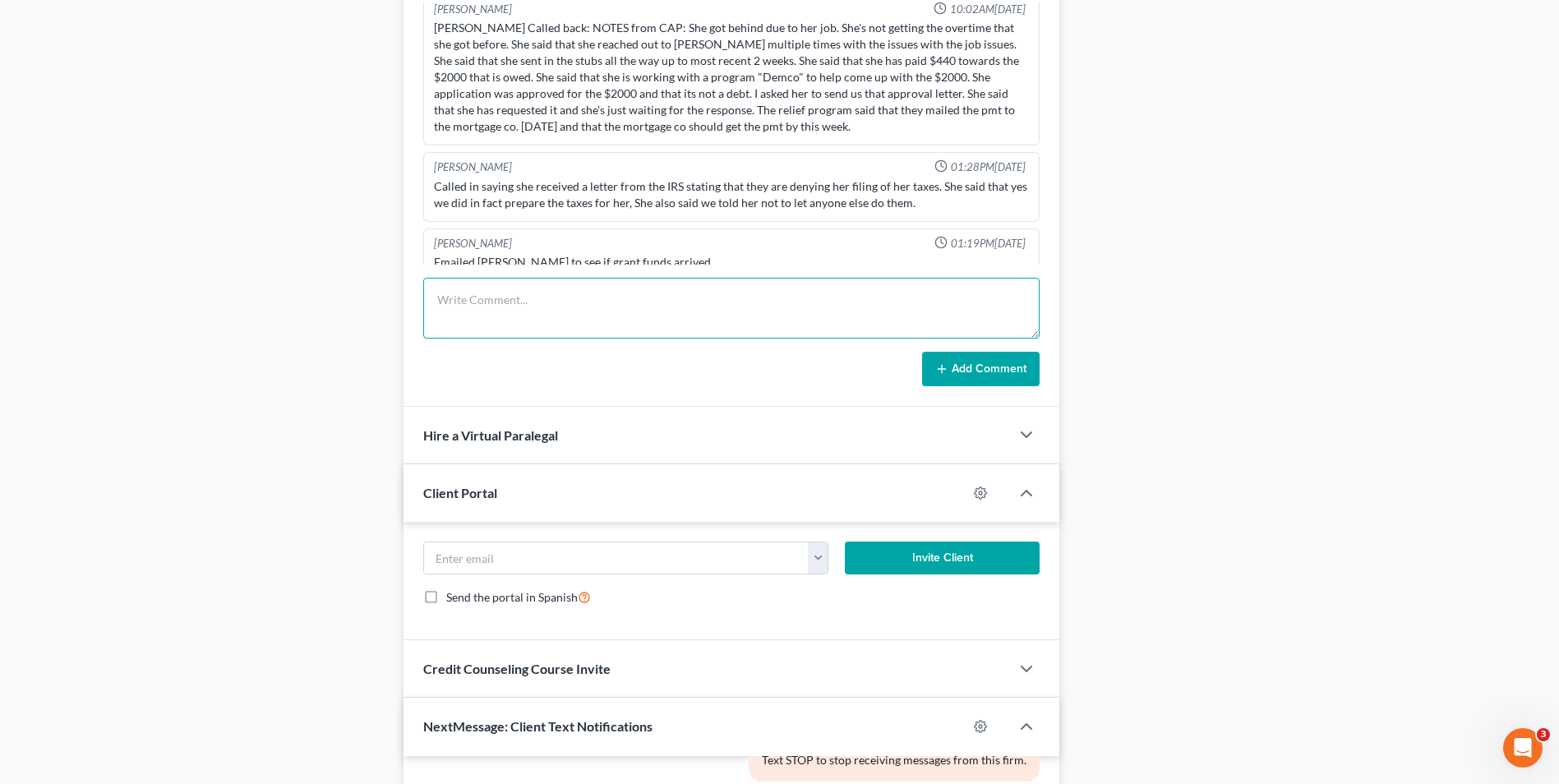
click at [505, 321] on textarea at bounding box center [732, 308] width 616 height 61
type textarea "Continued for Consent Order. Continued to [DATE]. Note: Per TT - Debtor filed D…"
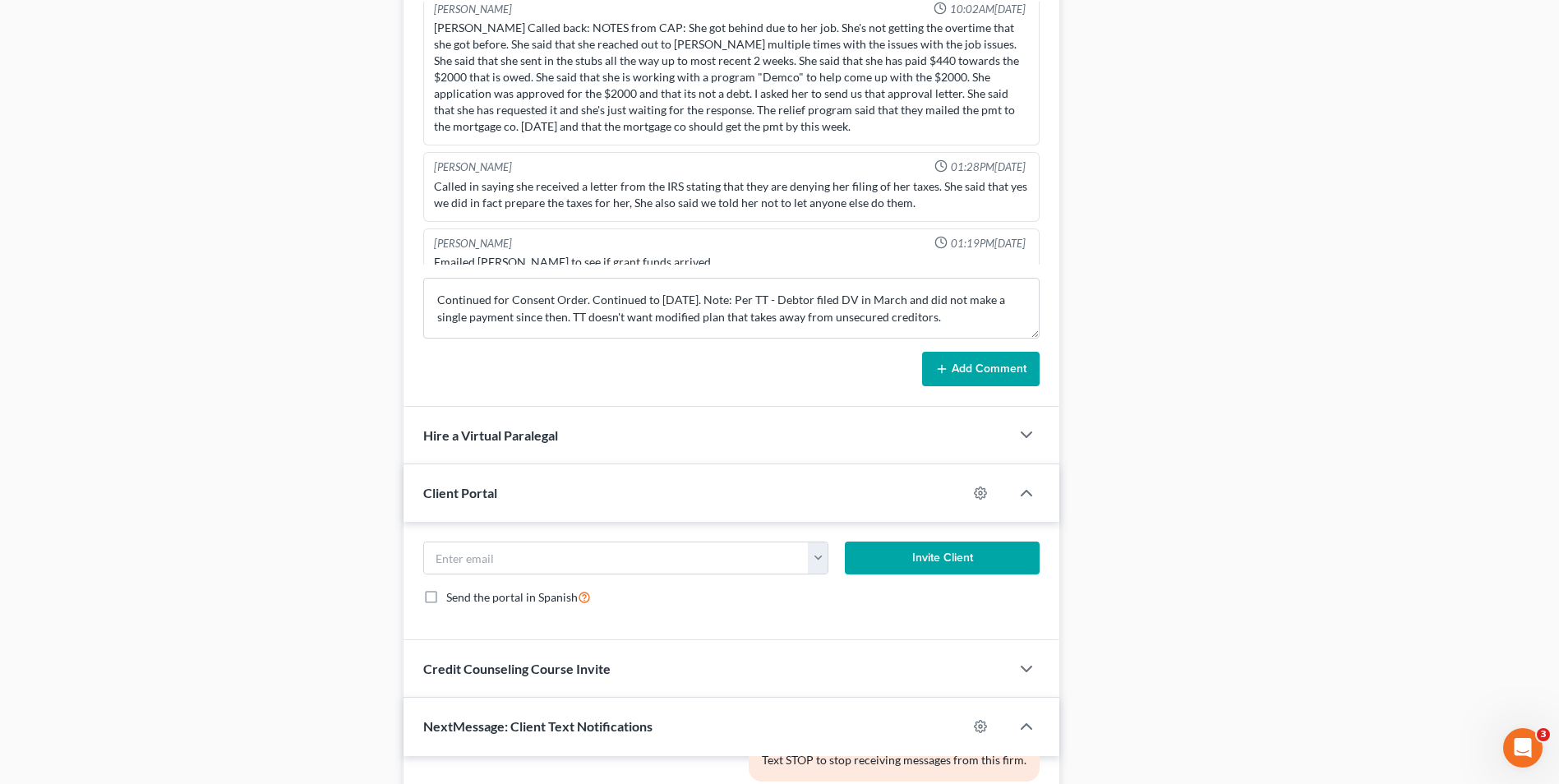
click at [942, 371] on line at bounding box center [942, 368] width 0 height 7
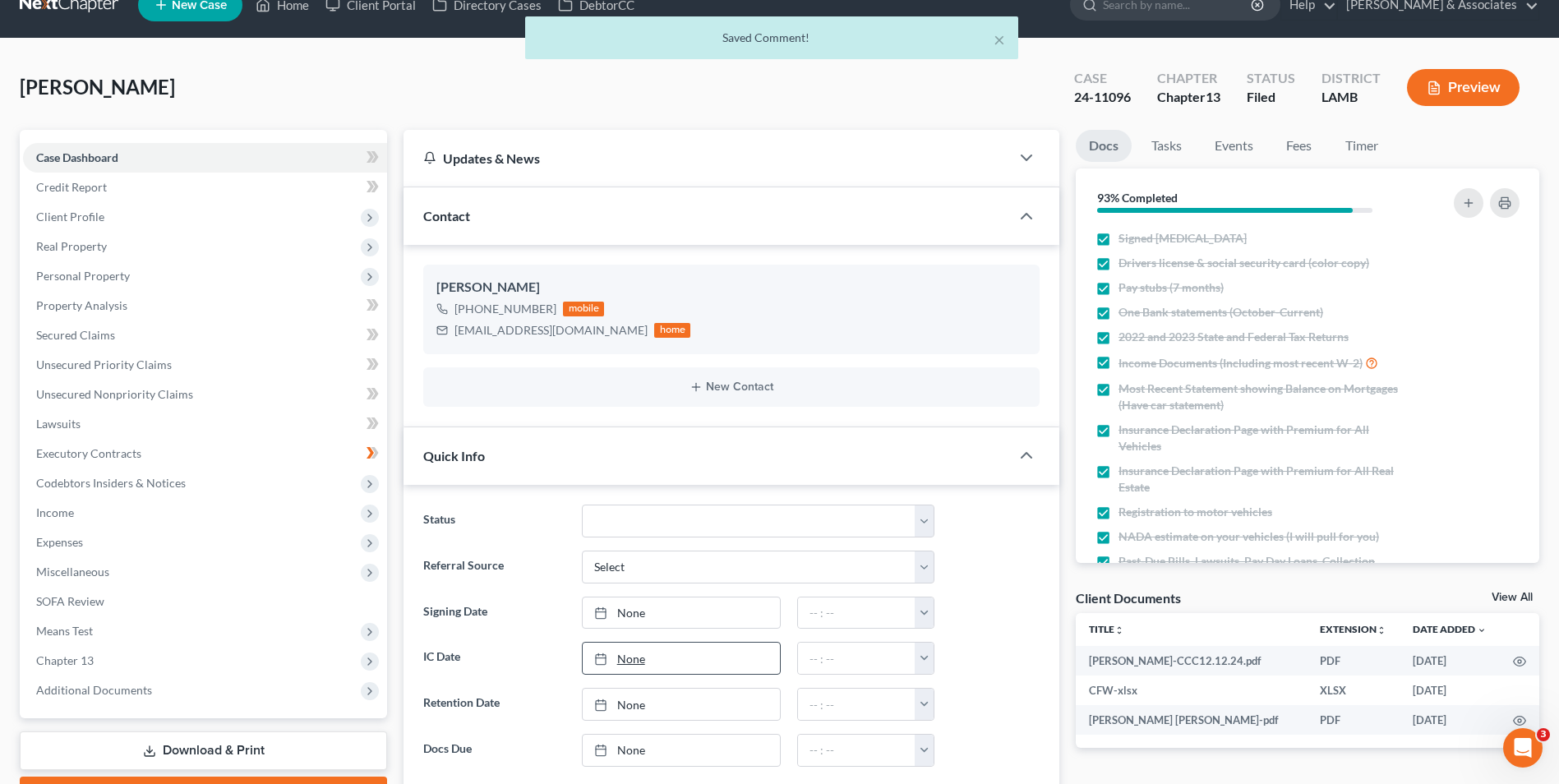
scroll to position [0, 0]
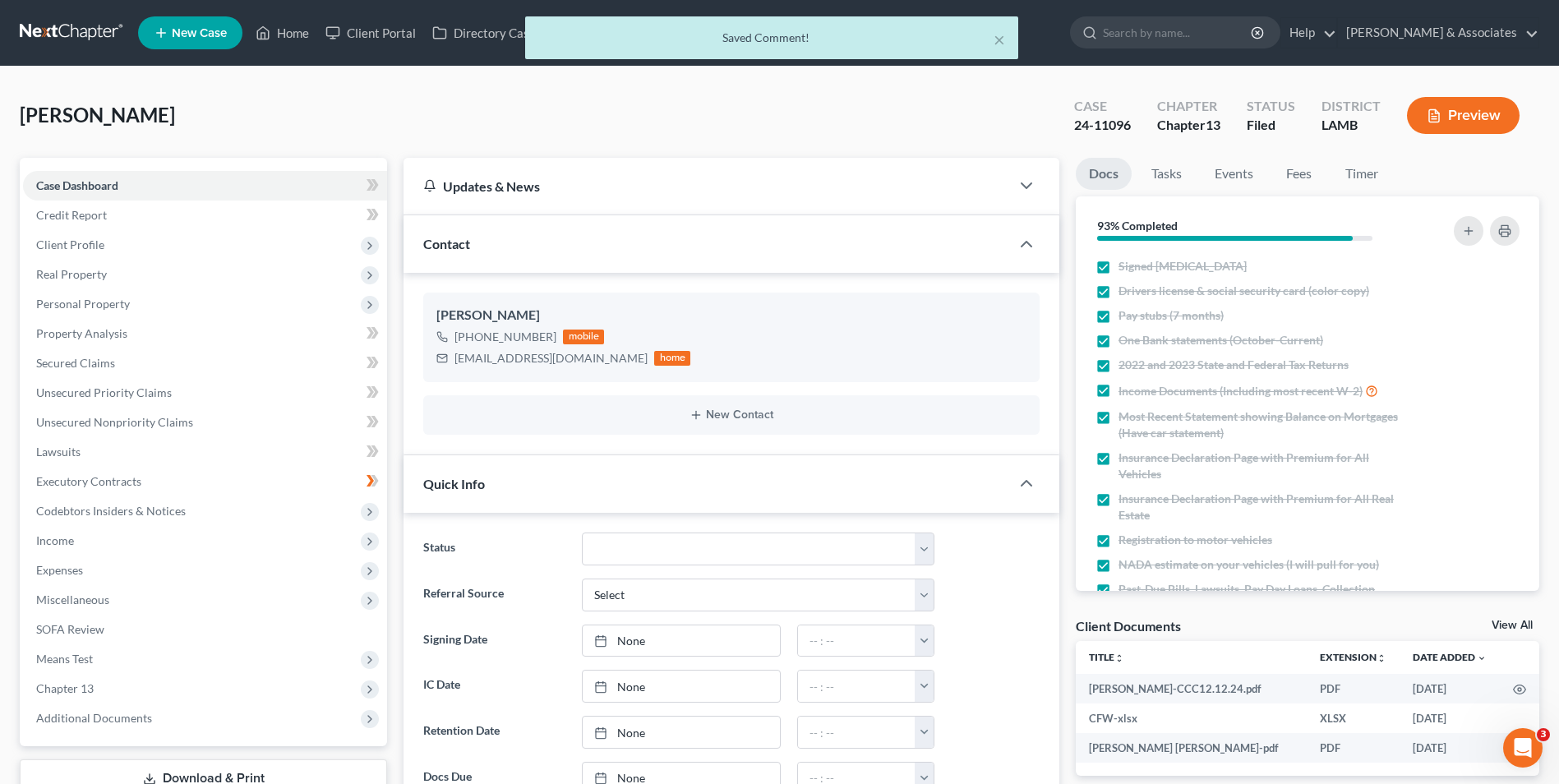
click at [284, 40] on div "× Saved Comment!" at bounding box center [771, 42] width 1559 height 51
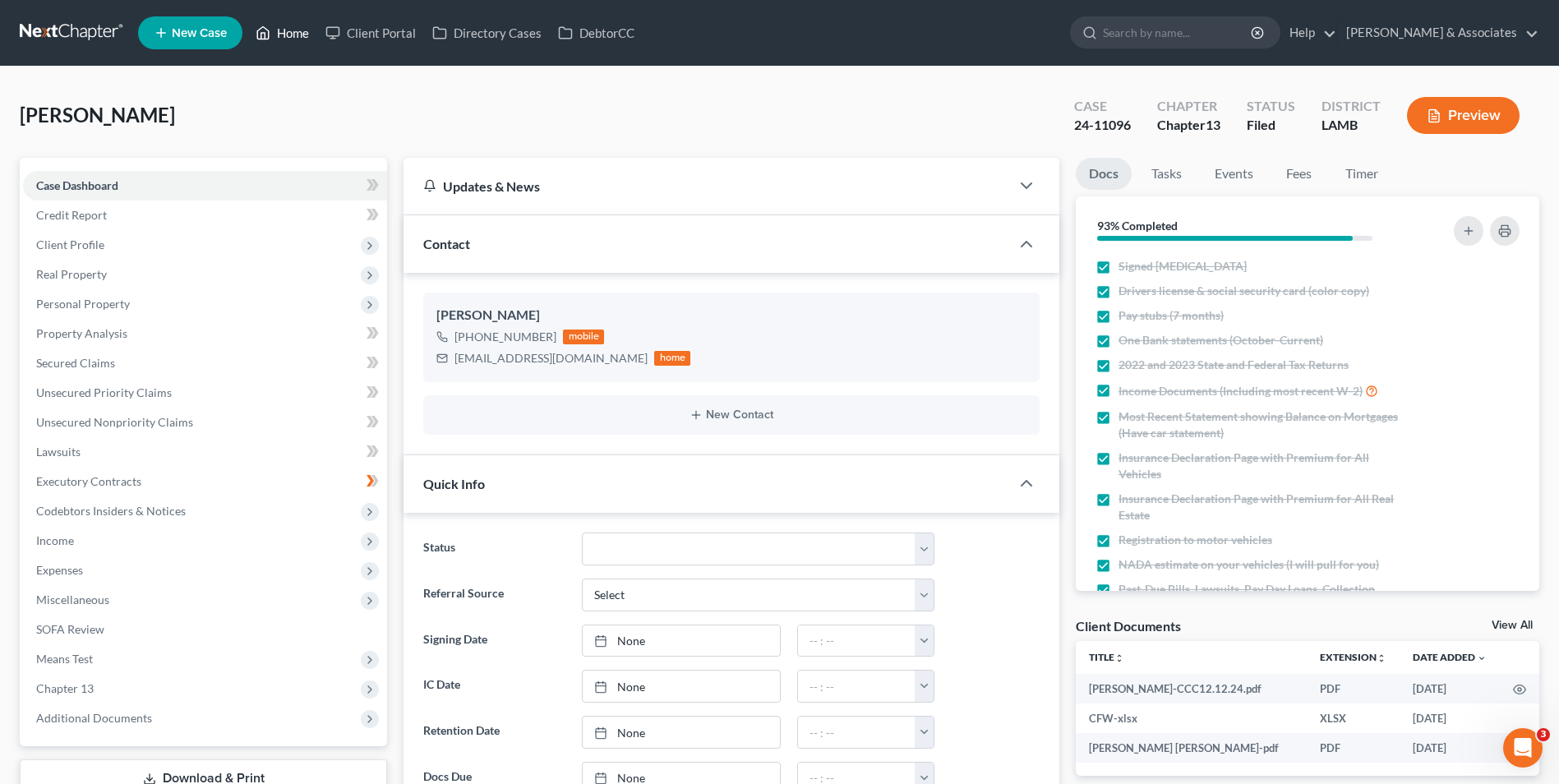
click at [284, 40] on link "Home" at bounding box center [282, 33] width 70 height 30
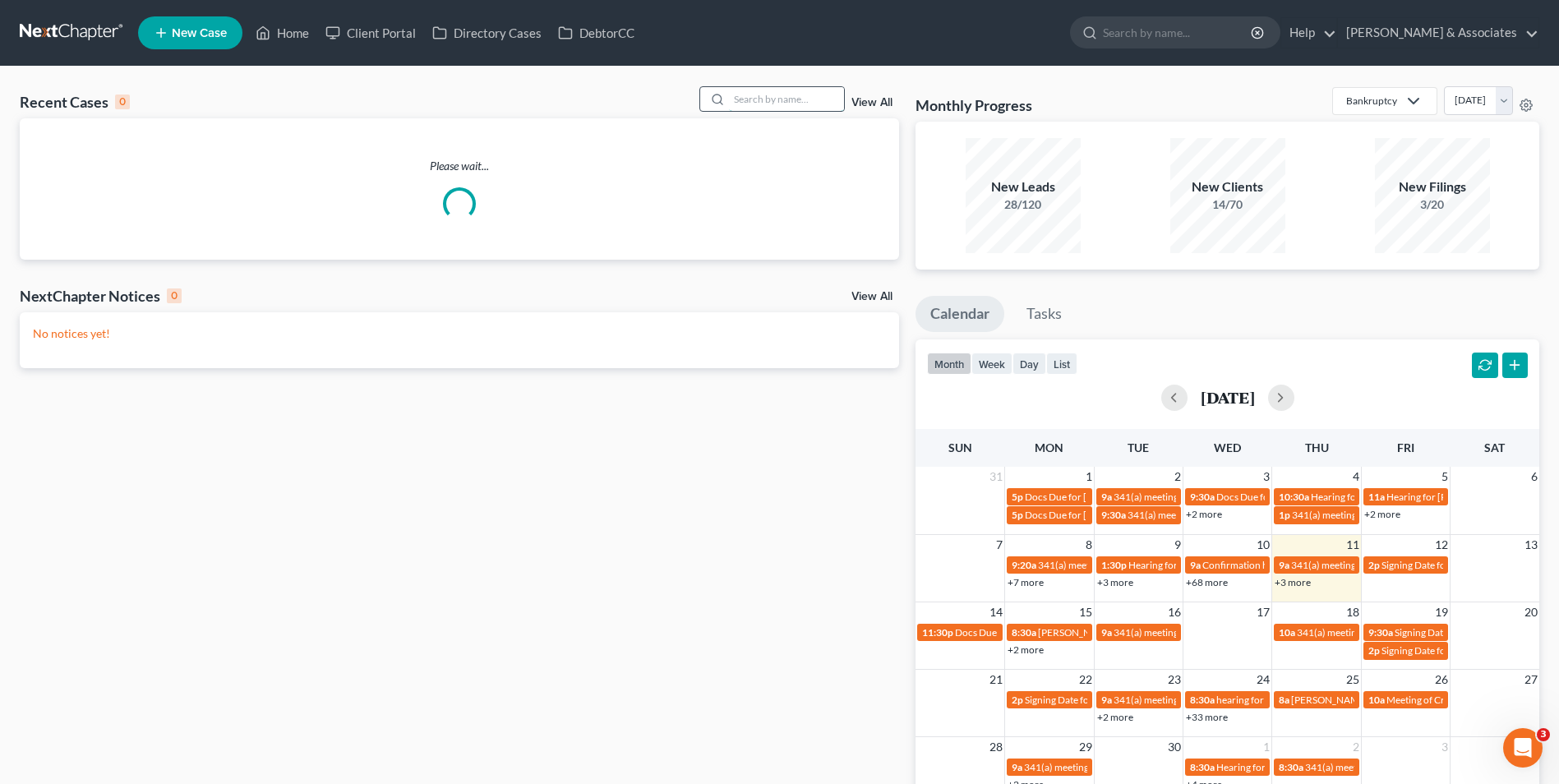
click at [784, 103] on input "search" at bounding box center [787, 99] width 115 height 24
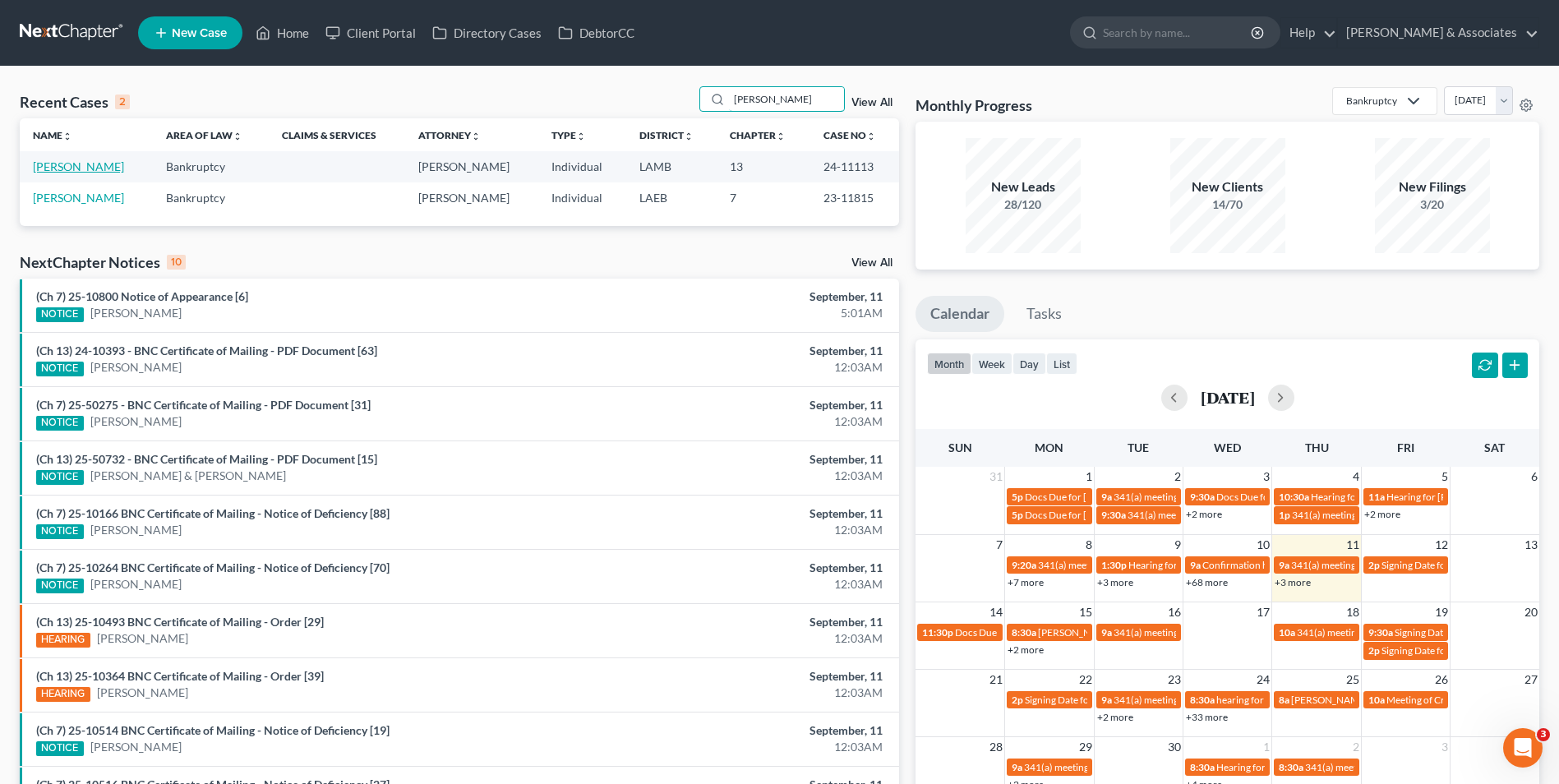
type input "[PERSON_NAME]"
click at [60, 166] on link "[PERSON_NAME]" at bounding box center [78, 166] width 91 height 14
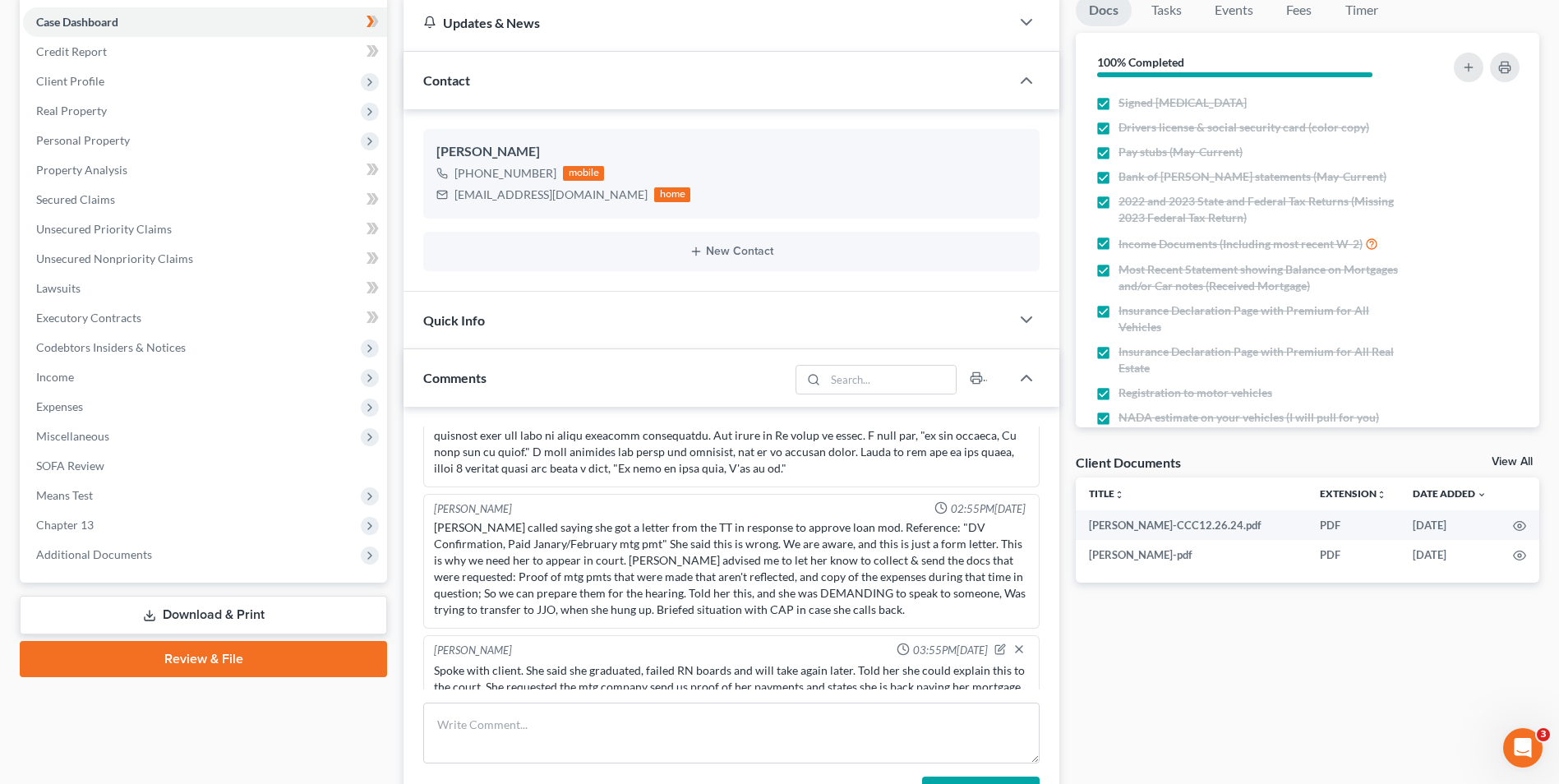
scroll to position [411, 0]
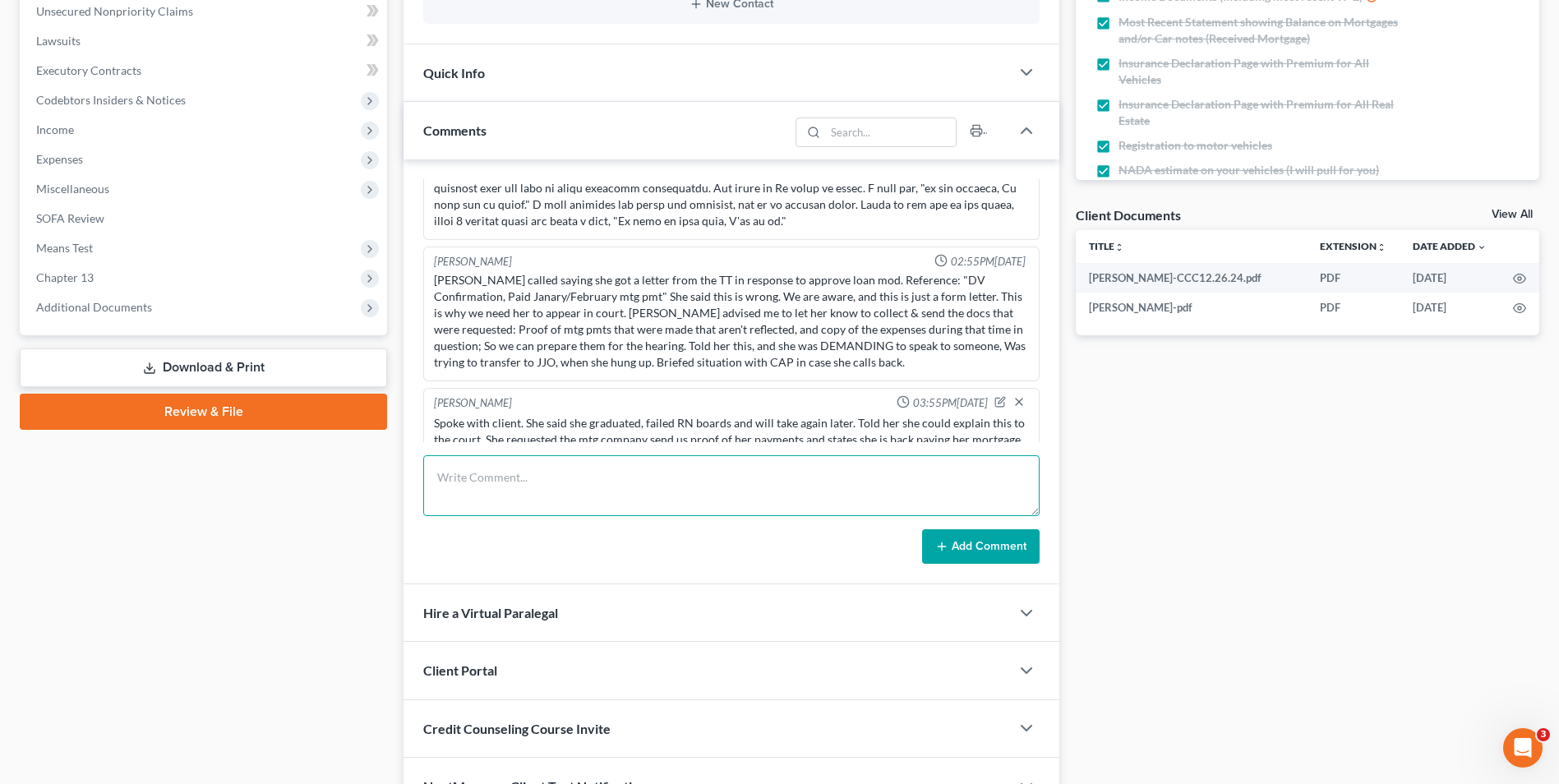
click at [616, 497] on textarea at bounding box center [732, 486] width 616 height 61
type textarea "Court approved mortgage modification. RF [DATE] to amend plan. TT wants new I/J…"
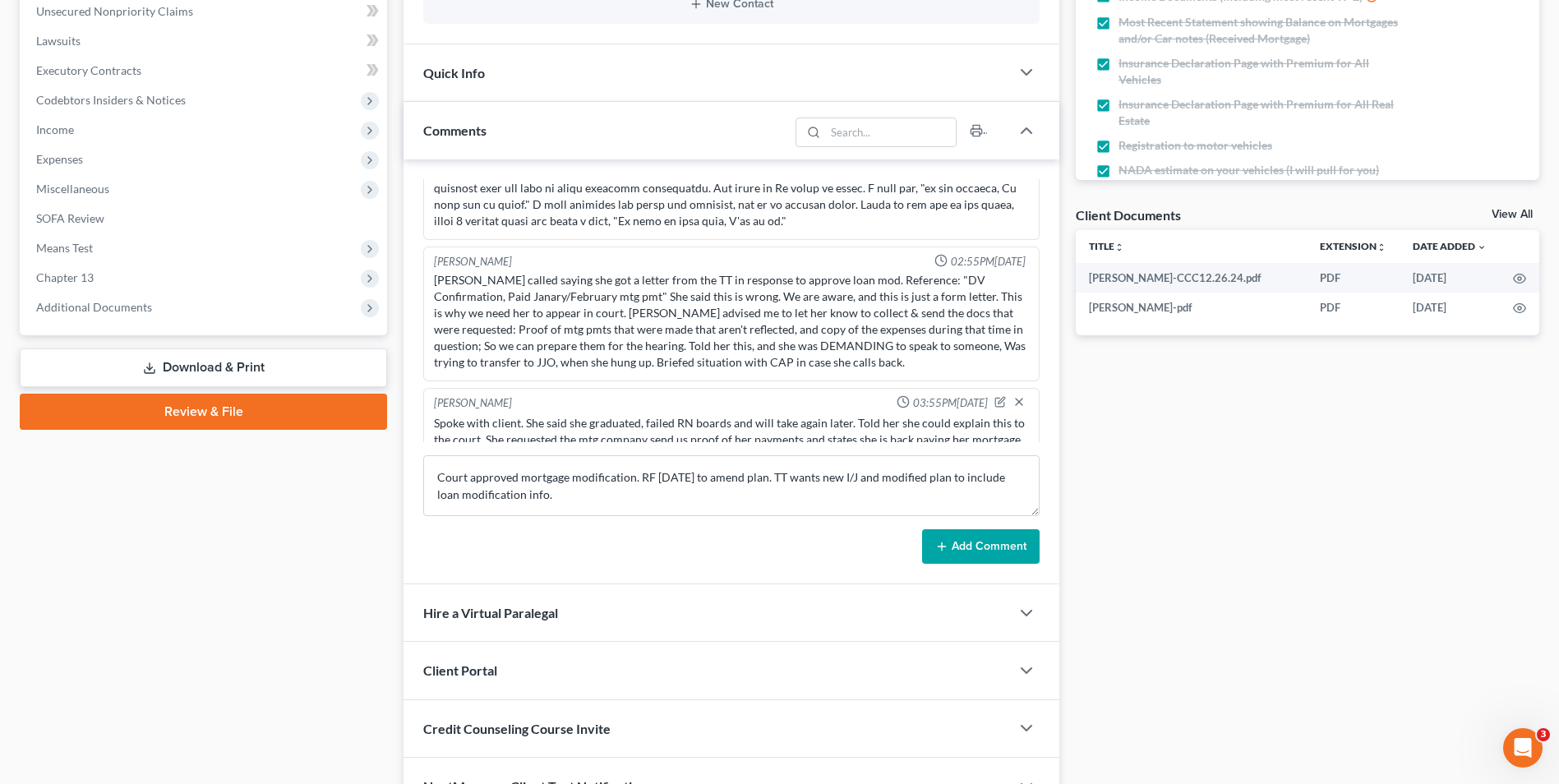
click at [958, 548] on button "Add Comment" at bounding box center [981, 546] width 118 height 35
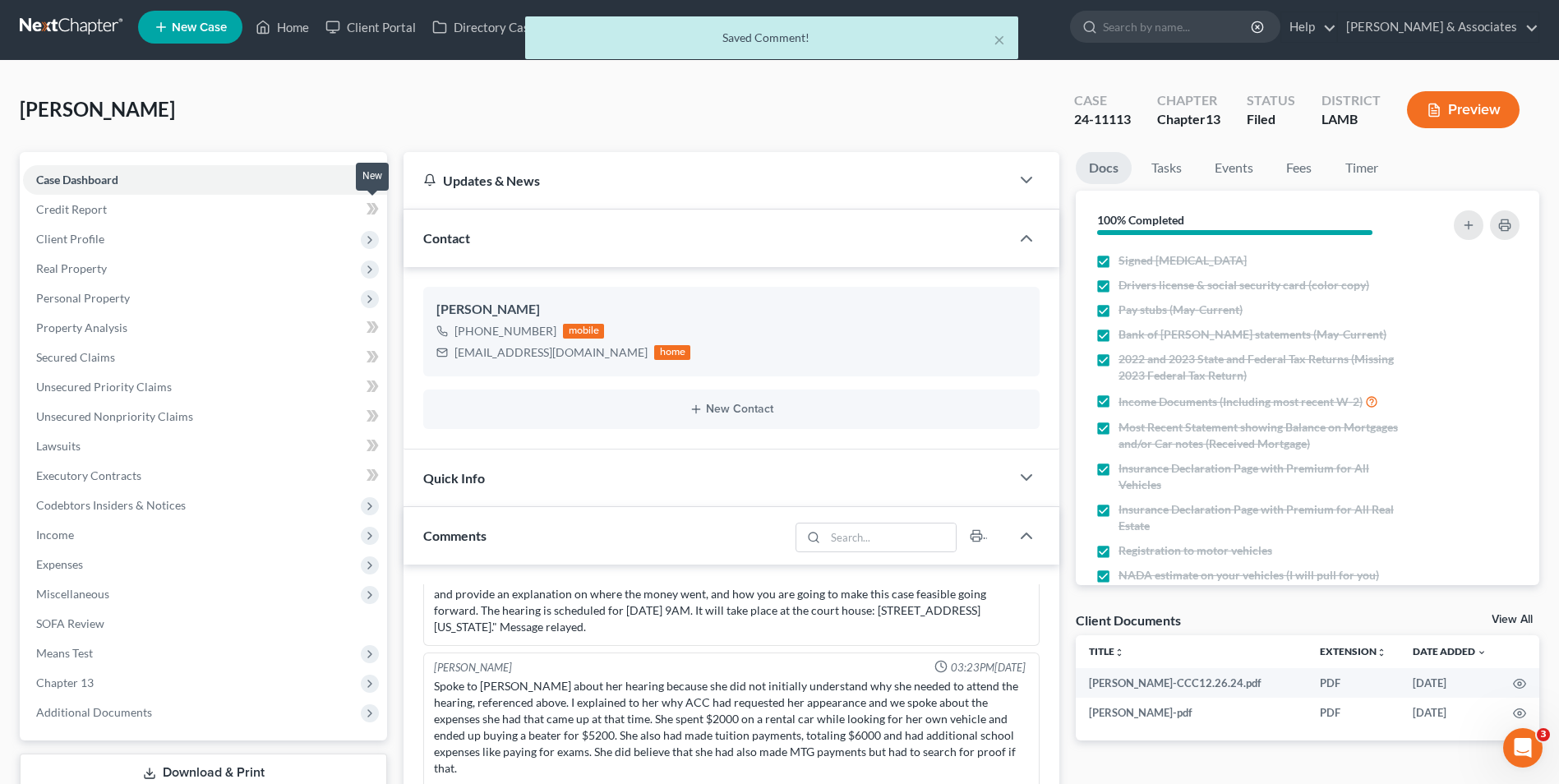
scroll to position [0, 0]
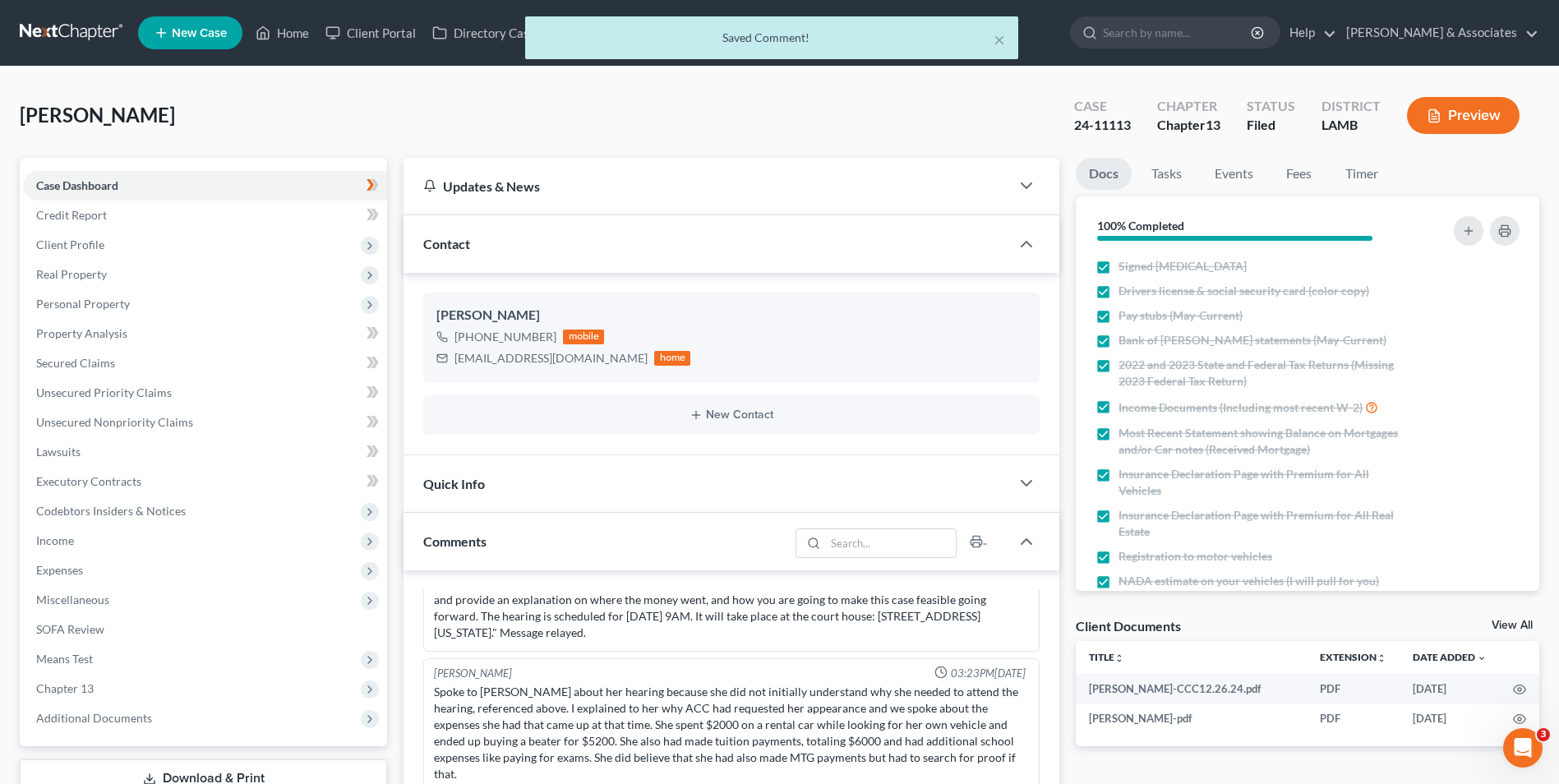
click at [297, 40] on div "× Saved Comment!" at bounding box center [771, 42] width 1559 height 51
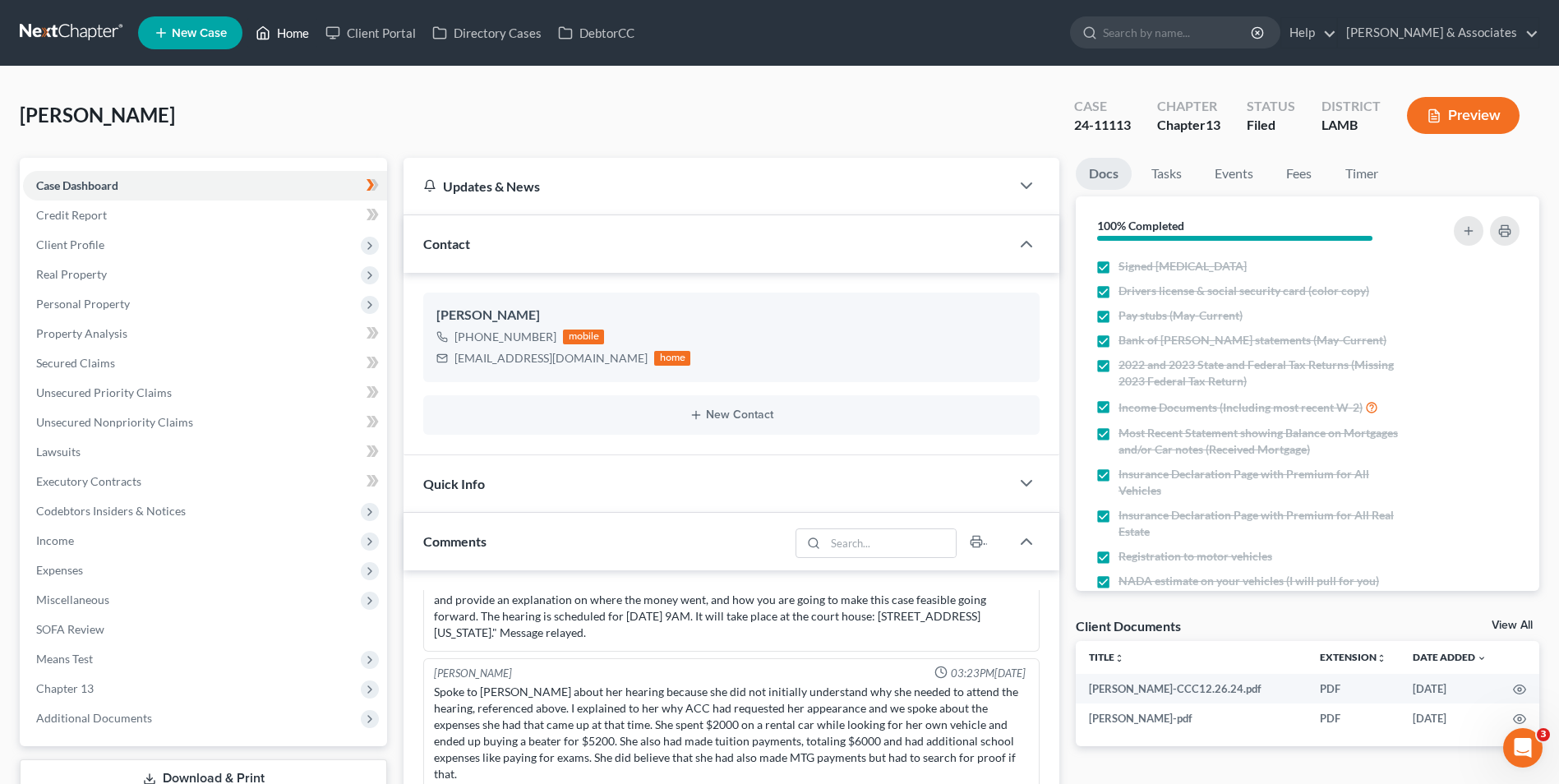
click at [296, 31] on link "Home" at bounding box center [282, 33] width 70 height 30
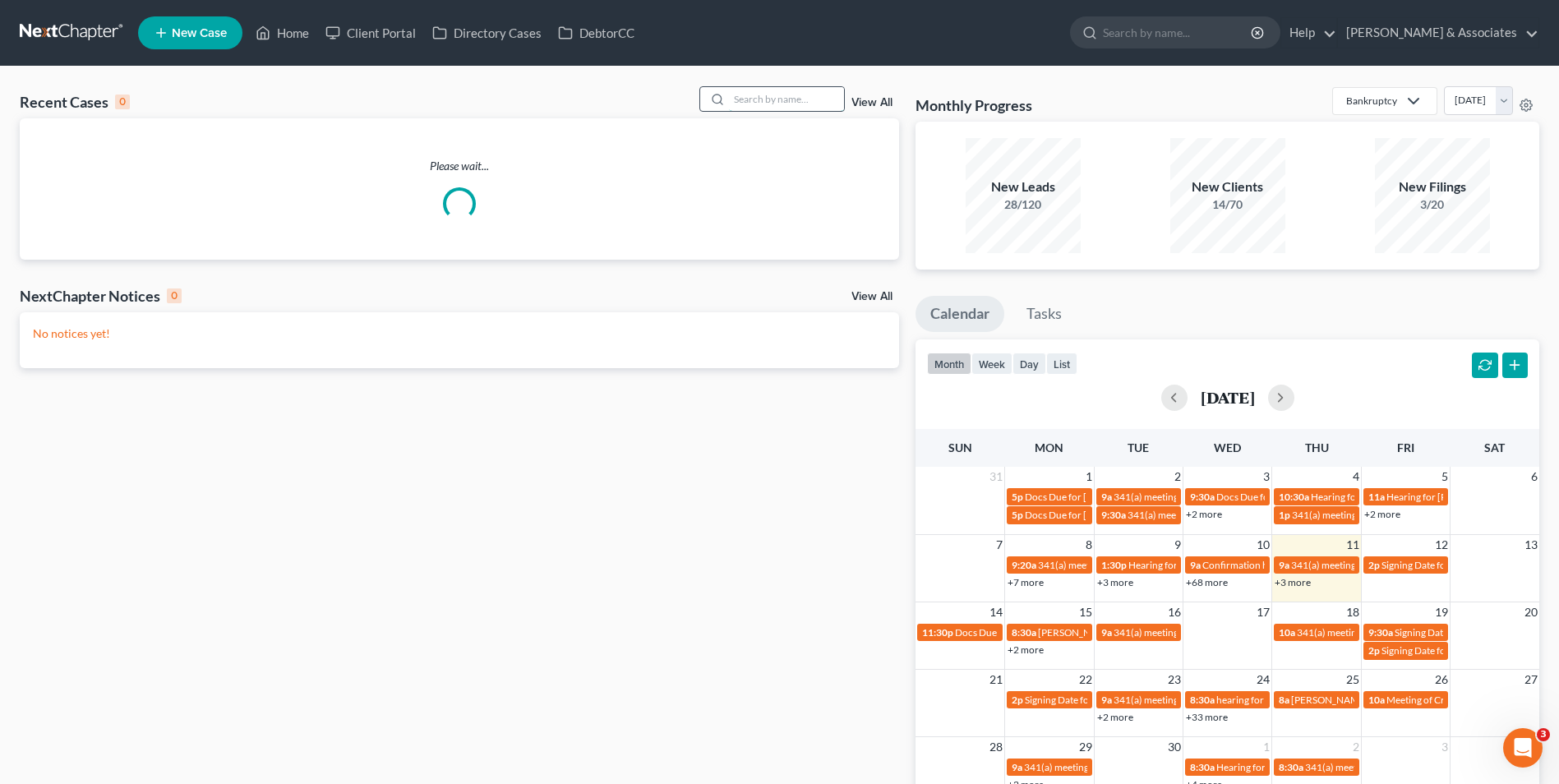
click at [765, 110] on input "search" at bounding box center [787, 99] width 115 height 24
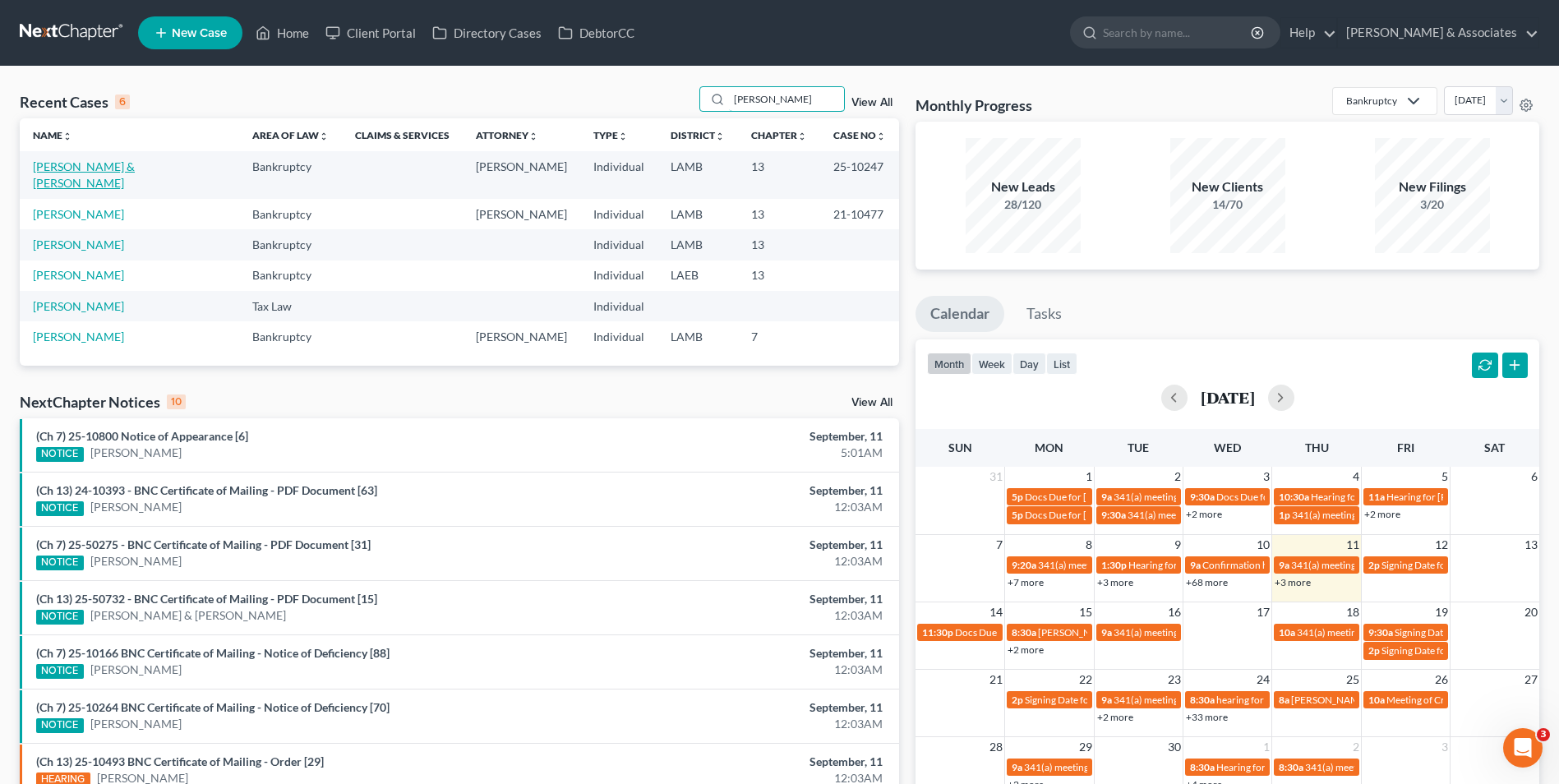
type input "[PERSON_NAME]"
click at [81, 166] on link "[PERSON_NAME] & [PERSON_NAME]" at bounding box center [84, 175] width 102 height 30
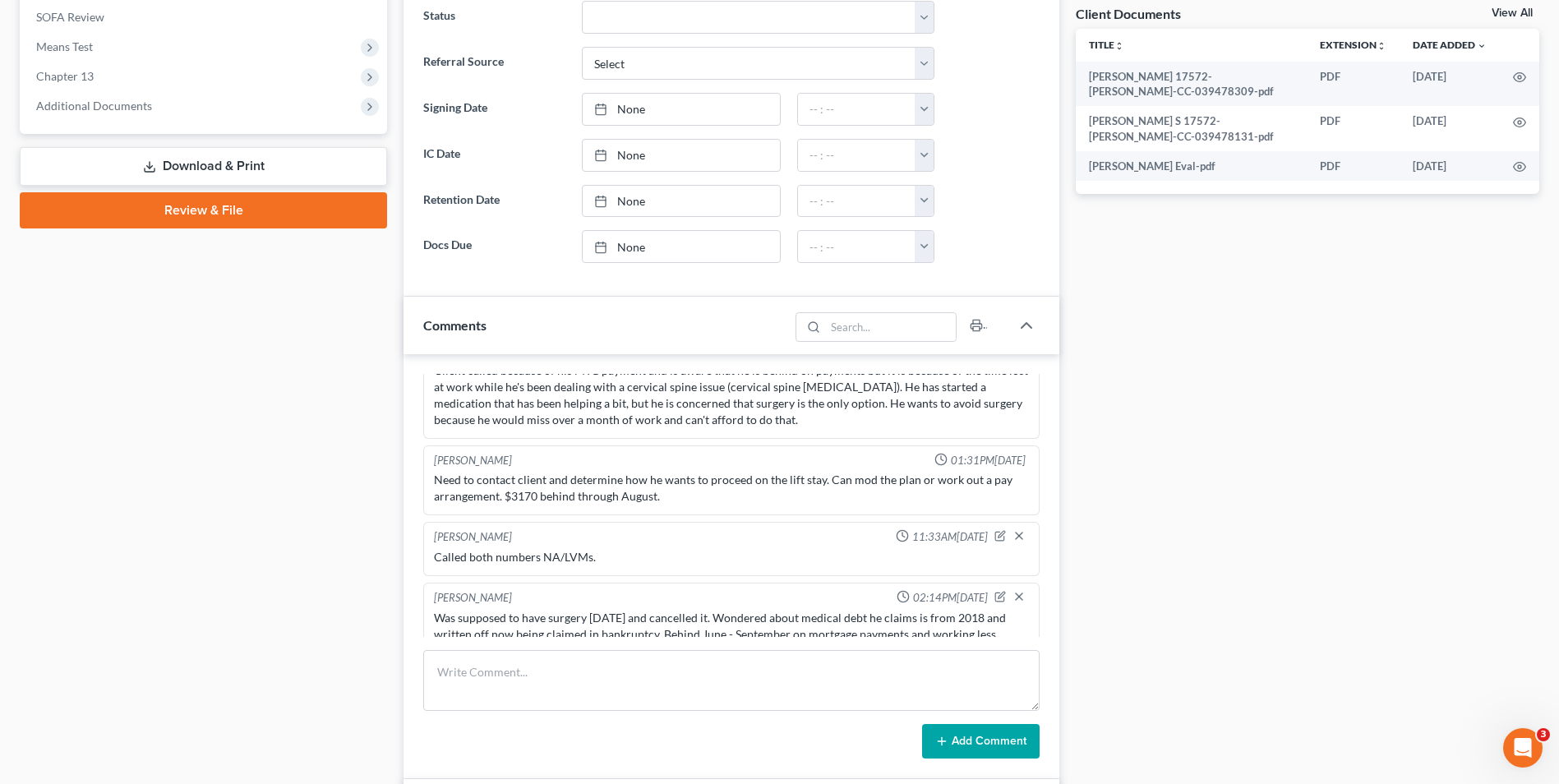
scroll to position [657, 0]
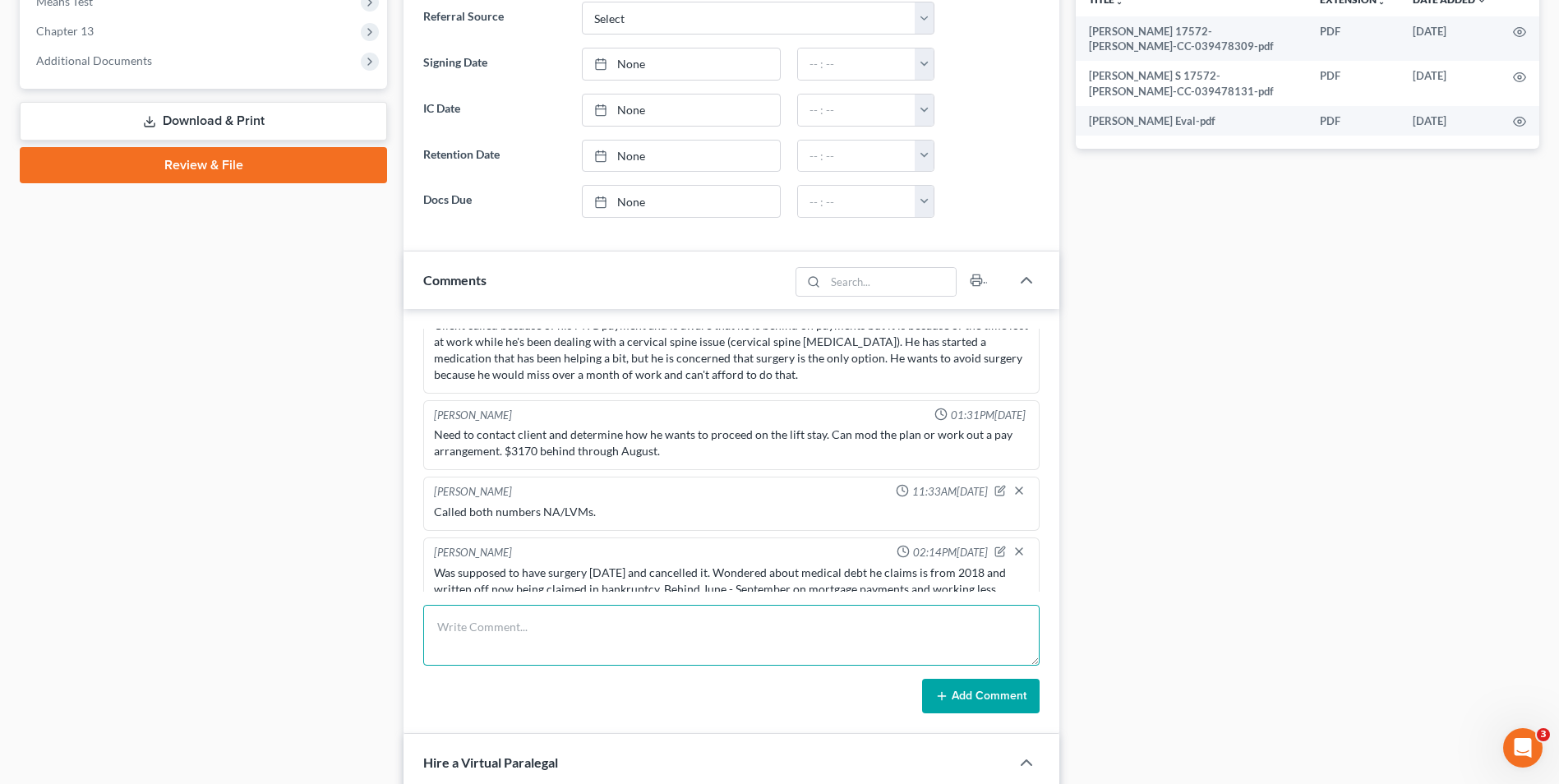
click at [574, 632] on textarea at bounding box center [732, 635] width 616 height 61
type textarea "Continued for consent. RF [DATE]"
click at [968, 704] on button "Add Comment" at bounding box center [981, 696] width 118 height 35
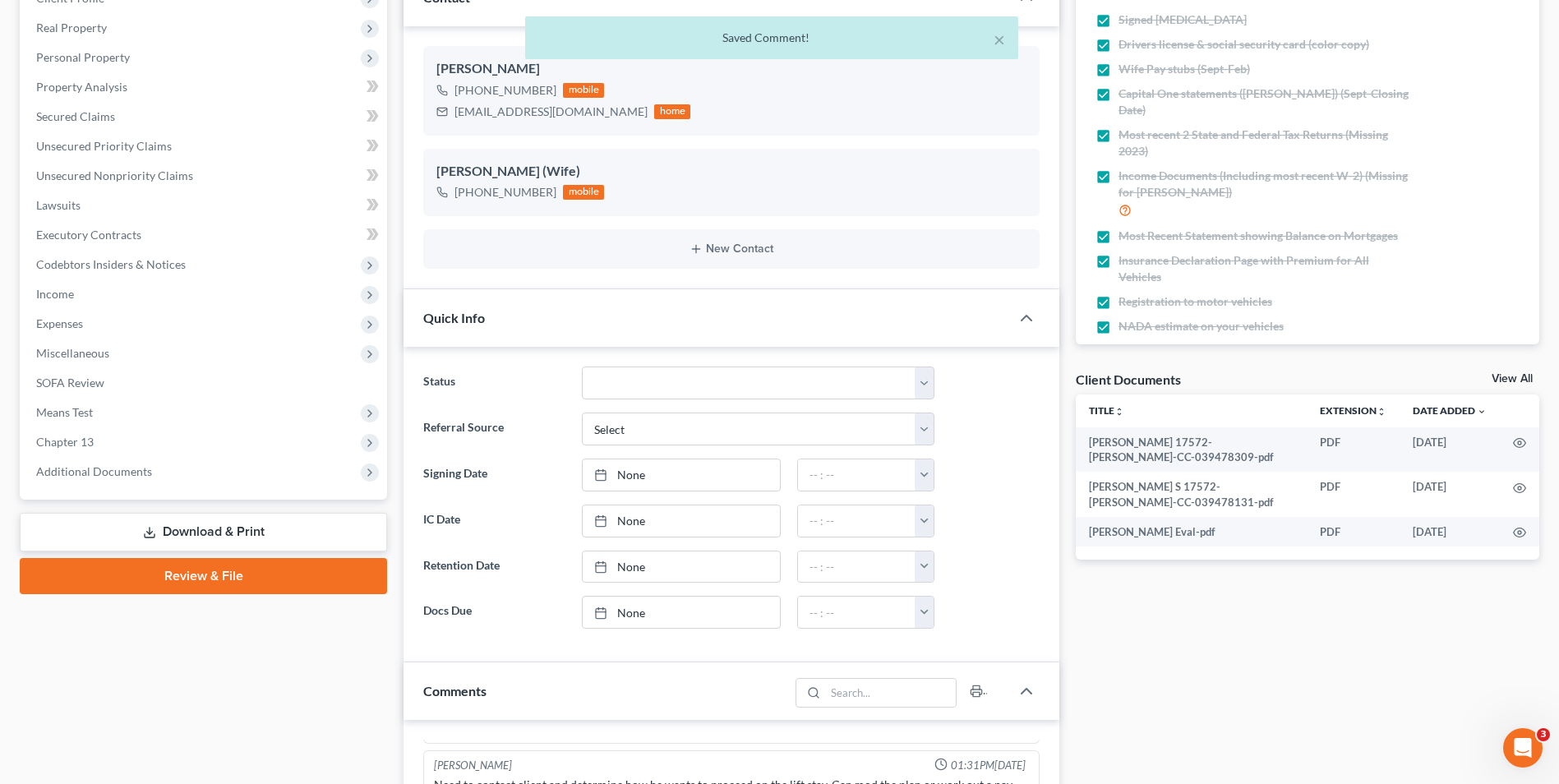
scroll to position [0, 0]
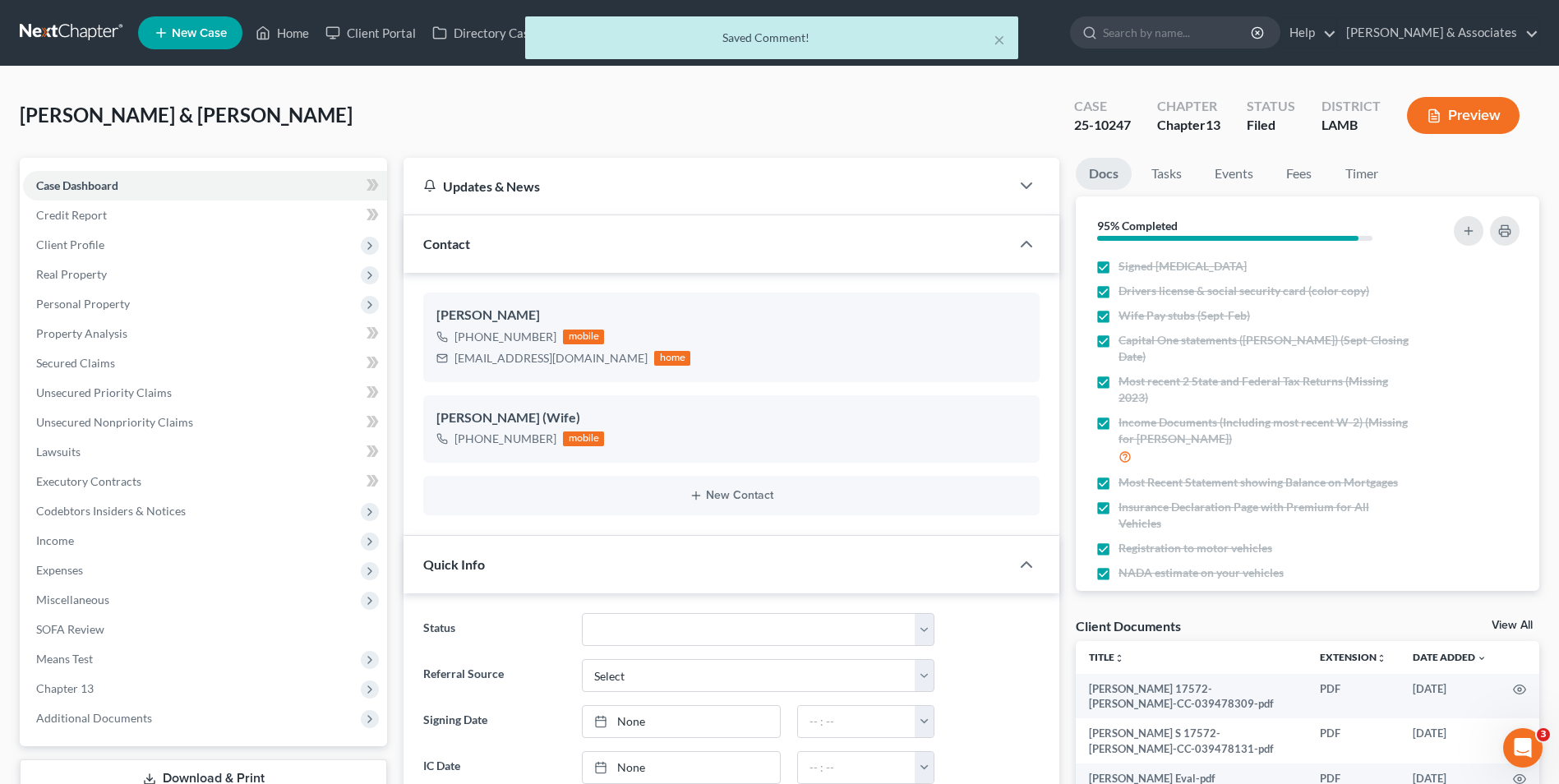
click at [293, 28] on div "× Saved Comment!" at bounding box center [771, 42] width 1559 height 51
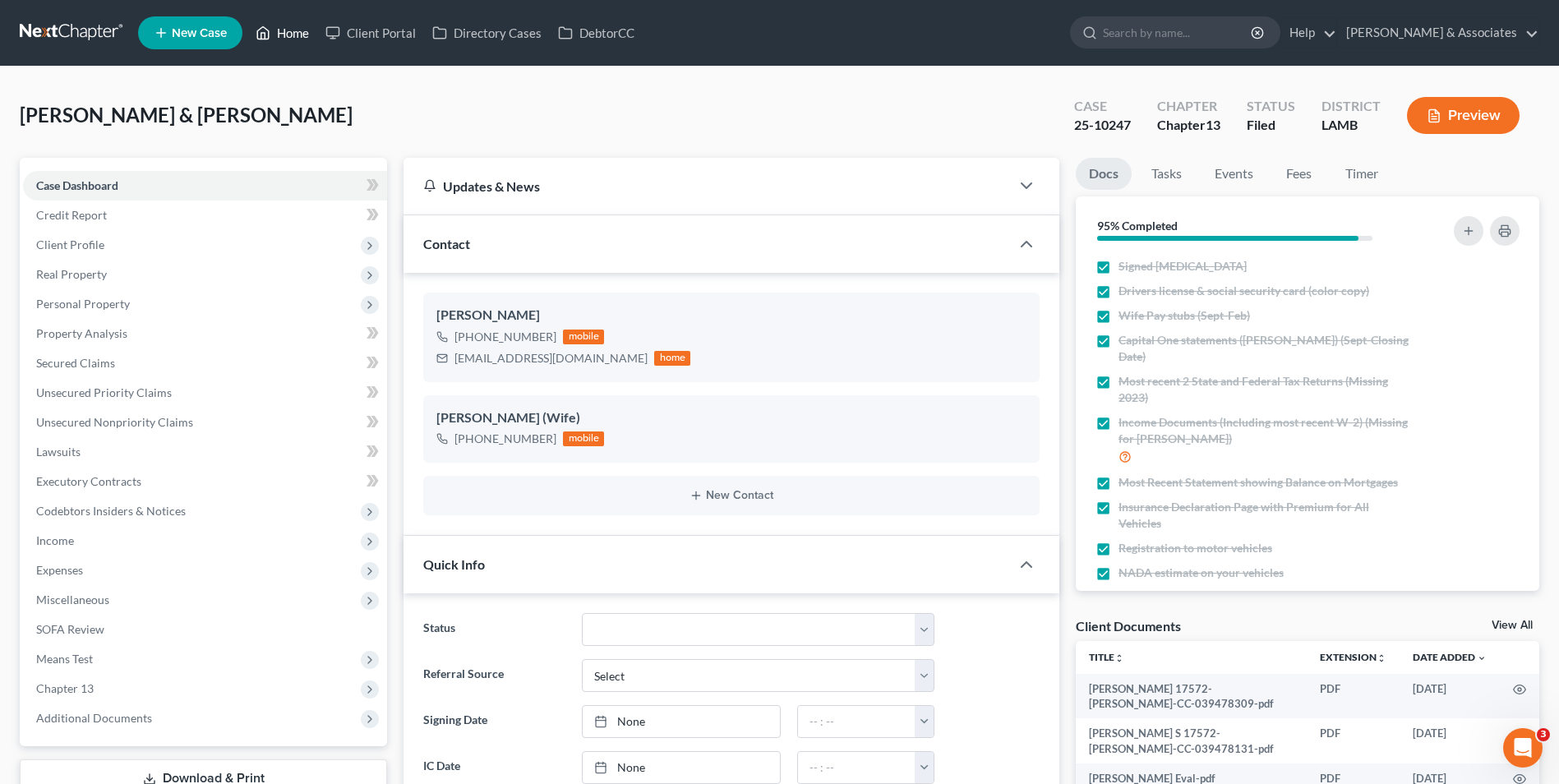
click at [280, 35] on link "Home" at bounding box center [282, 33] width 70 height 30
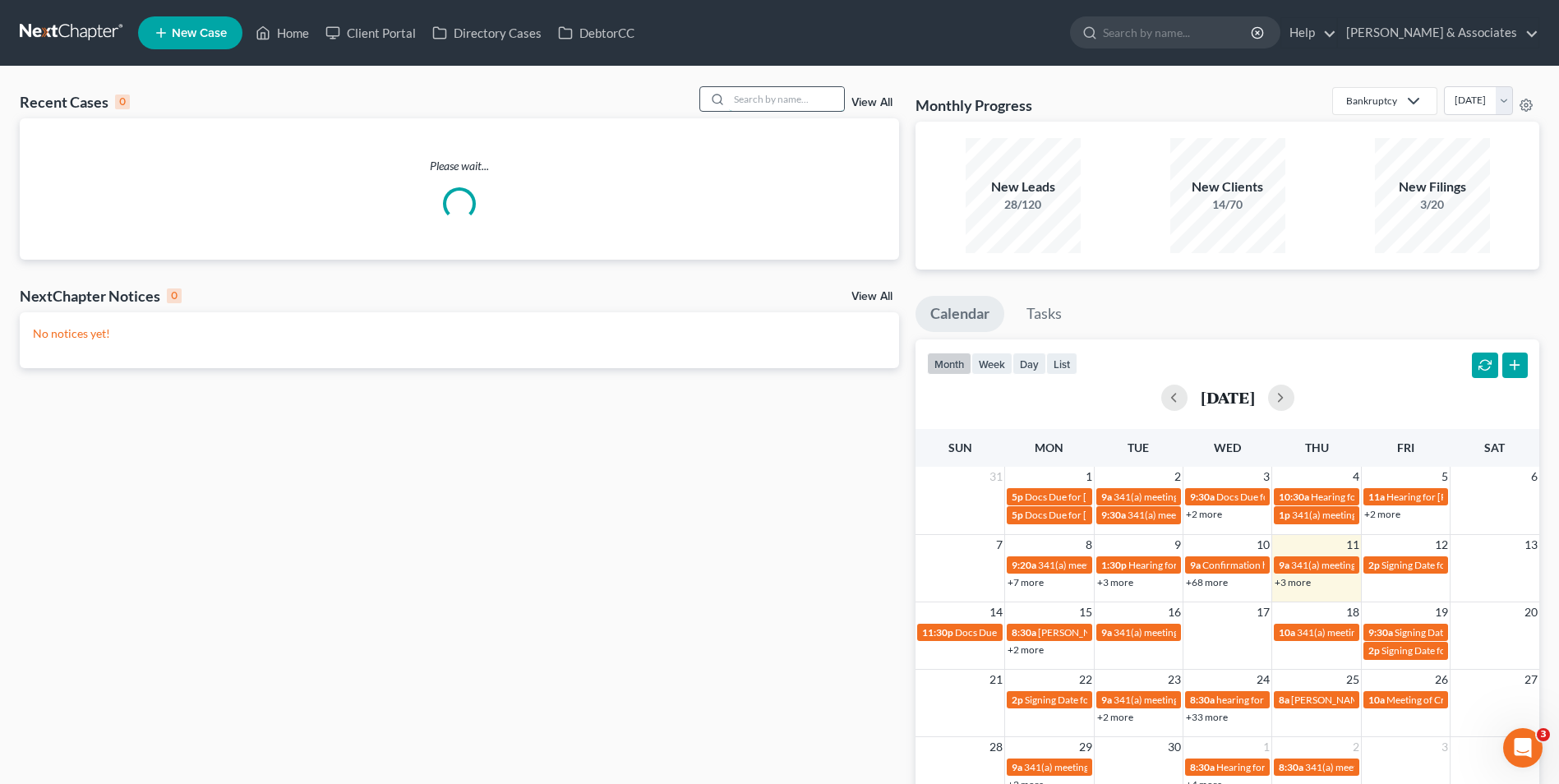
click at [757, 101] on input "search" at bounding box center [787, 99] width 115 height 24
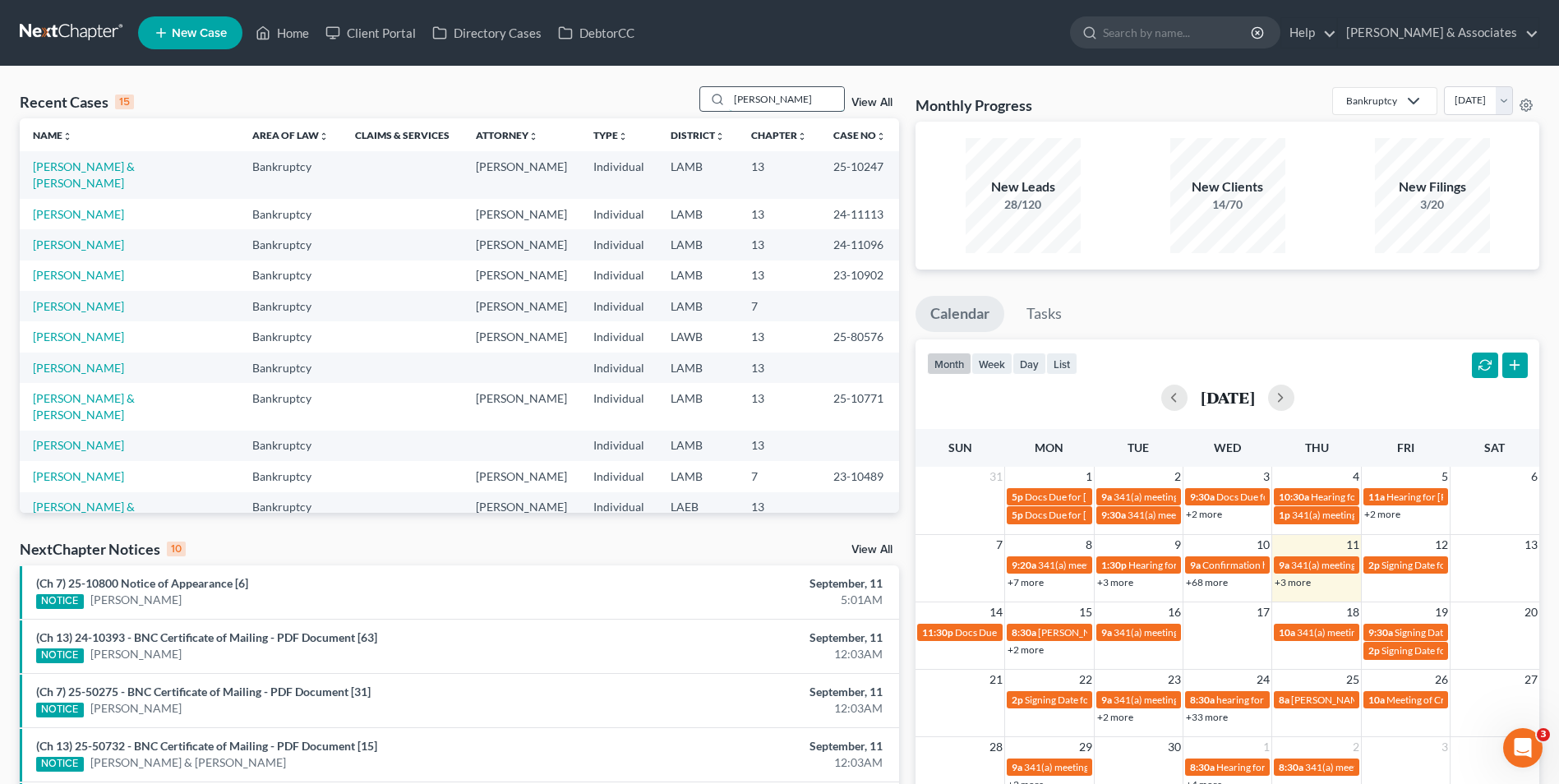
type input "[PERSON_NAME]"
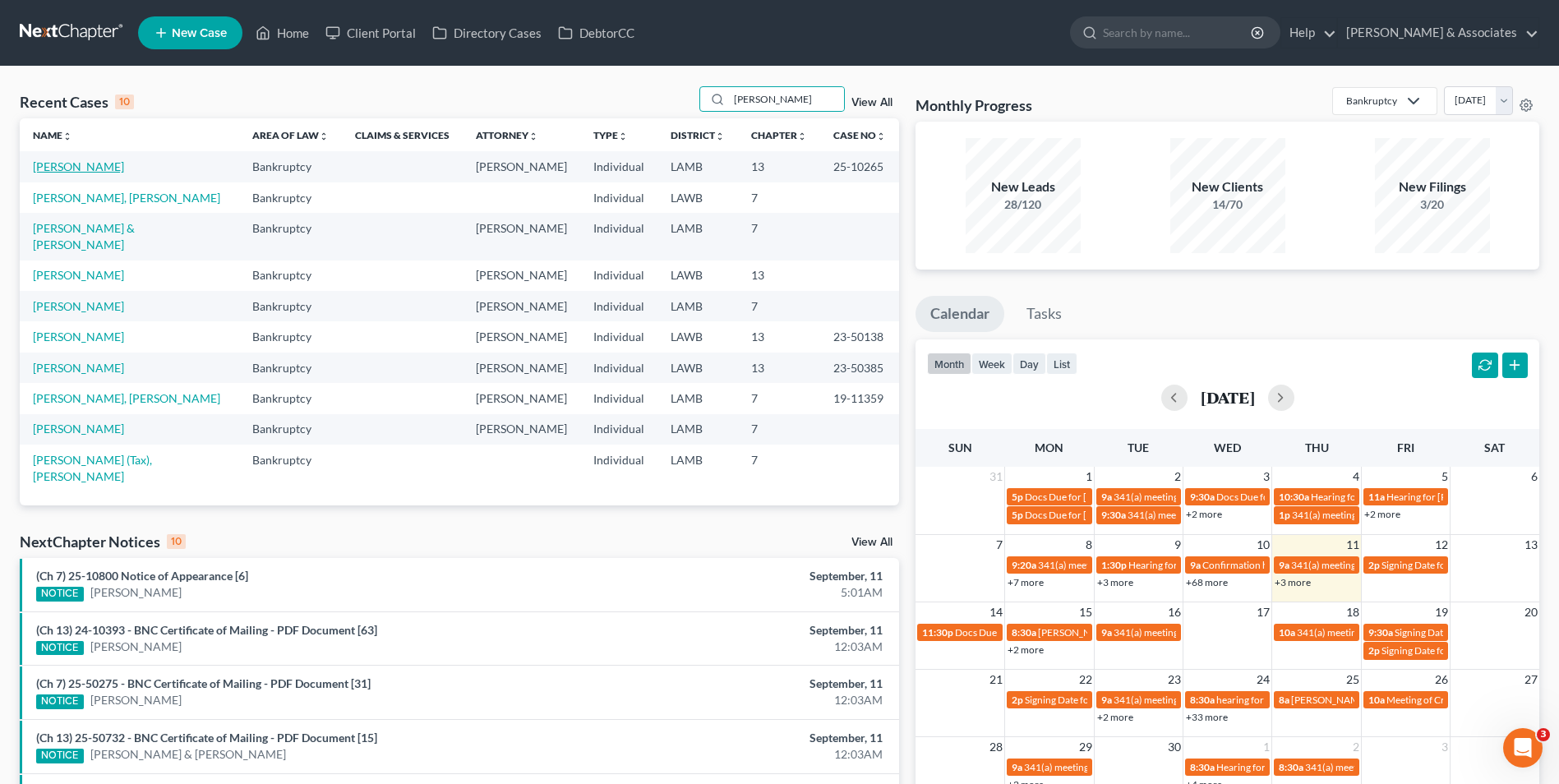
click at [75, 171] on link "[PERSON_NAME]" at bounding box center [78, 166] width 91 height 14
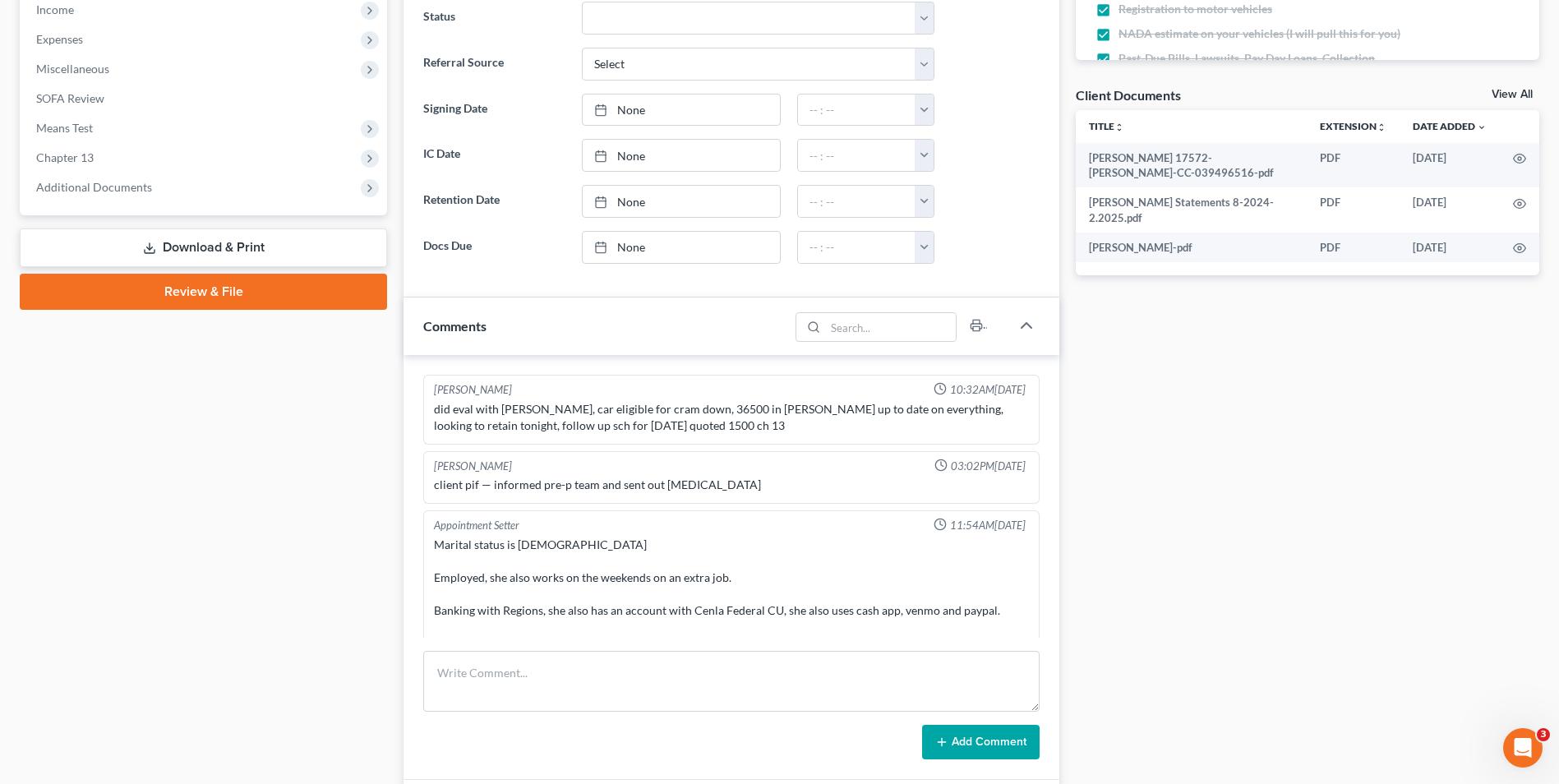
scroll to position [820, 0]
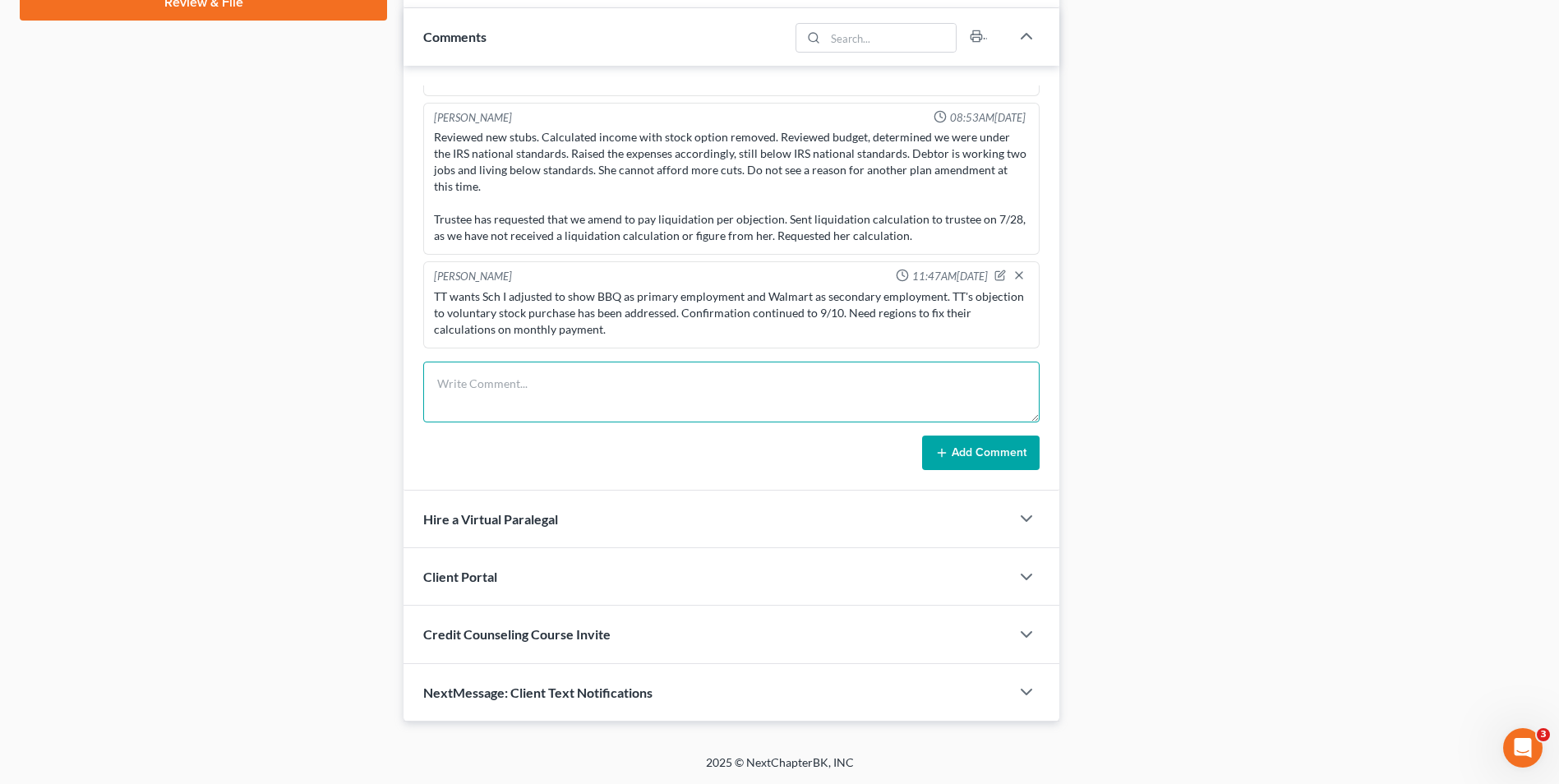
click at [499, 396] on textarea at bounding box center [732, 392] width 616 height 61
type textarea "s"
type textarea "Sustained objection to Regions proof of claim and accepted our proof of claim f…"
click at [948, 444] on button "Add Comment" at bounding box center [981, 453] width 118 height 35
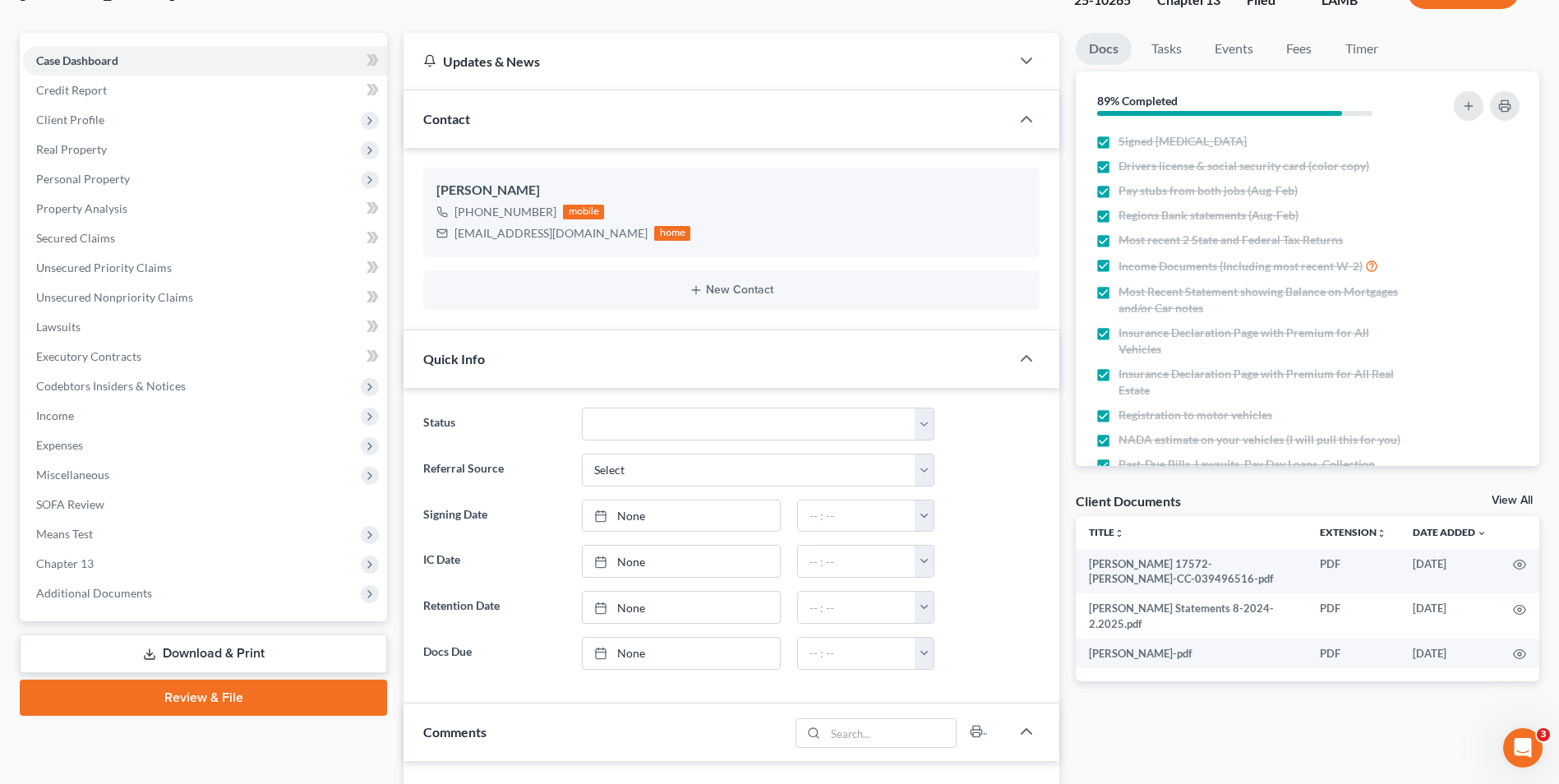
scroll to position [0, 0]
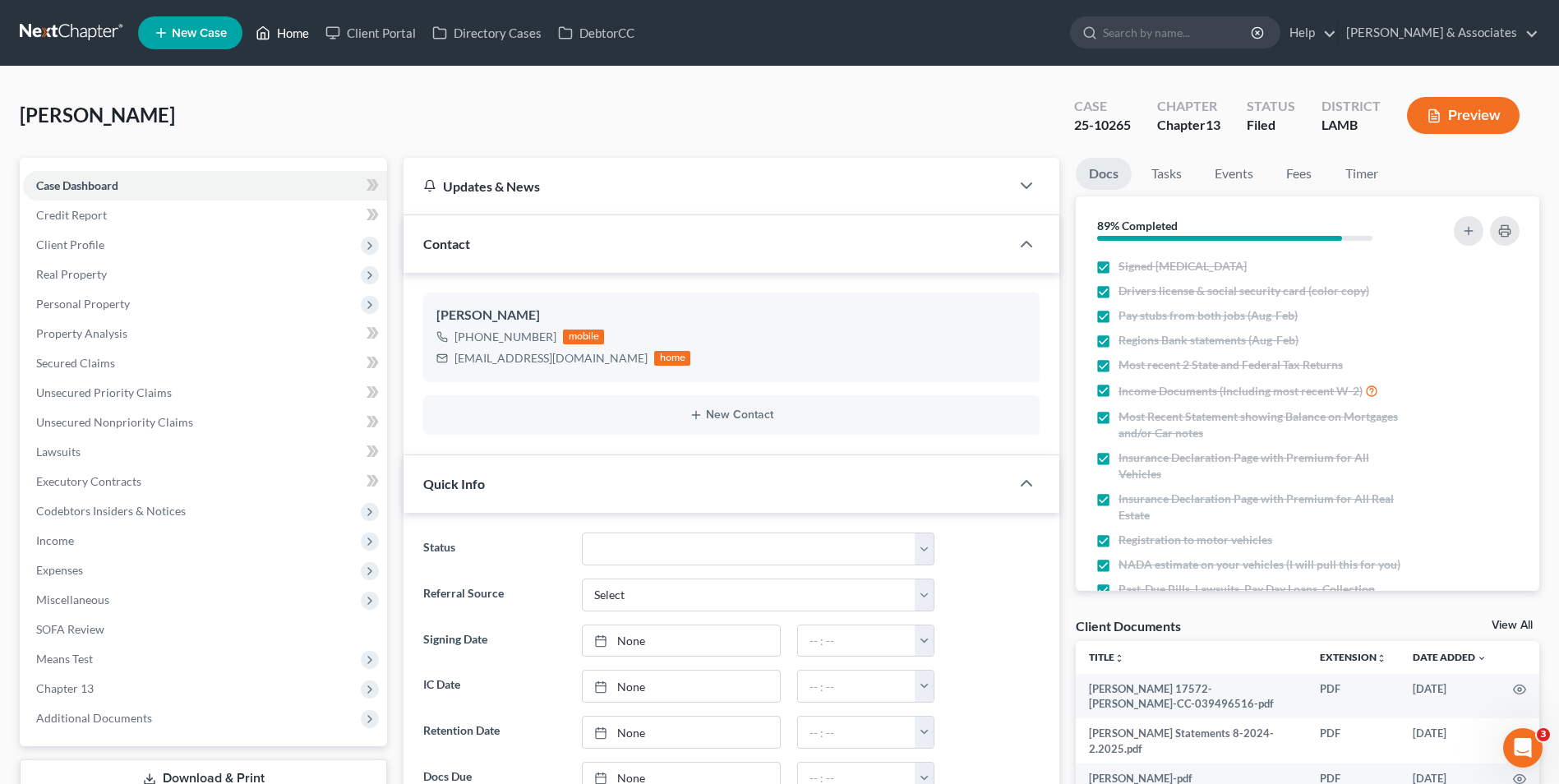
click at [301, 40] on link "Home" at bounding box center [282, 33] width 70 height 30
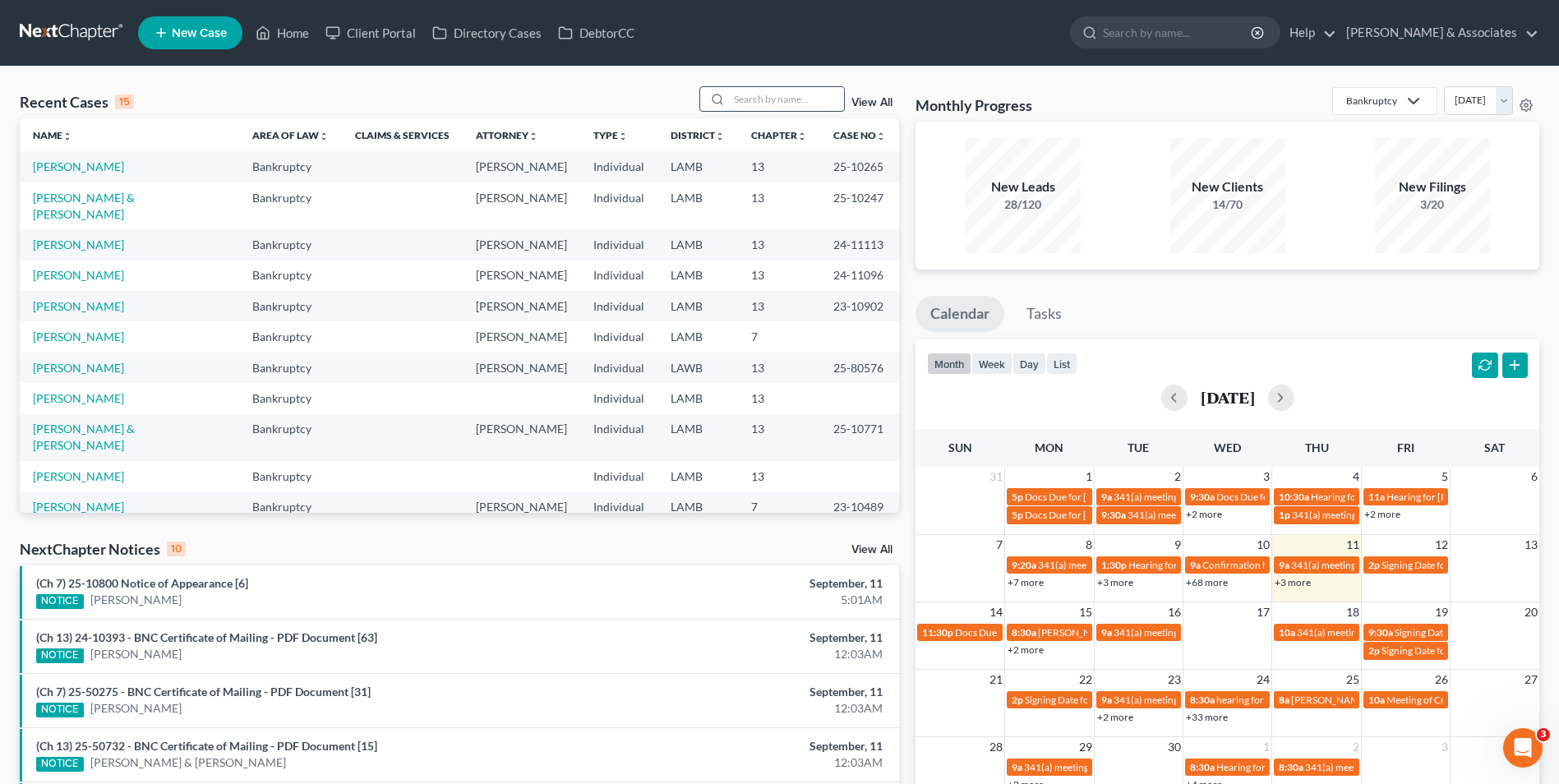
click at [798, 97] on input "search" at bounding box center [787, 99] width 115 height 24
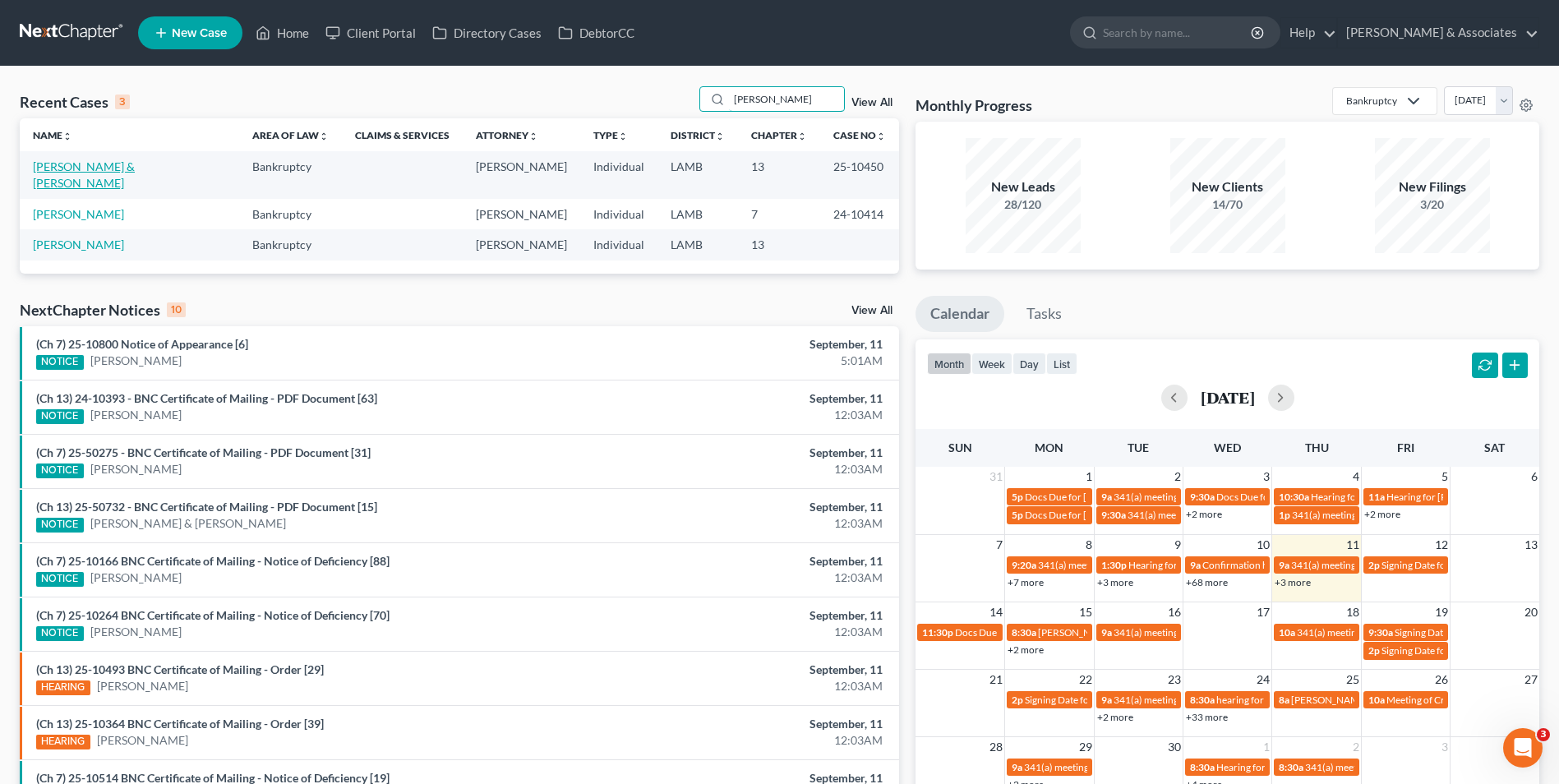
type input "[PERSON_NAME]"
click at [129, 161] on link "[PERSON_NAME] & [PERSON_NAME]" at bounding box center [84, 175] width 102 height 30
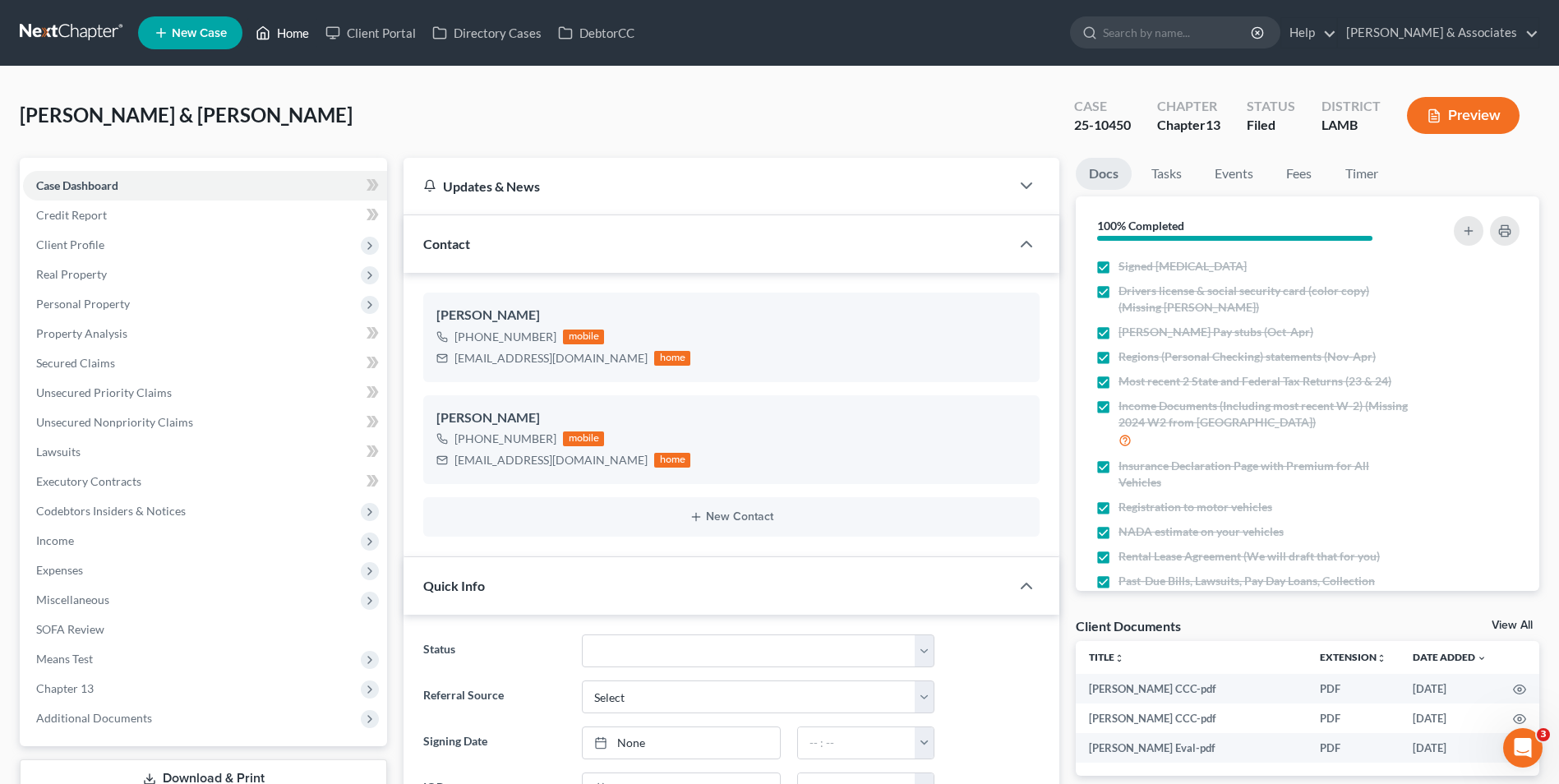
click at [288, 40] on link "Home" at bounding box center [282, 33] width 70 height 30
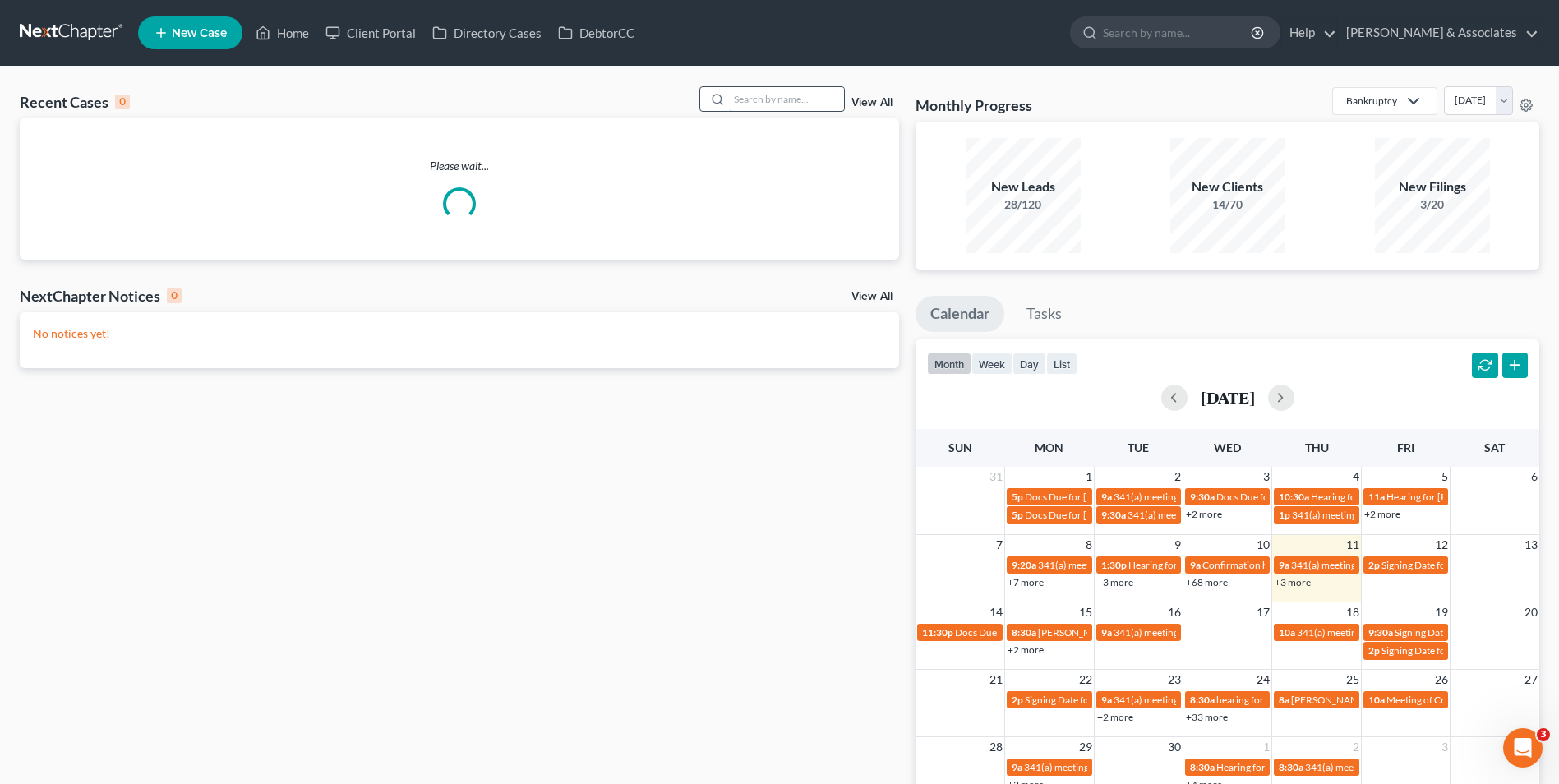
click at [750, 105] on input "search" at bounding box center [787, 99] width 115 height 24
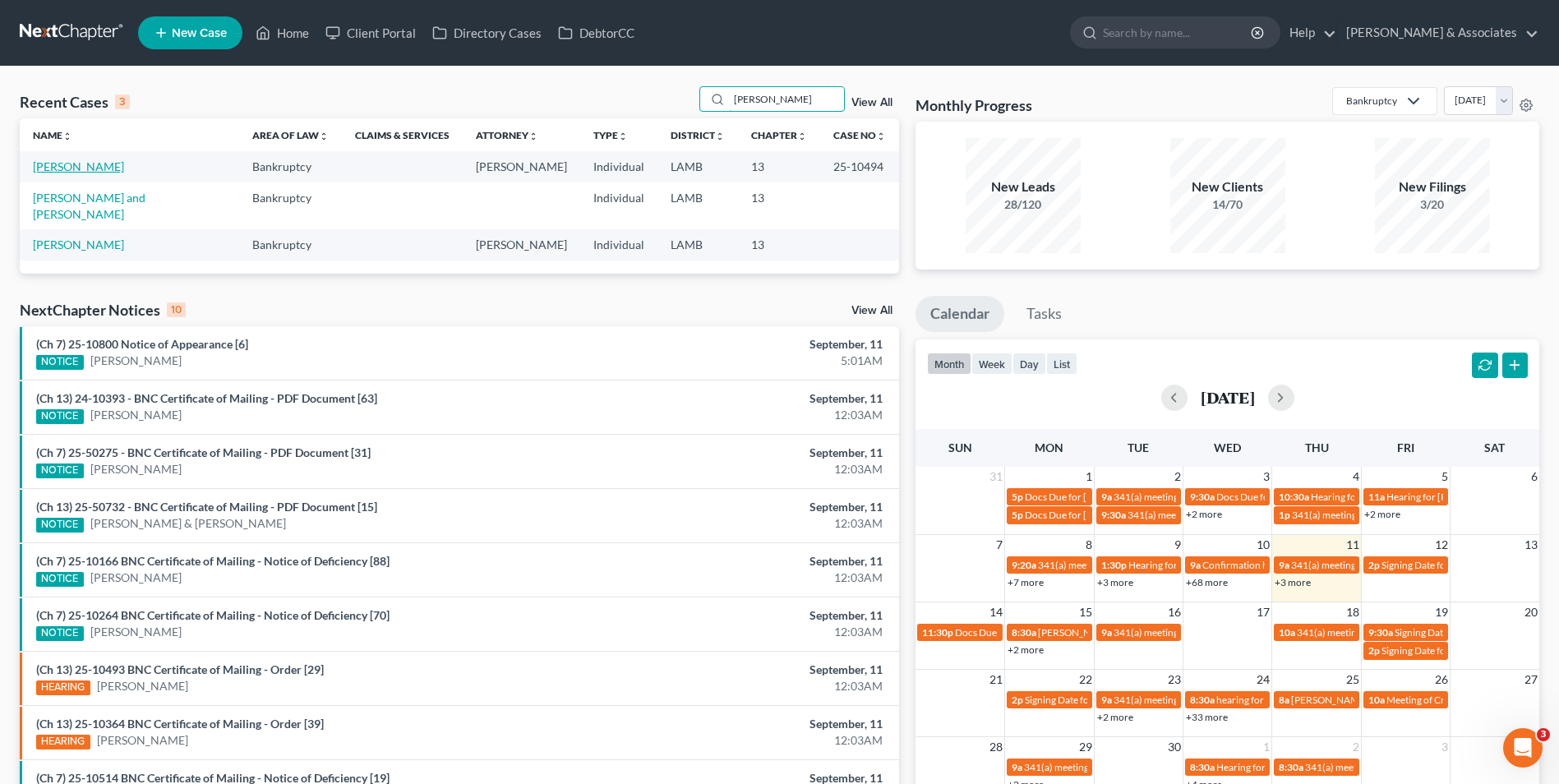
type input "[PERSON_NAME]"
click at [73, 170] on link "[PERSON_NAME]" at bounding box center [78, 166] width 91 height 14
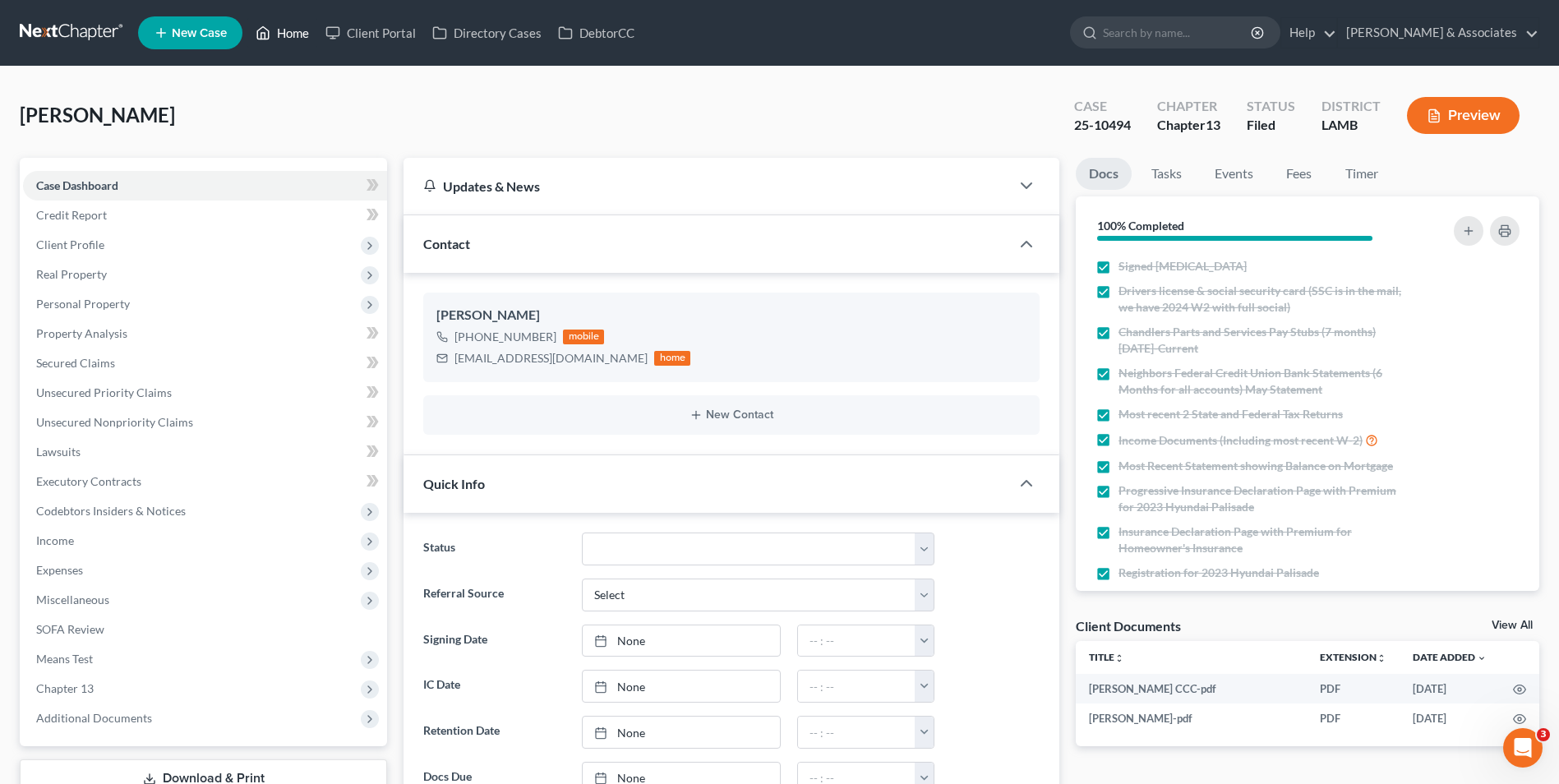
click at [301, 35] on link "Home" at bounding box center [282, 33] width 70 height 30
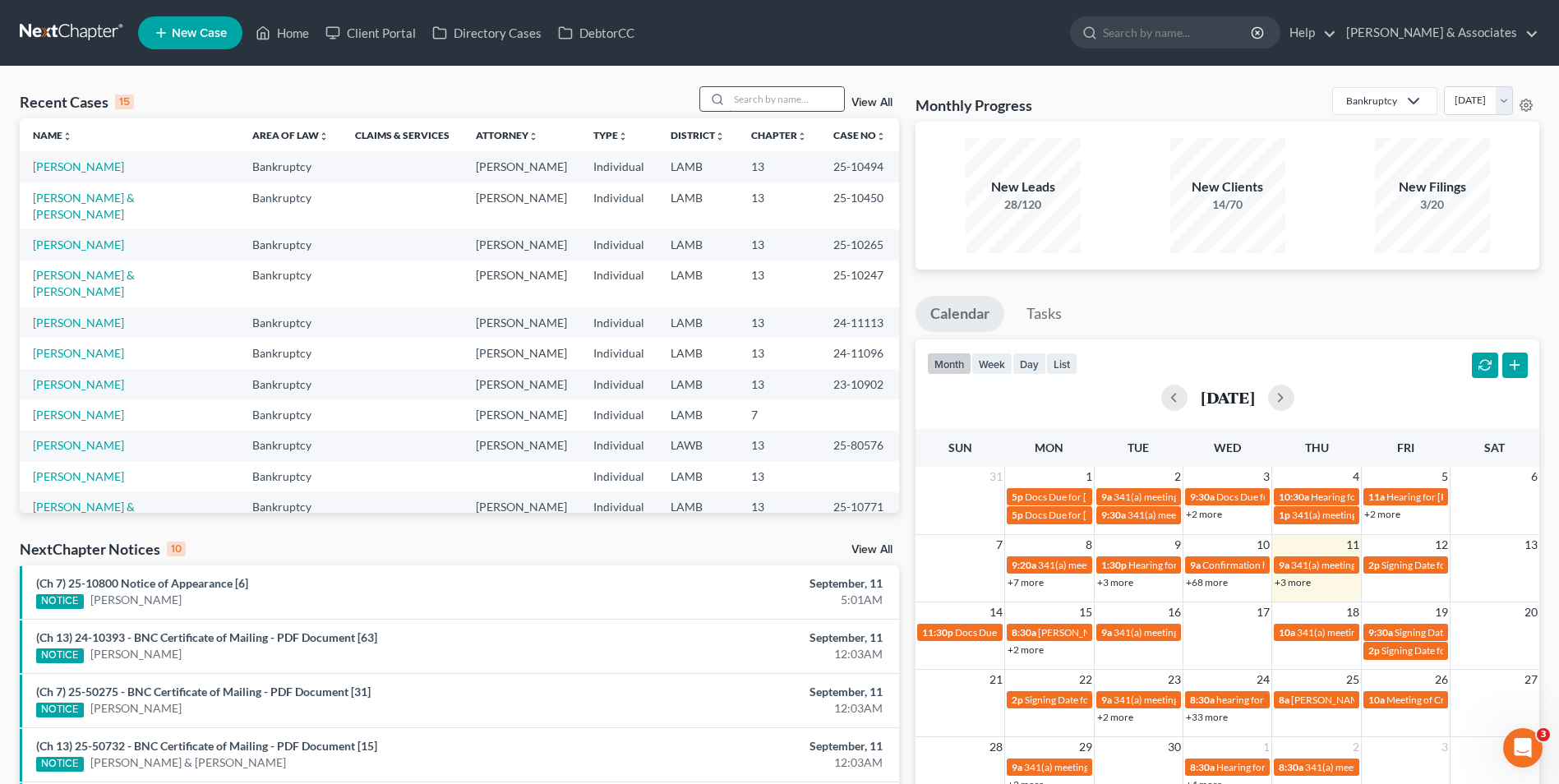
click at [790, 91] on input "search" at bounding box center [787, 99] width 115 height 24
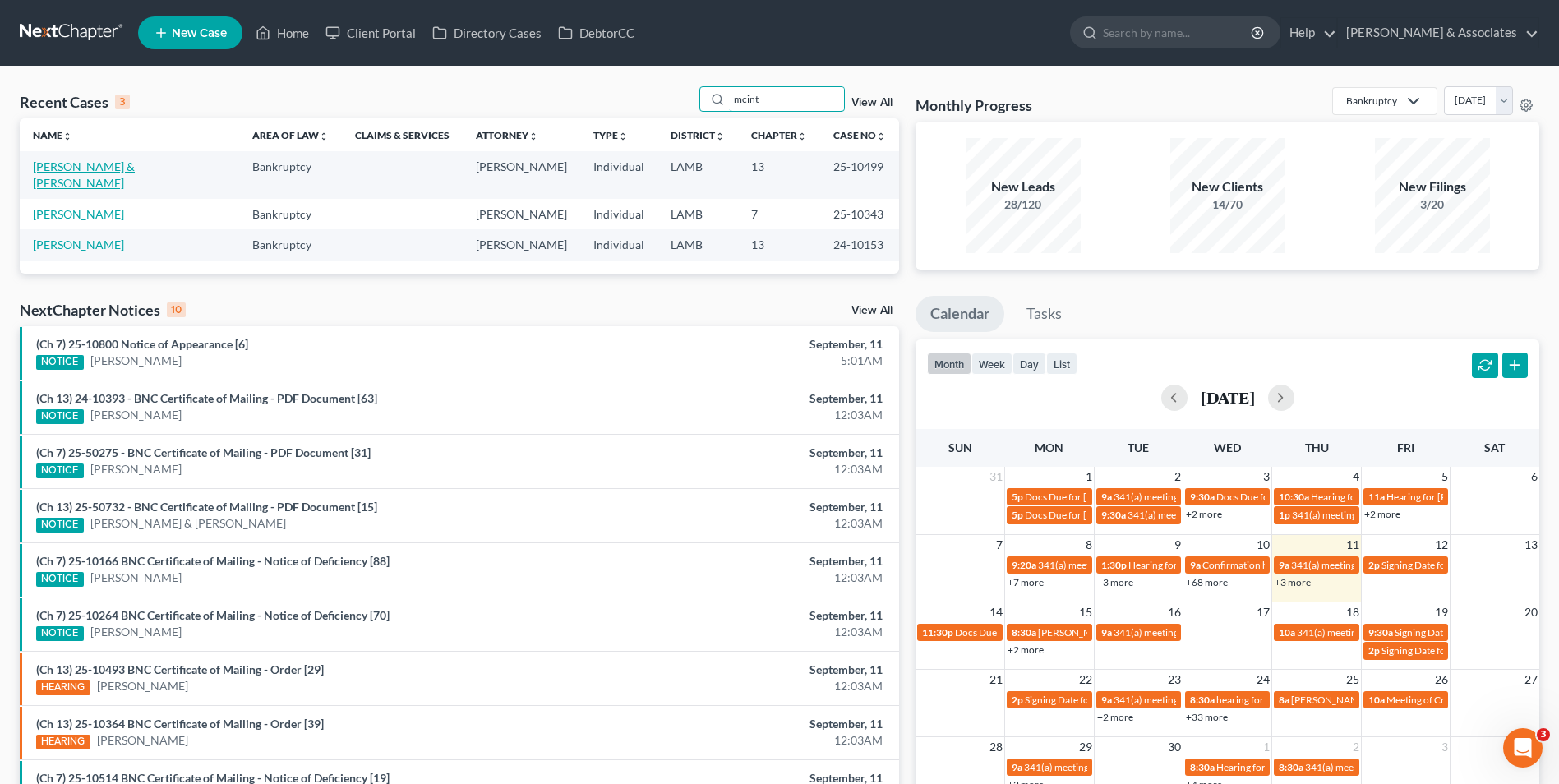
type input "mcint"
click at [135, 170] on link "[PERSON_NAME] & [PERSON_NAME]" at bounding box center [84, 175] width 102 height 30
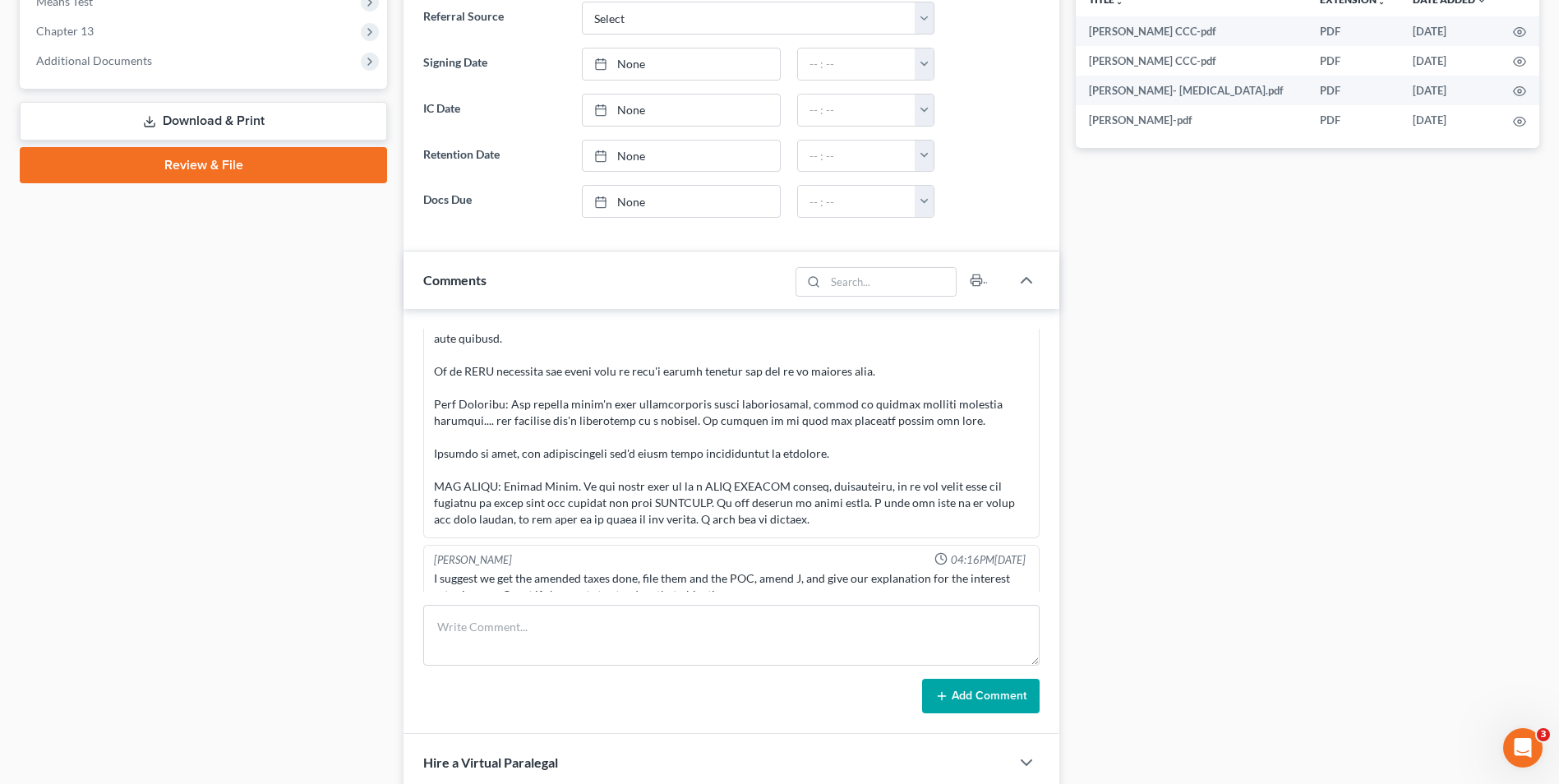
scroll to position [900, 0]
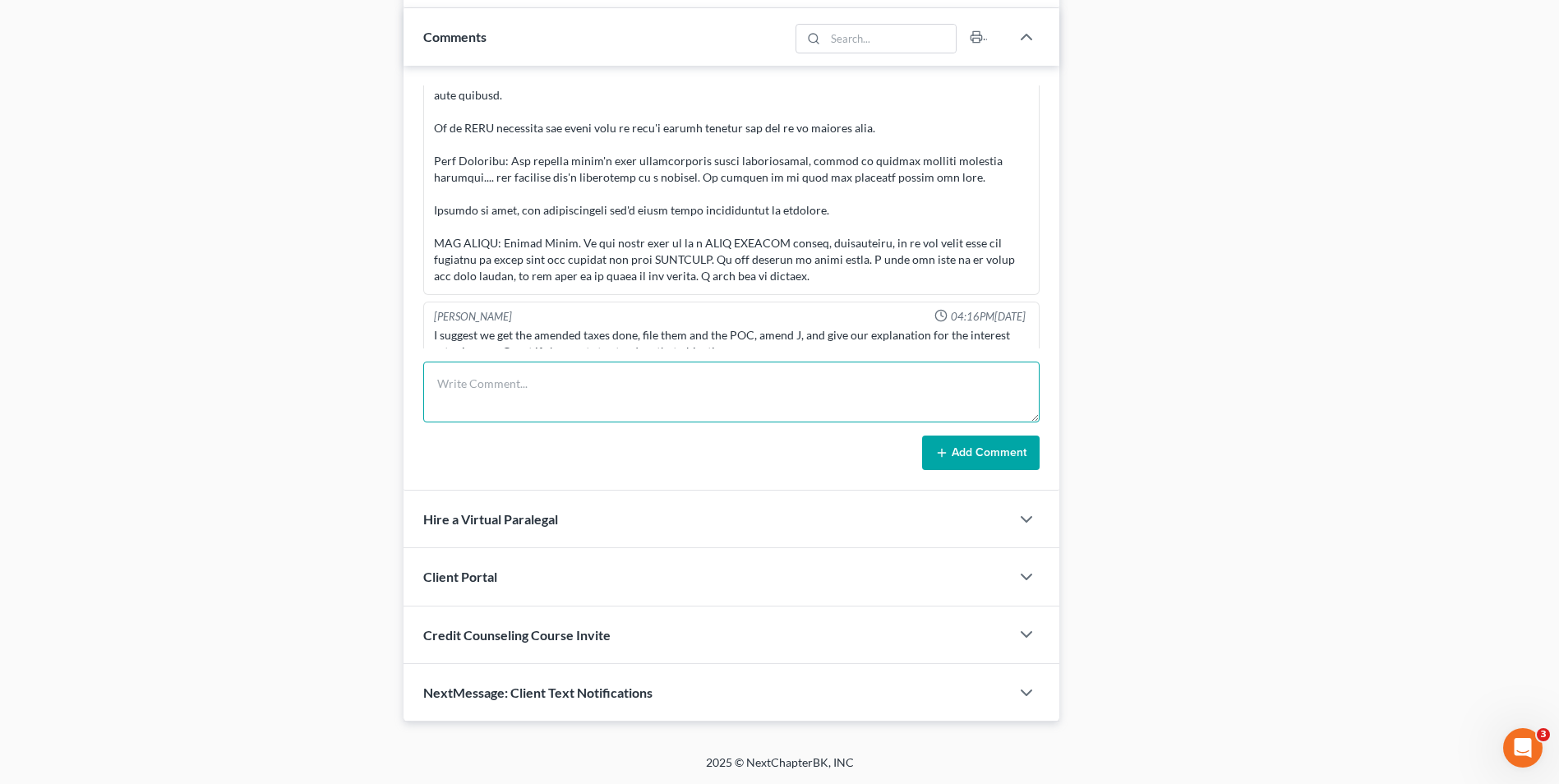
click at [630, 393] on textarea at bounding box center [732, 392] width 616 height 61
type textarea "Reset [DATE]. TT wants proof of claim from credit human, but looks like mortgag…"
click at [961, 441] on button "Add Comment" at bounding box center [981, 453] width 118 height 35
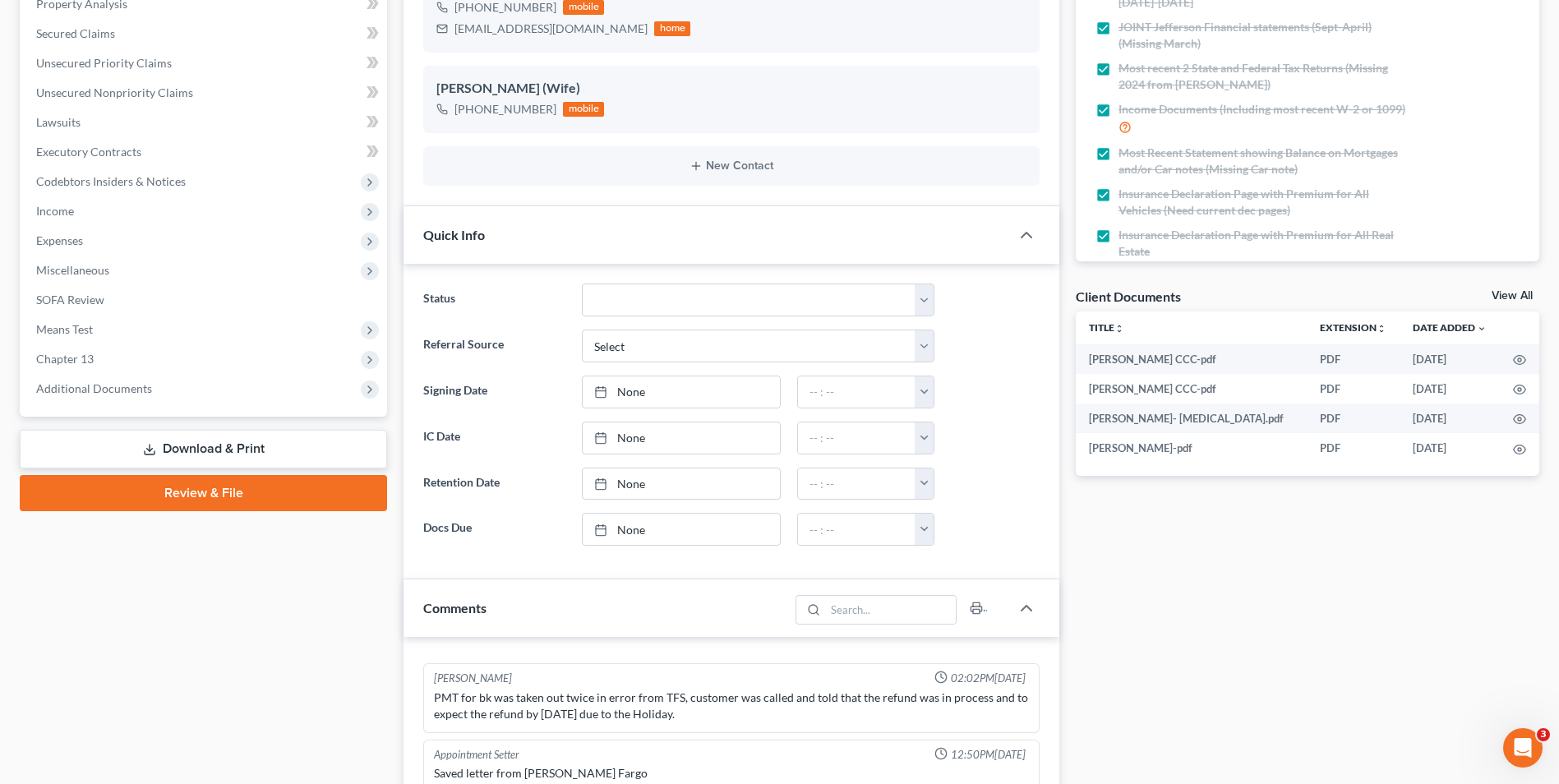
scroll to position [0, 0]
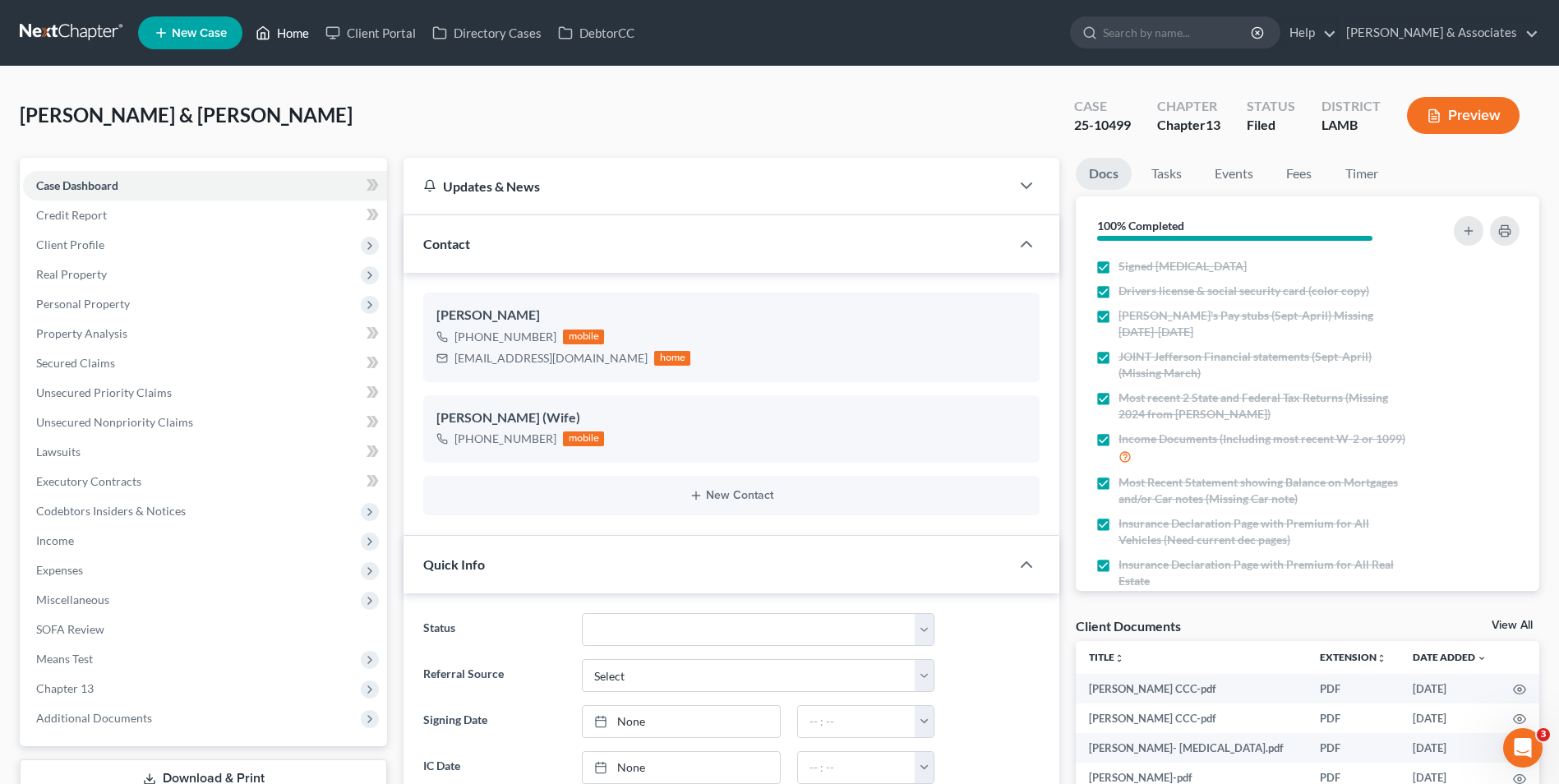
click at [311, 37] on link "Home" at bounding box center [282, 33] width 70 height 30
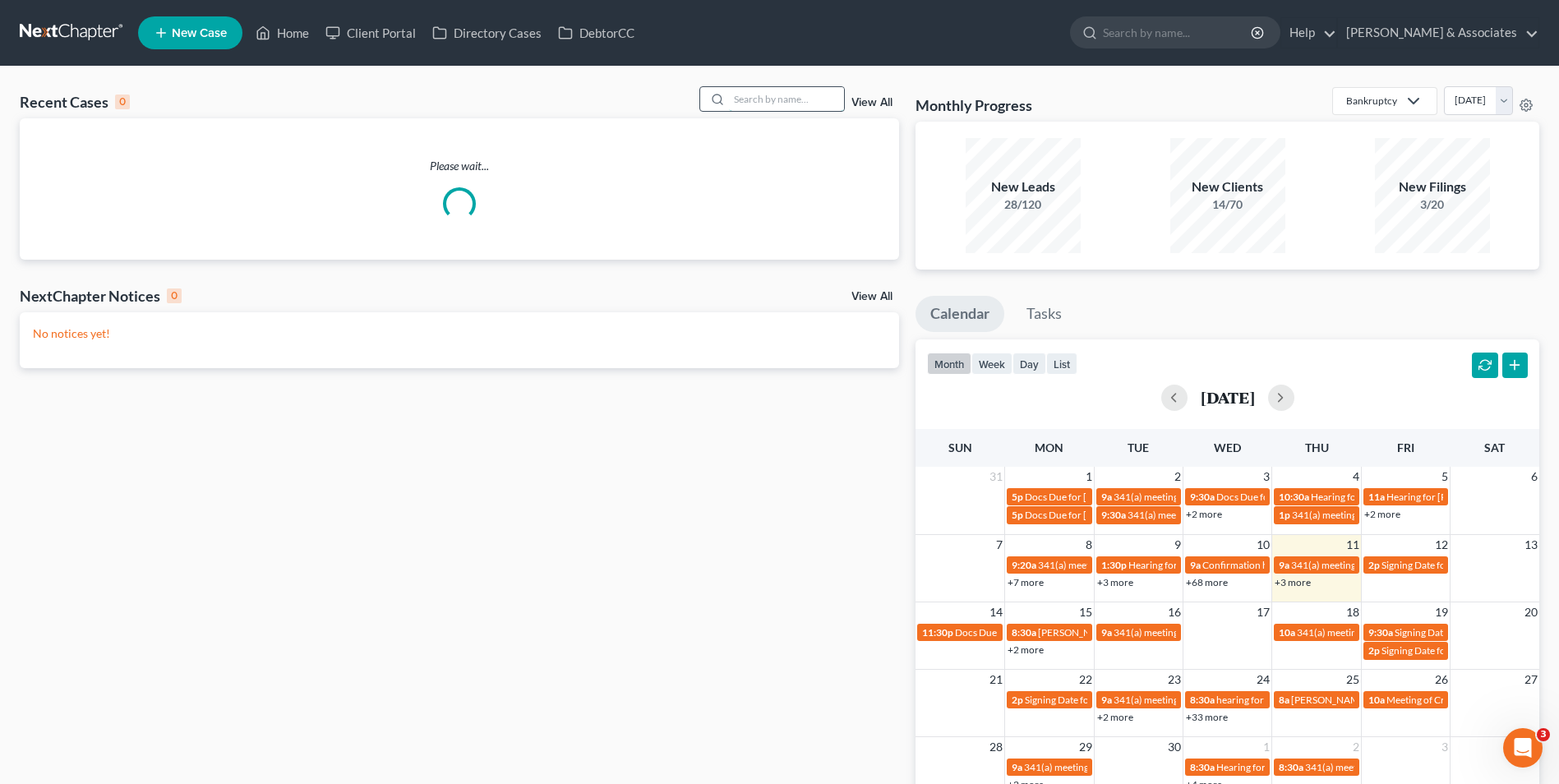
click at [753, 106] on input "search" at bounding box center [787, 99] width 115 height 24
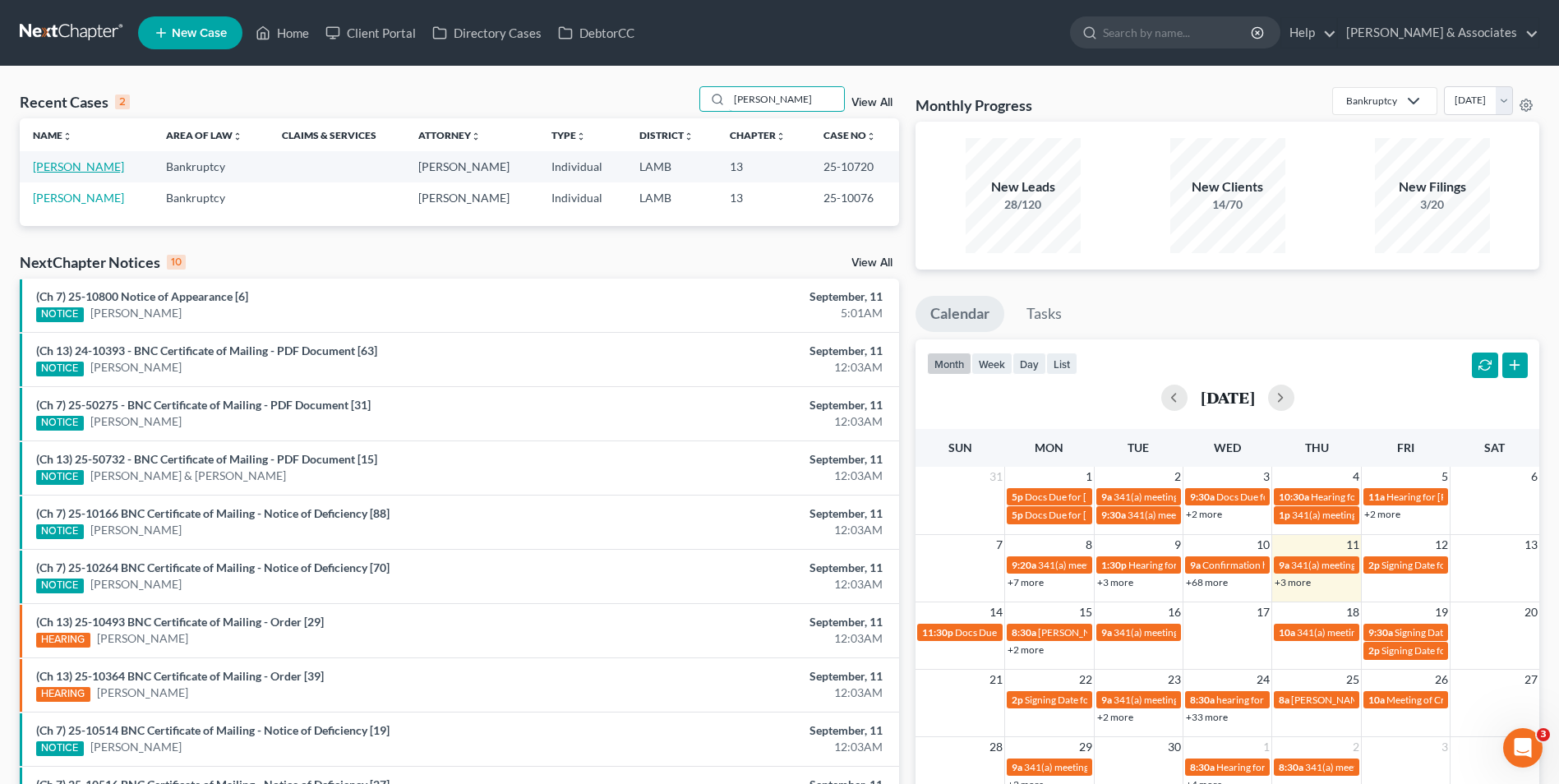
type input "[PERSON_NAME]"
click at [48, 162] on link "[PERSON_NAME]" at bounding box center [78, 166] width 91 height 14
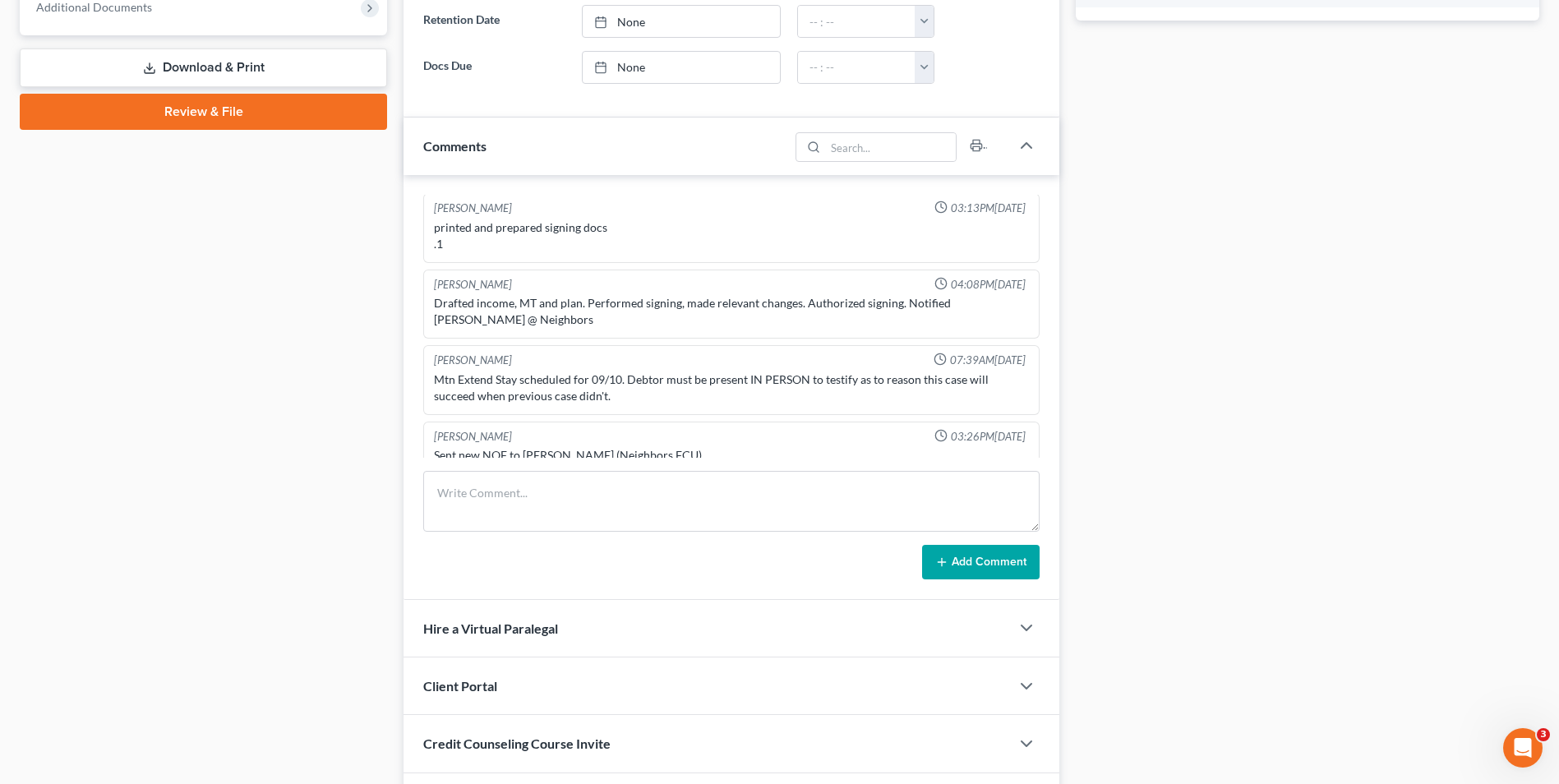
scroll to position [820, 0]
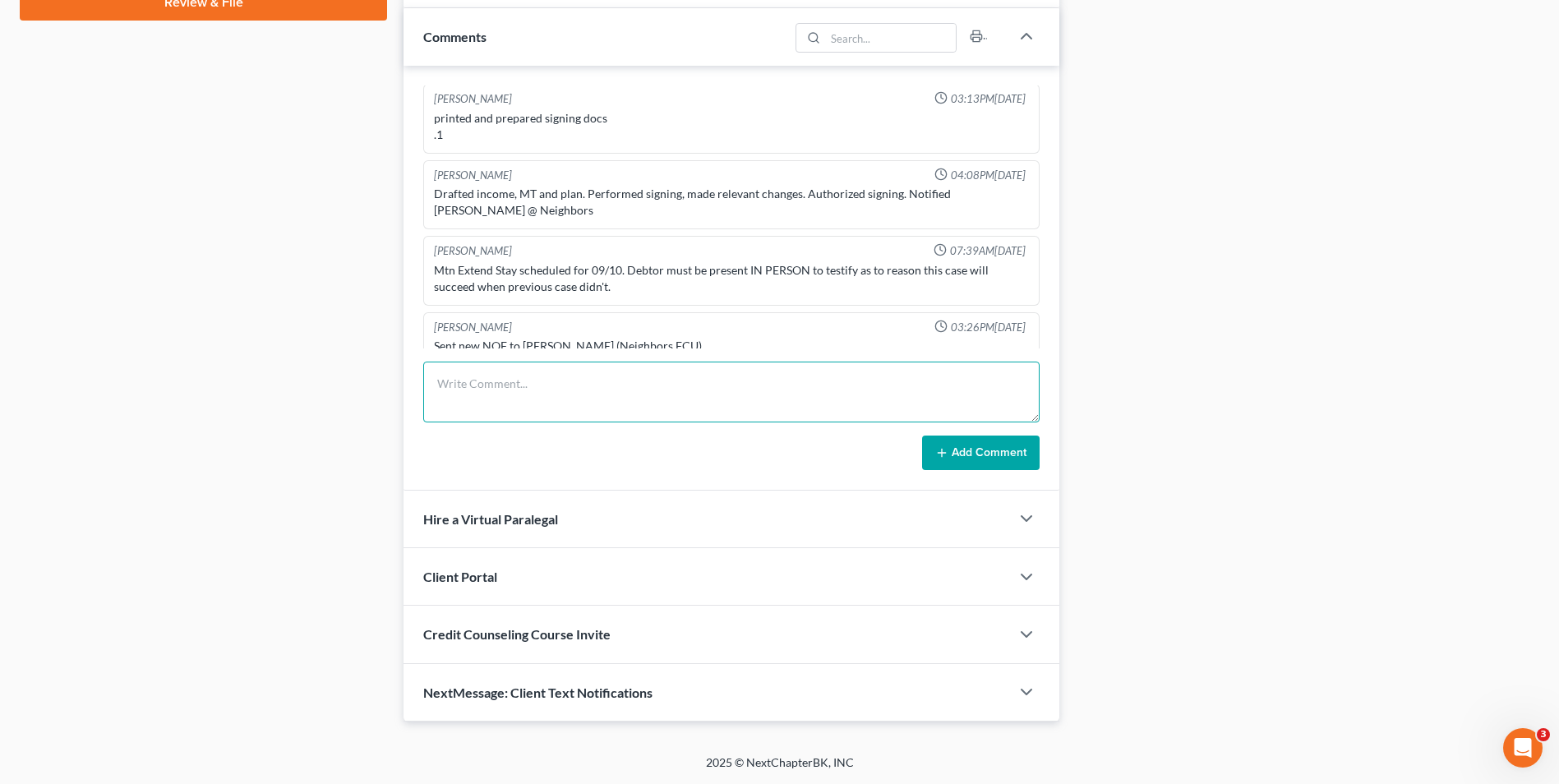
click at [526, 379] on textarea at bounding box center [732, 392] width 616 height 61
type textarea "m"
type textarea "Motion to extend stay denied after client testimony. Told Client we will be in …"
click at [968, 443] on button "Add Comment" at bounding box center [981, 453] width 118 height 35
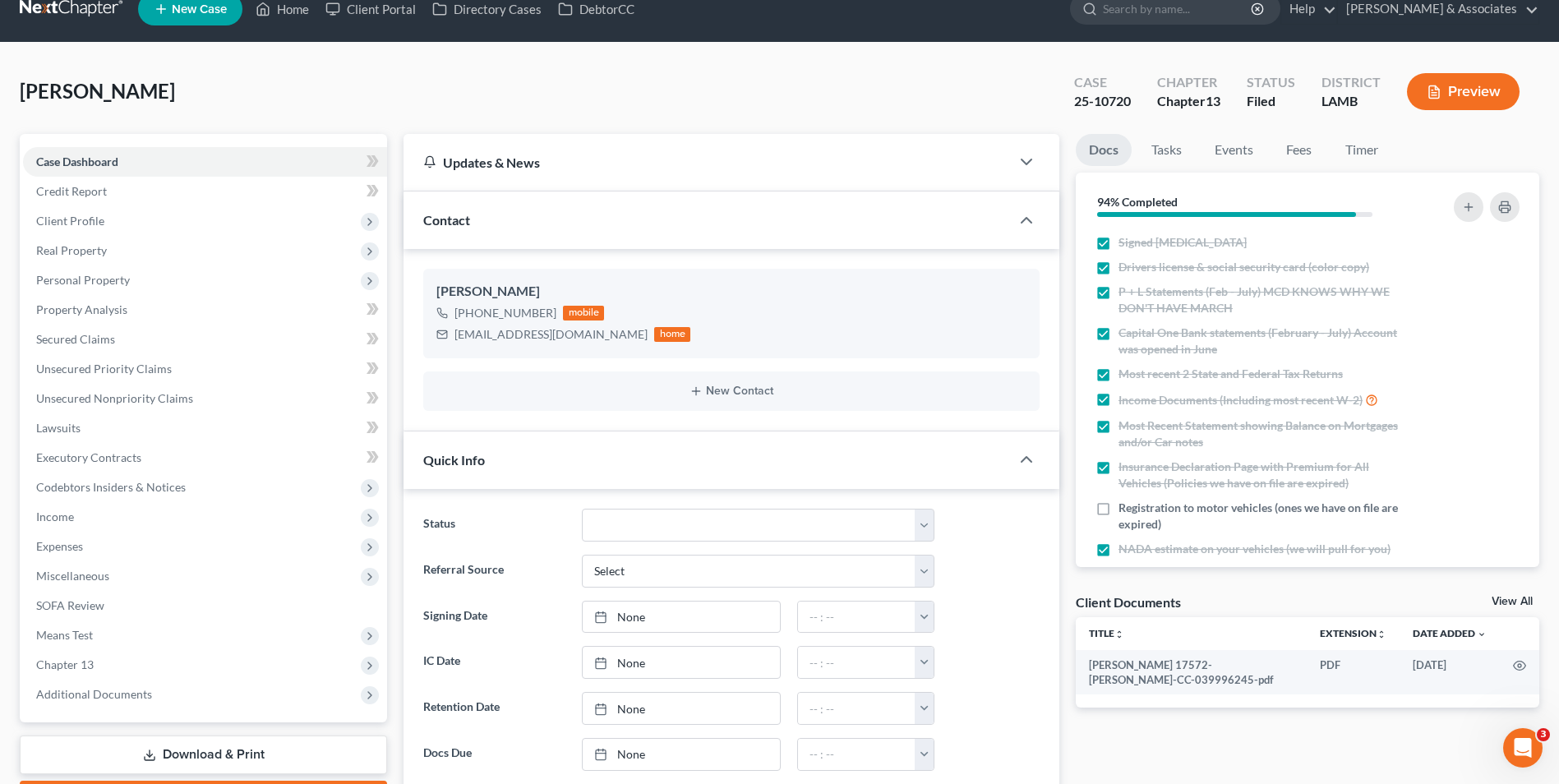
scroll to position [0, 0]
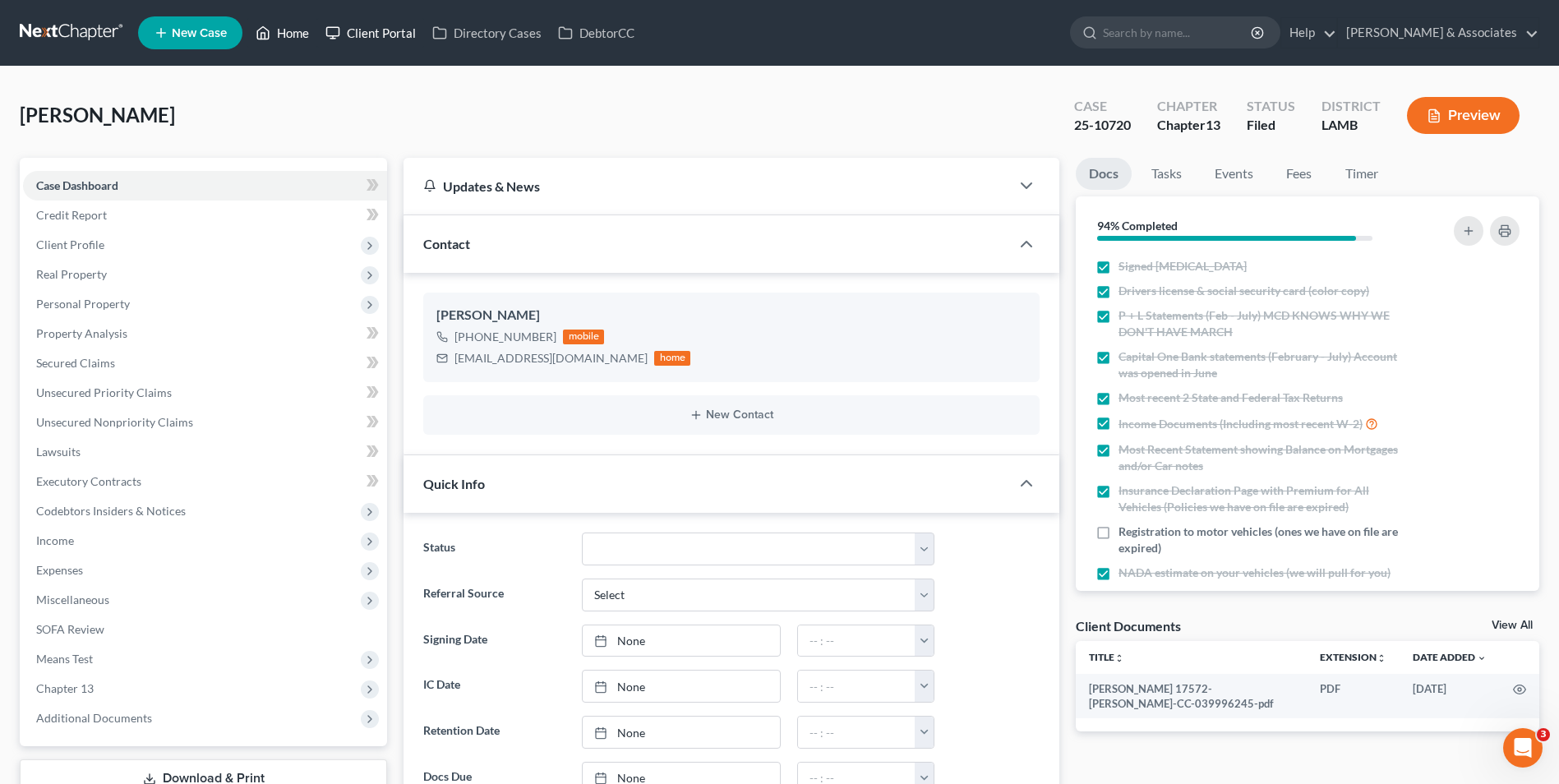
drag, startPoint x: 308, startPoint y: 38, endPoint x: 319, endPoint y: 40, distance: 11.2
click at [308, 38] on link "Home" at bounding box center [282, 33] width 70 height 30
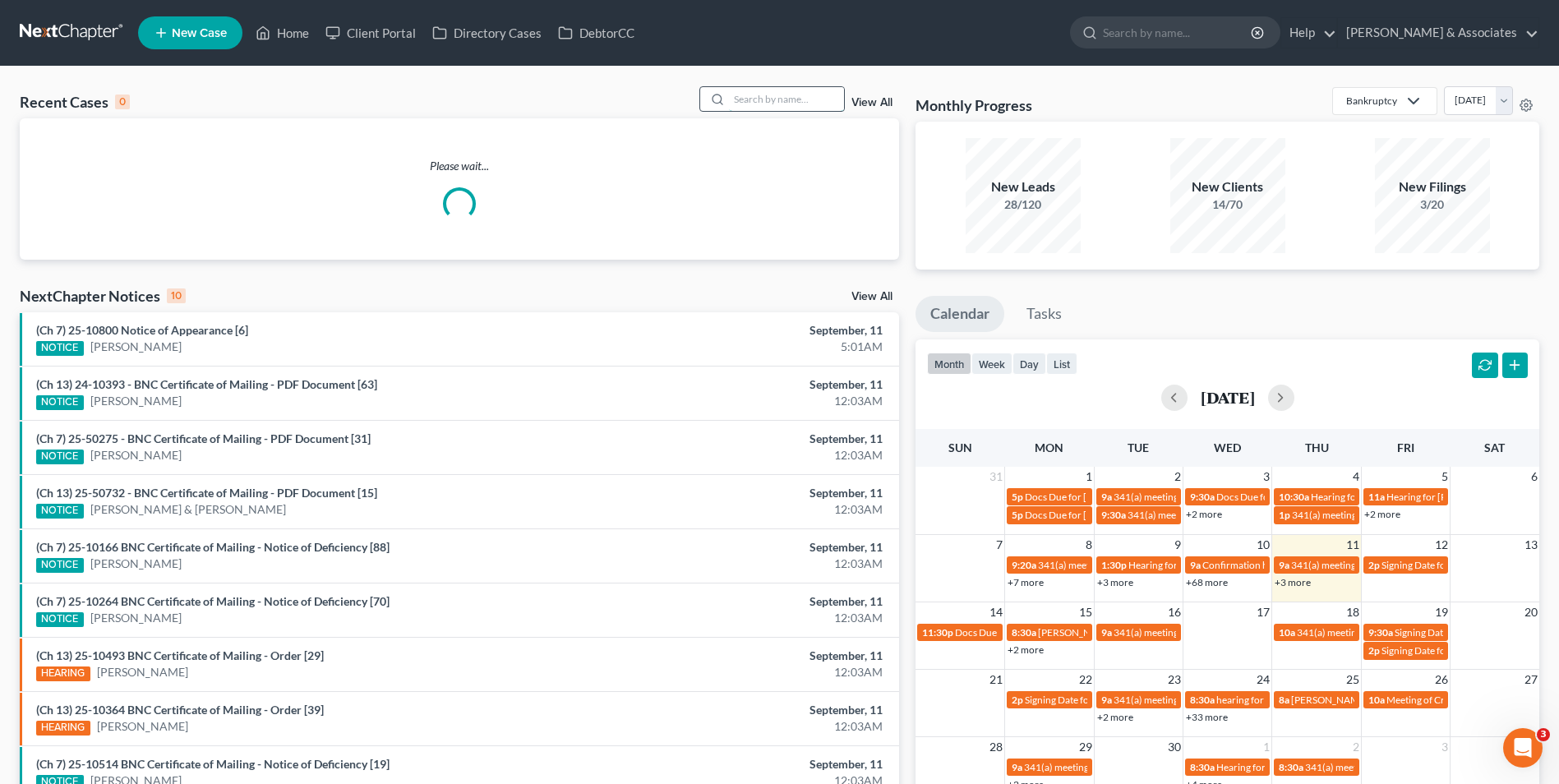
click at [788, 105] on input "search" at bounding box center [787, 99] width 115 height 24
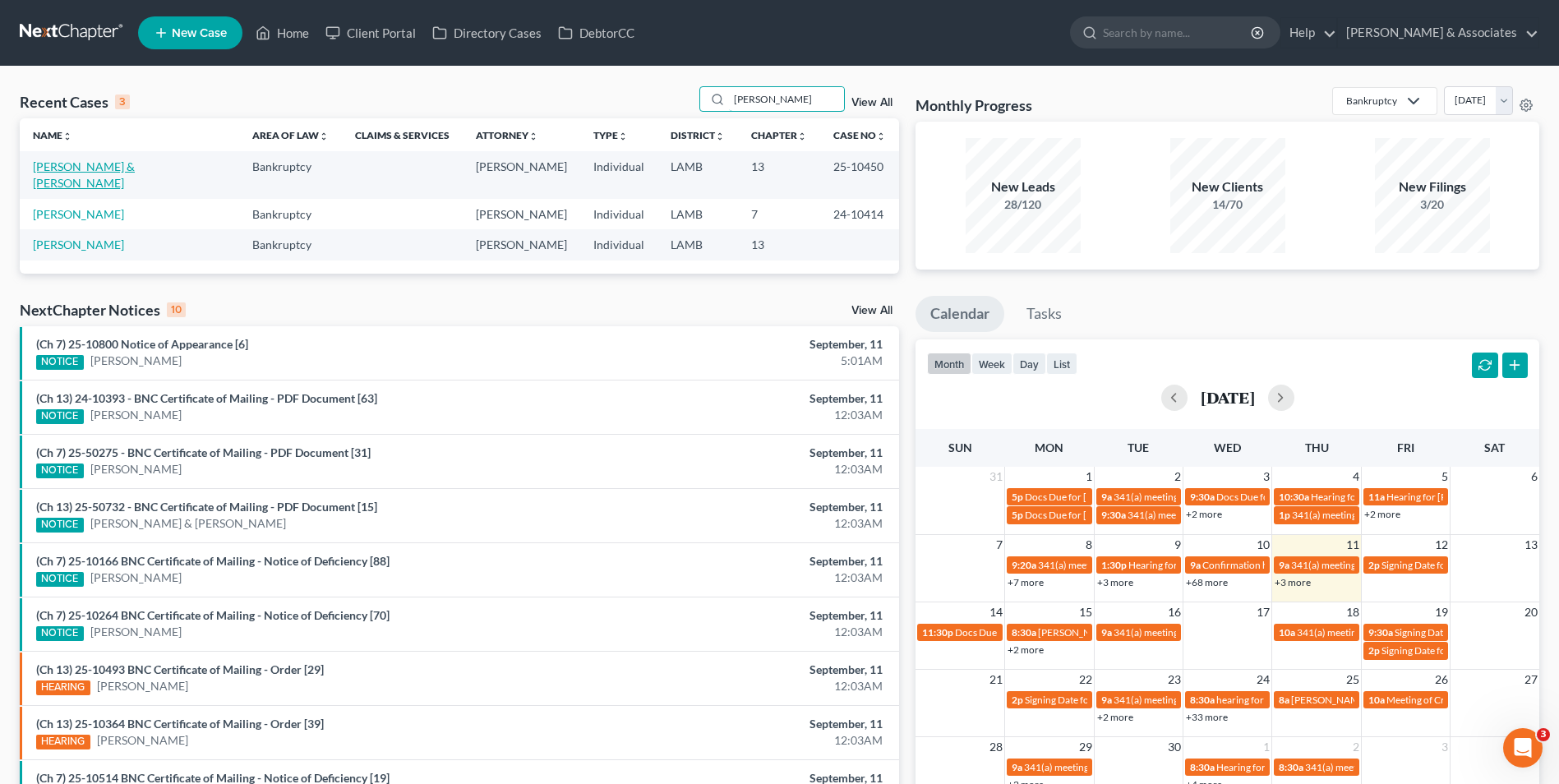
type input "[PERSON_NAME]"
click at [80, 166] on link "[PERSON_NAME] & [PERSON_NAME]" at bounding box center [84, 175] width 102 height 30
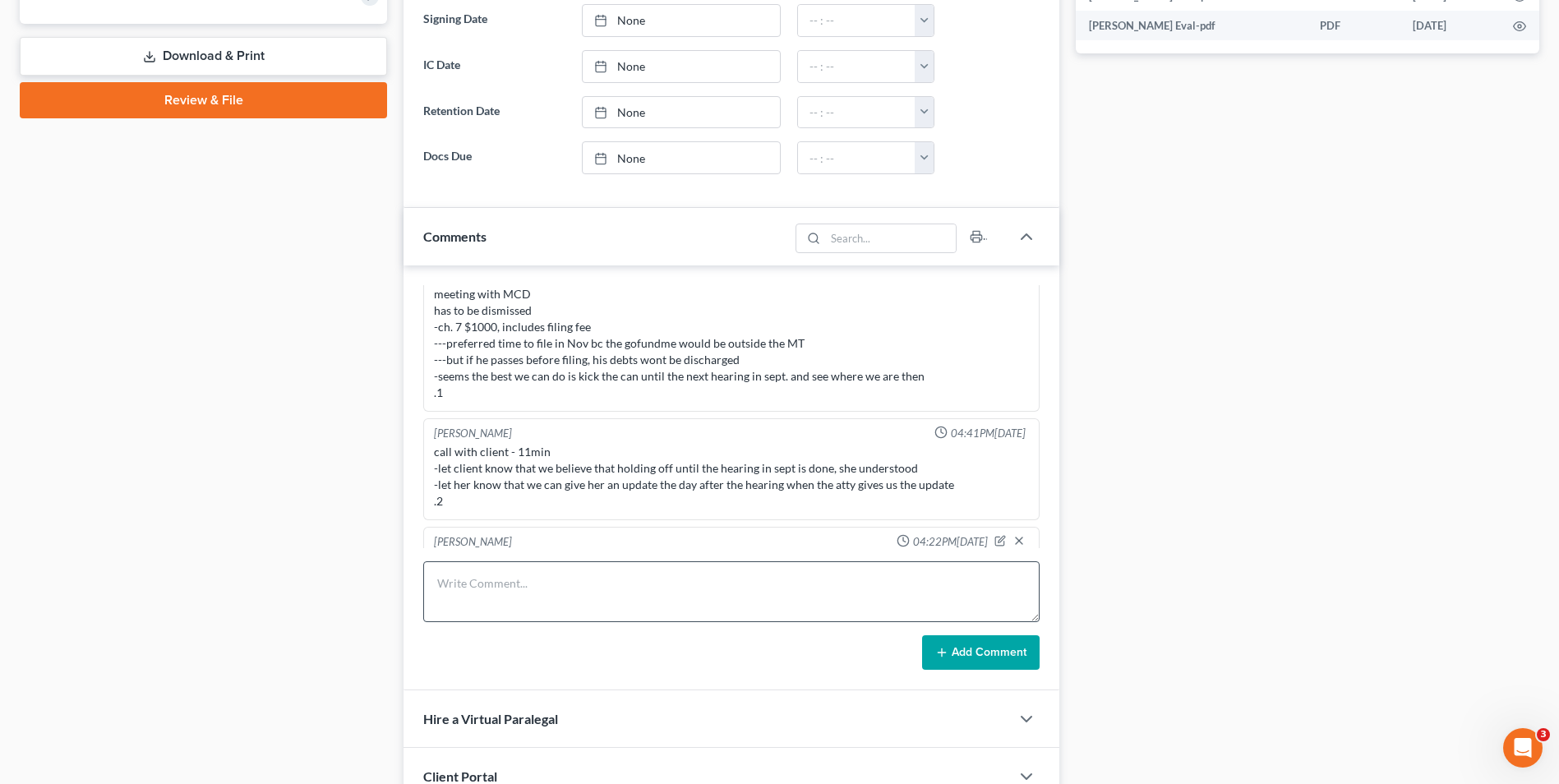
scroll to position [903, 0]
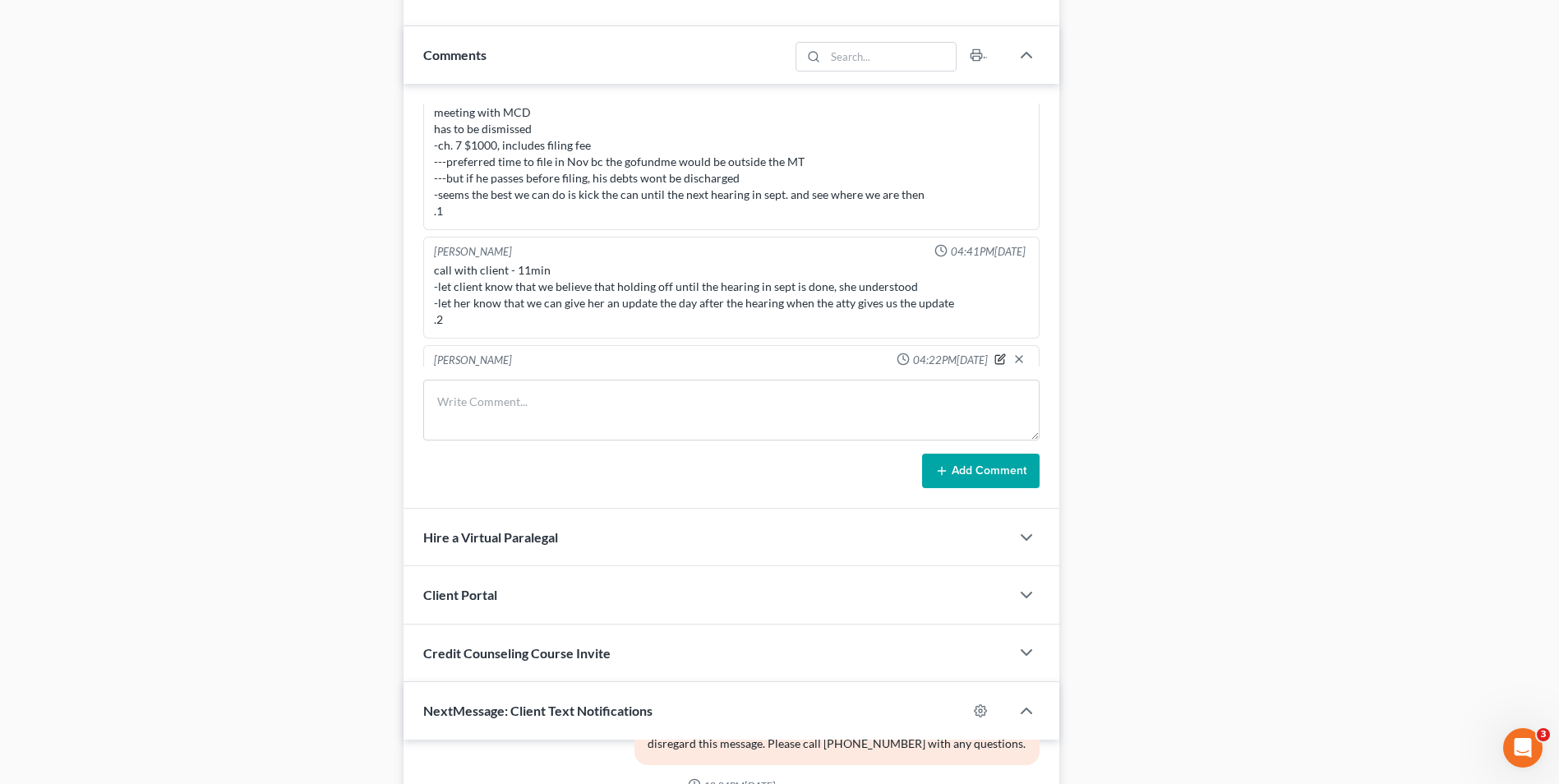
click at [995, 353] on icon "button" at bounding box center [1000, 359] width 12 height 12
click at [696, 372] on textarea "Fee App granted. Dismissed." at bounding box center [732, 403] width 595 height 61
type textarea "Fee App granted. Dismissed. TT gave note that amount was 1745.39"
click at [1013, 350] on icon "button" at bounding box center [1019, 357] width 13 height 13
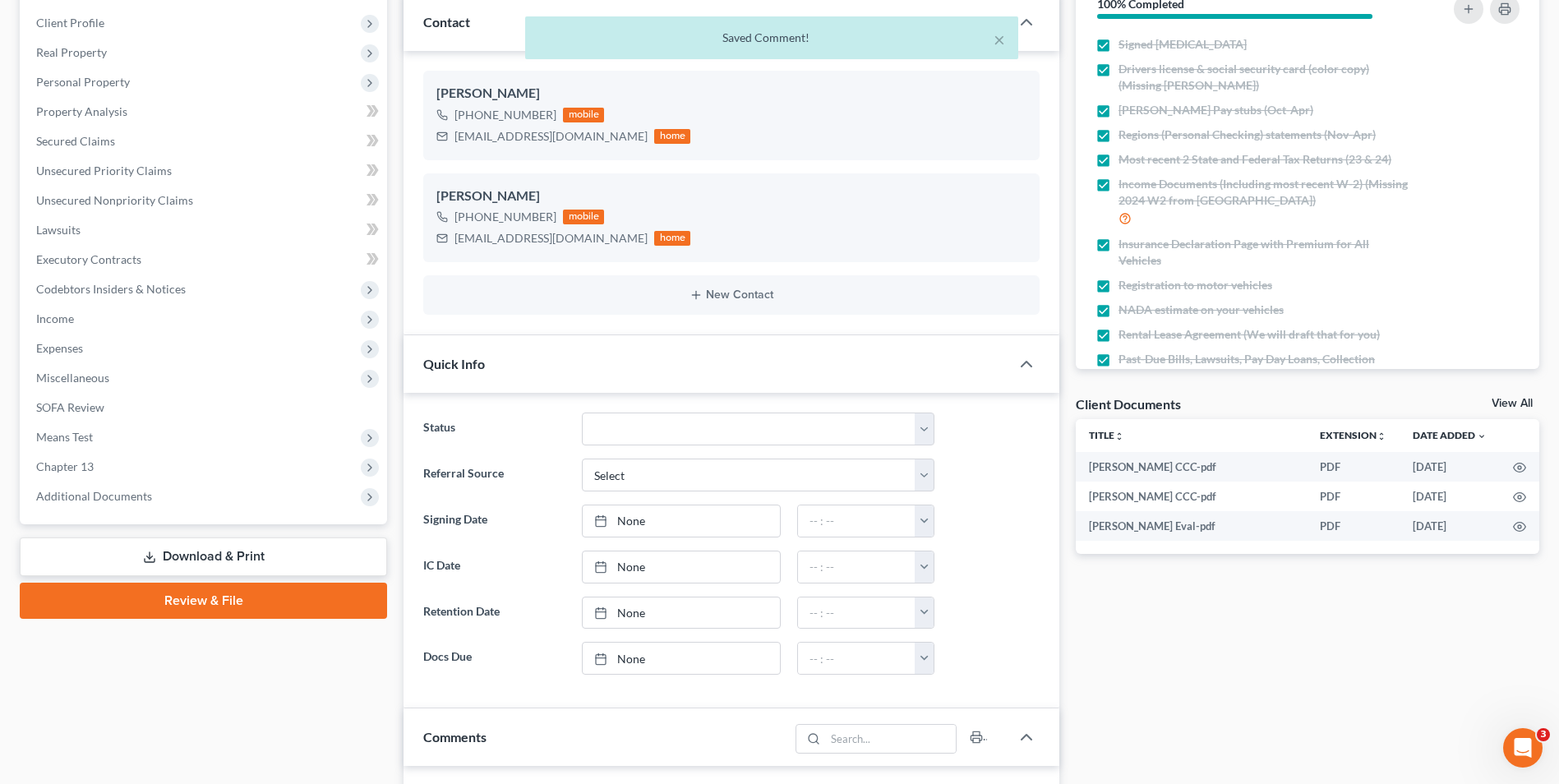
scroll to position [0, 0]
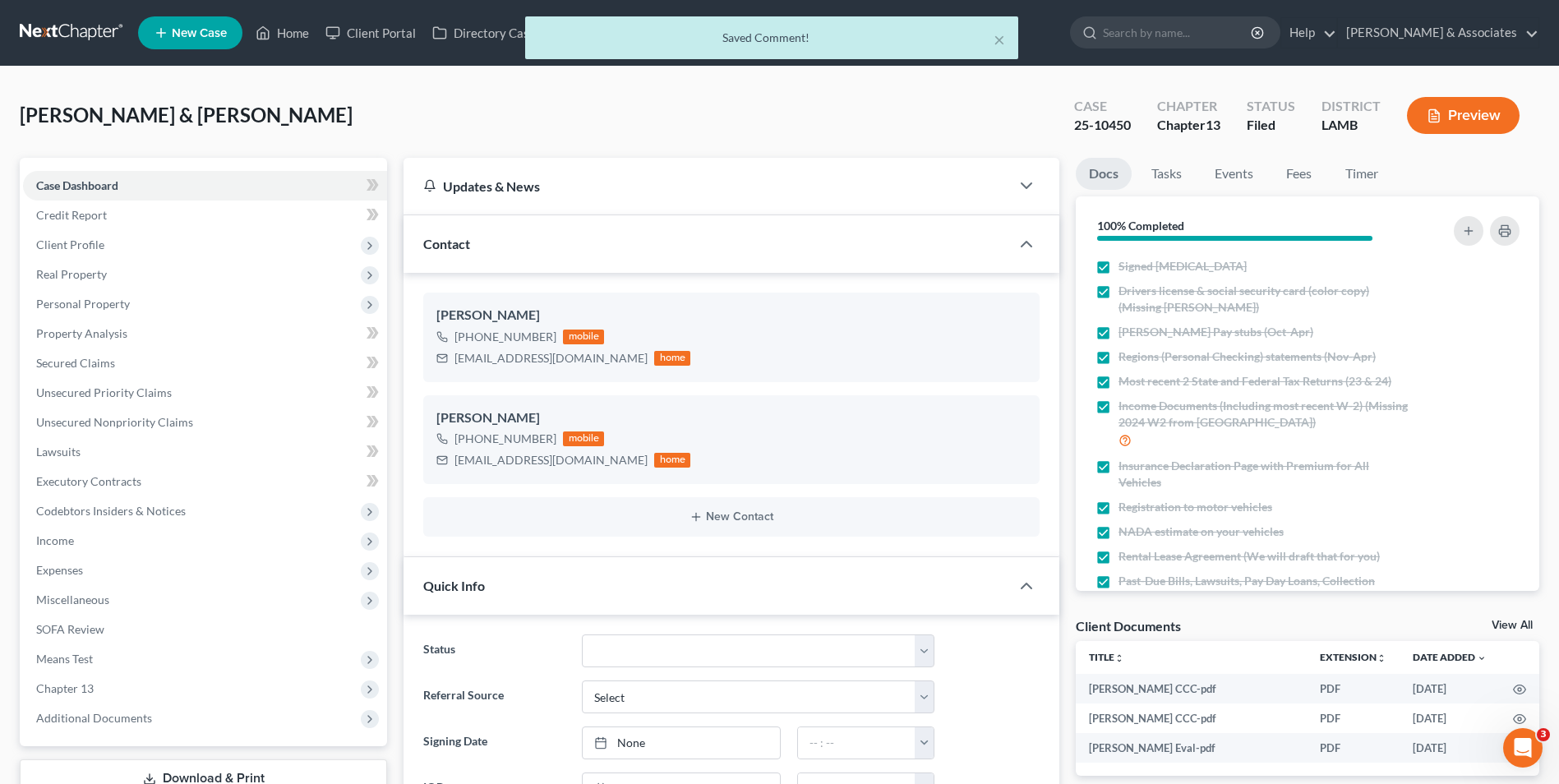
click at [295, 41] on div "× Saved Comment!" at bounding box center [771, 42] width 1559 height 51
click at [295, 35] on div "× Saved Comment!" at bounding box center [771, 42] width 1559 height 51
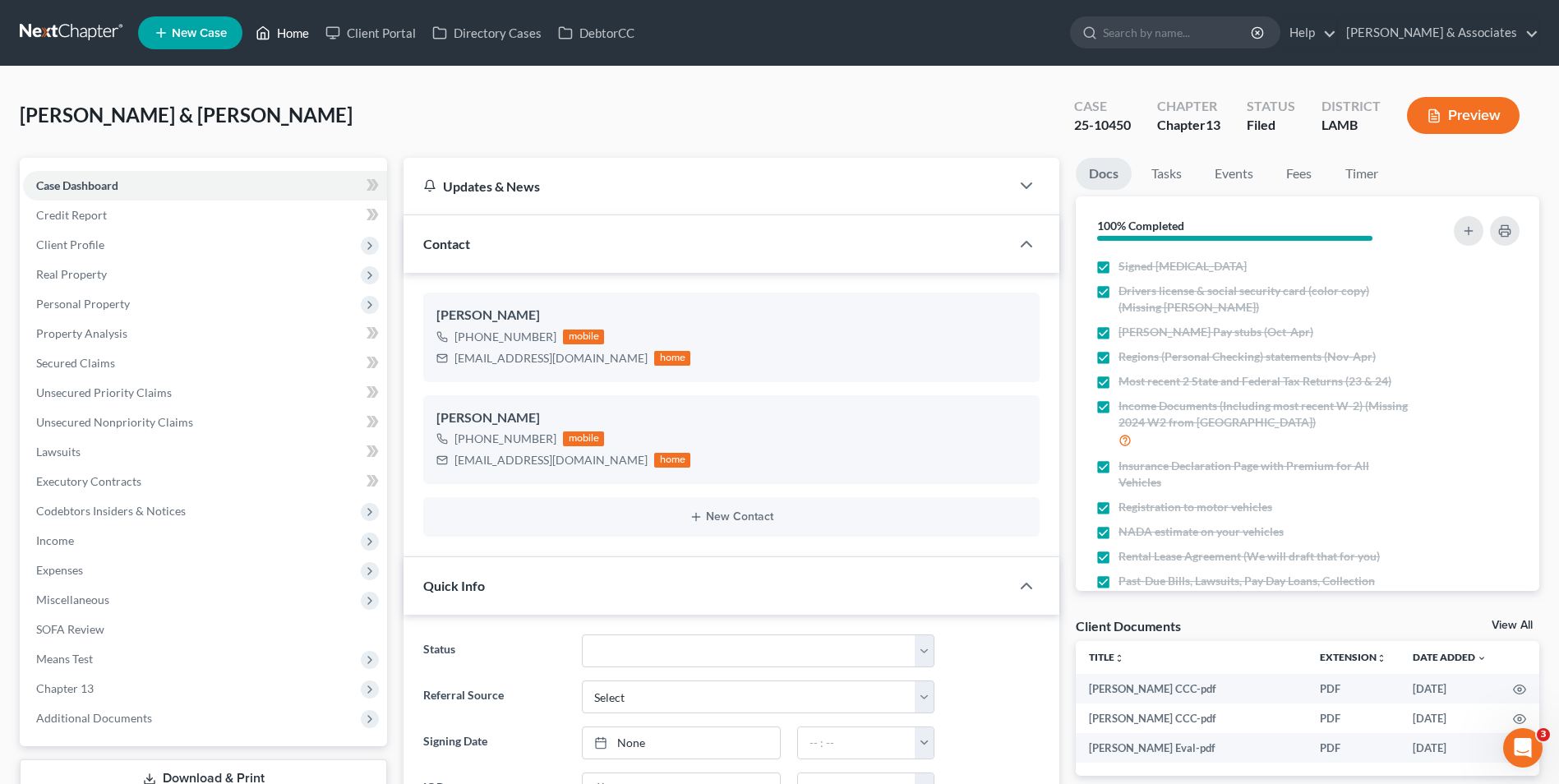
click at [295, 35] on link "Home" at bounding box center [282, 33] width 70 height 30
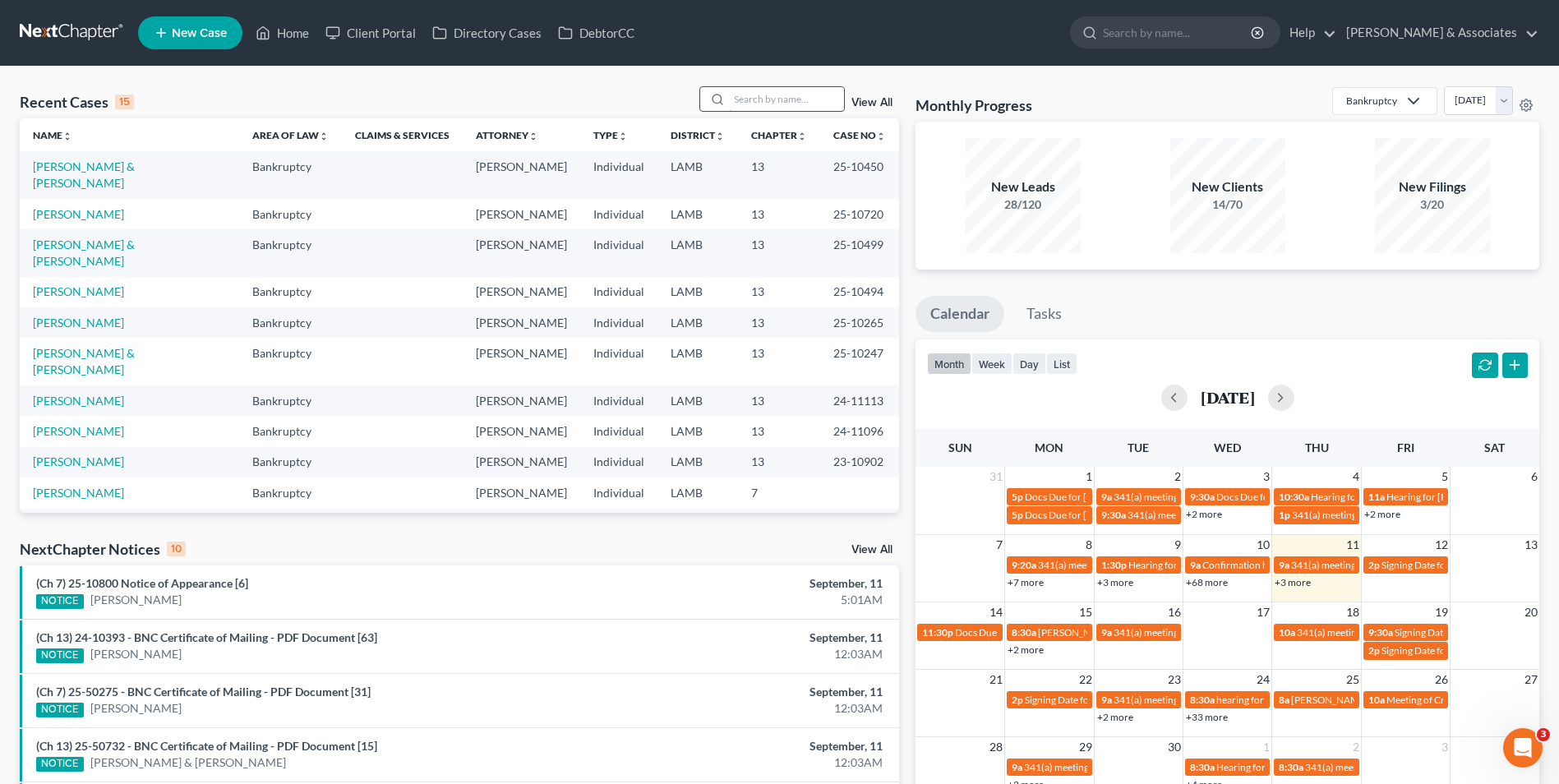
click at [776, 87] on input "search" at bounding box center [787, 99] width 115 height 24
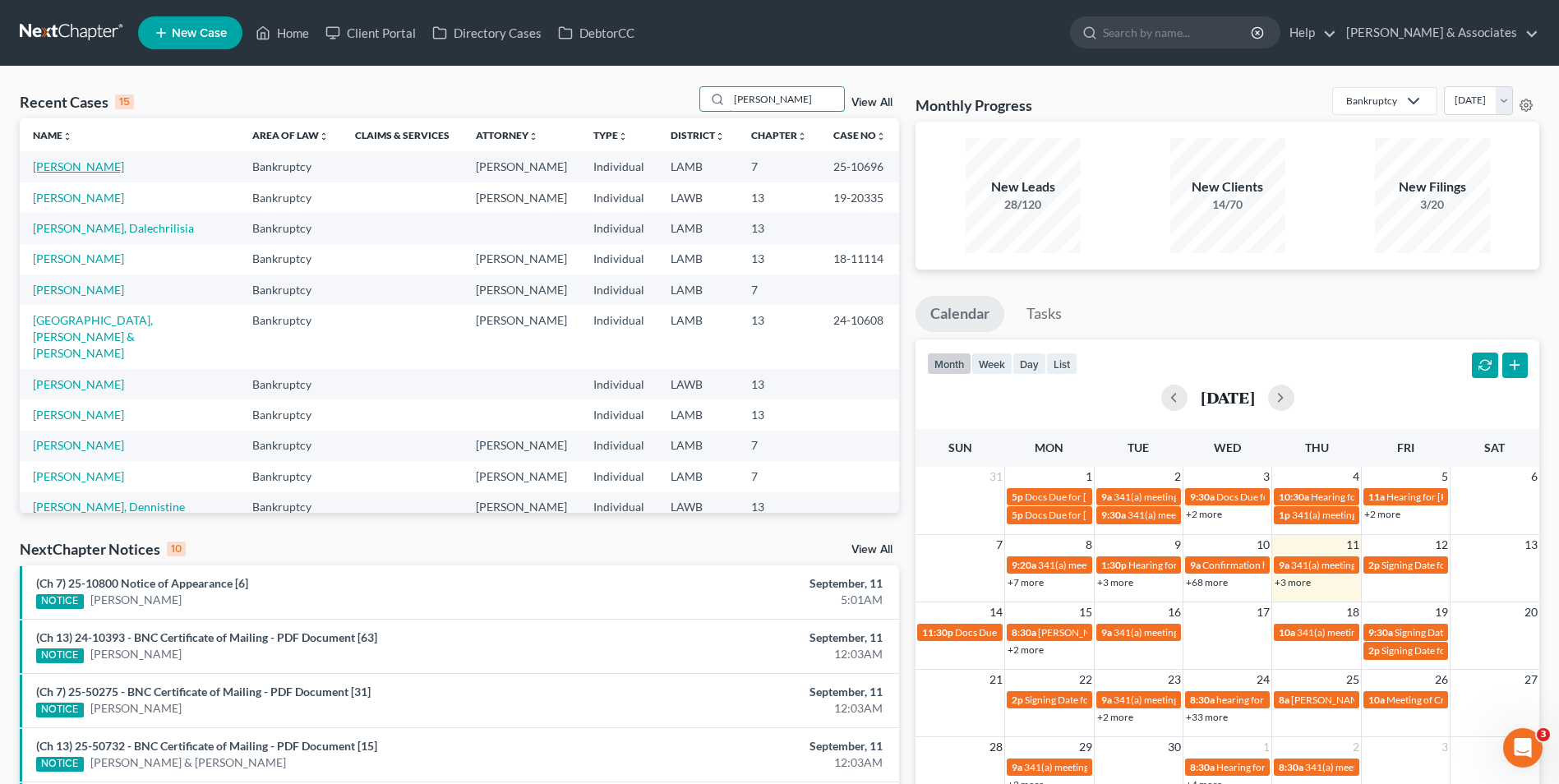
type input "[PERSON_NAME]"
click at [89, 166] on link "[PERSON_NAME]" at bounding box center [78, 166] width 91 height 14
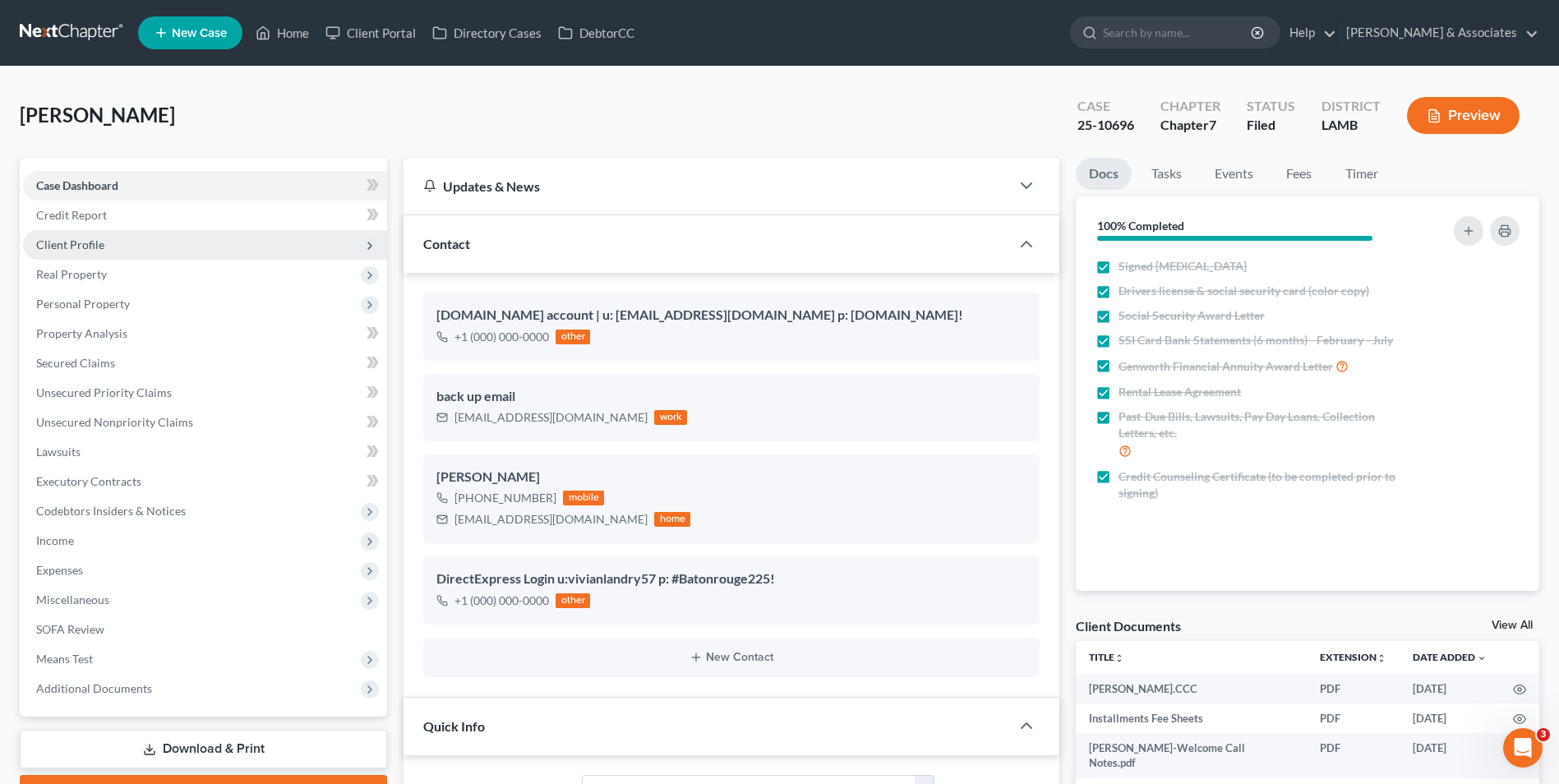
click at [246, 247] on span "Client Profile" at bounding box center [205, 245] width 364 height 30
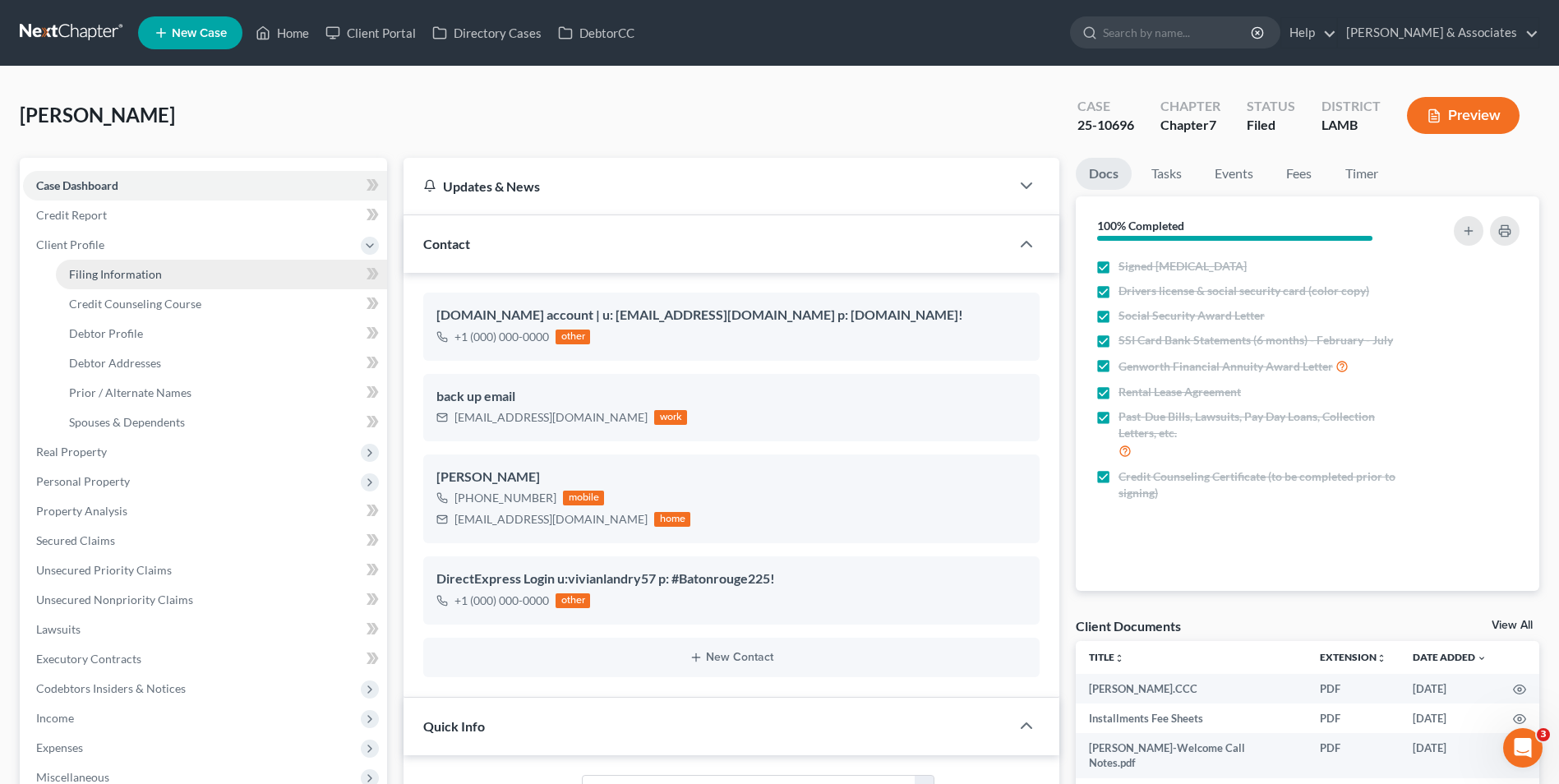
click at [234, 285] on link "Filing Information" at bounding box center [222, 274] width 331 height 30
select select "1"
select select "0"
select select "19"
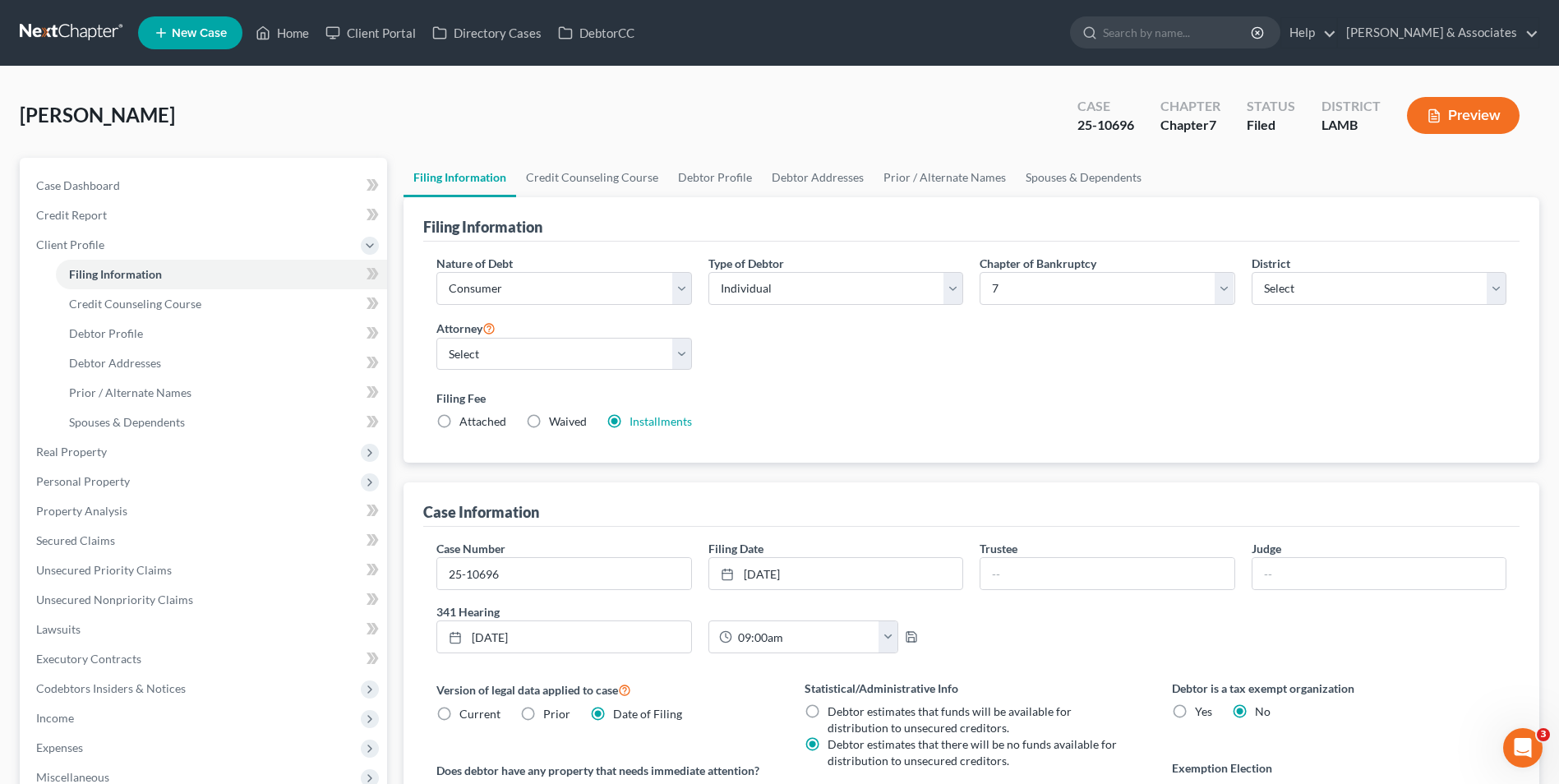
click at [827, 389] on div "Filing Fee Attached Waived Waived Installments Installments" at bounding box center [971, 413] width 1087 height 60
